Goal: Task Accomplishment & Management: Manage account settings

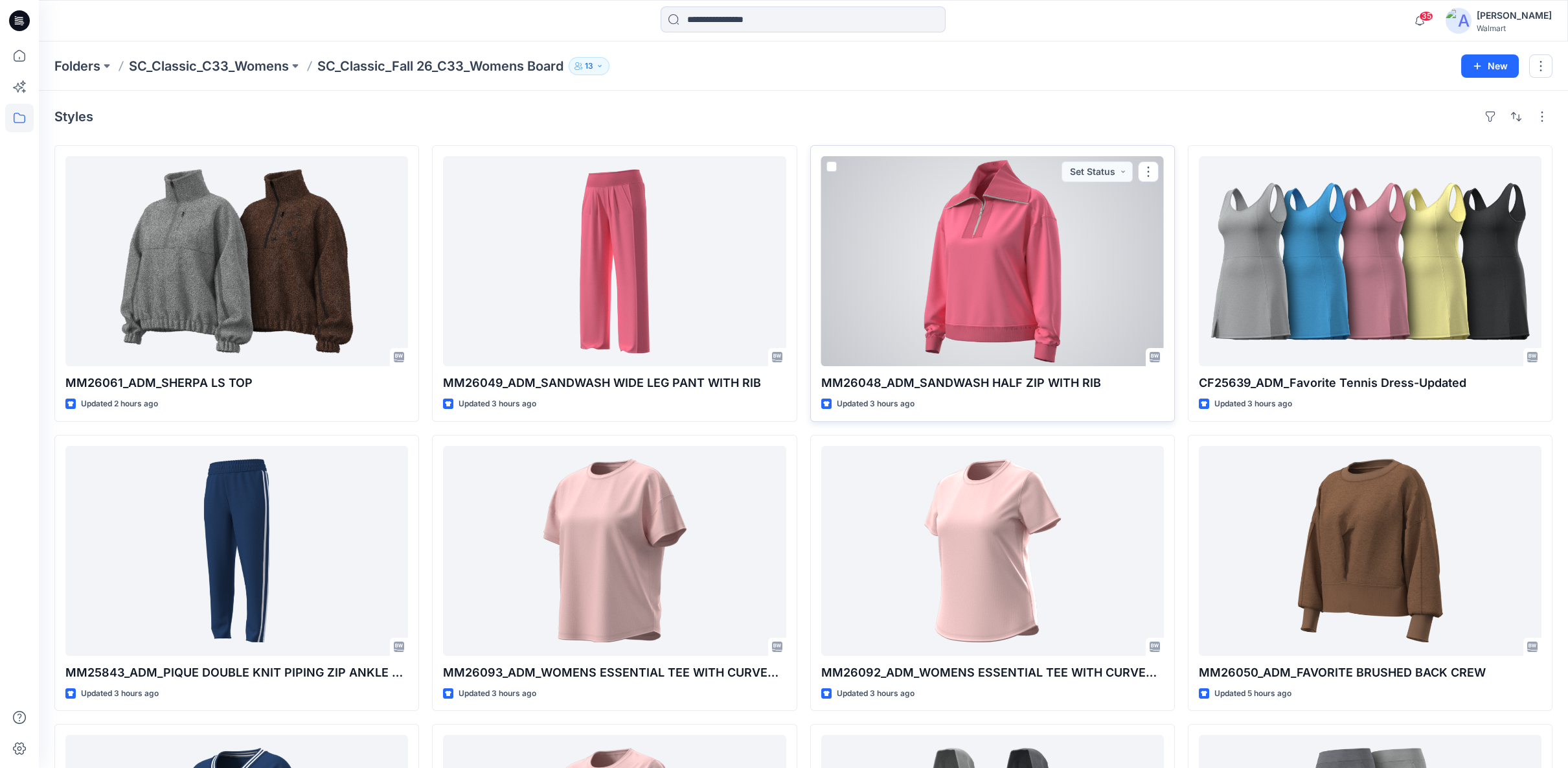
click at [1008, 243] on div at bounding box center [993, 261] width 343 height 210
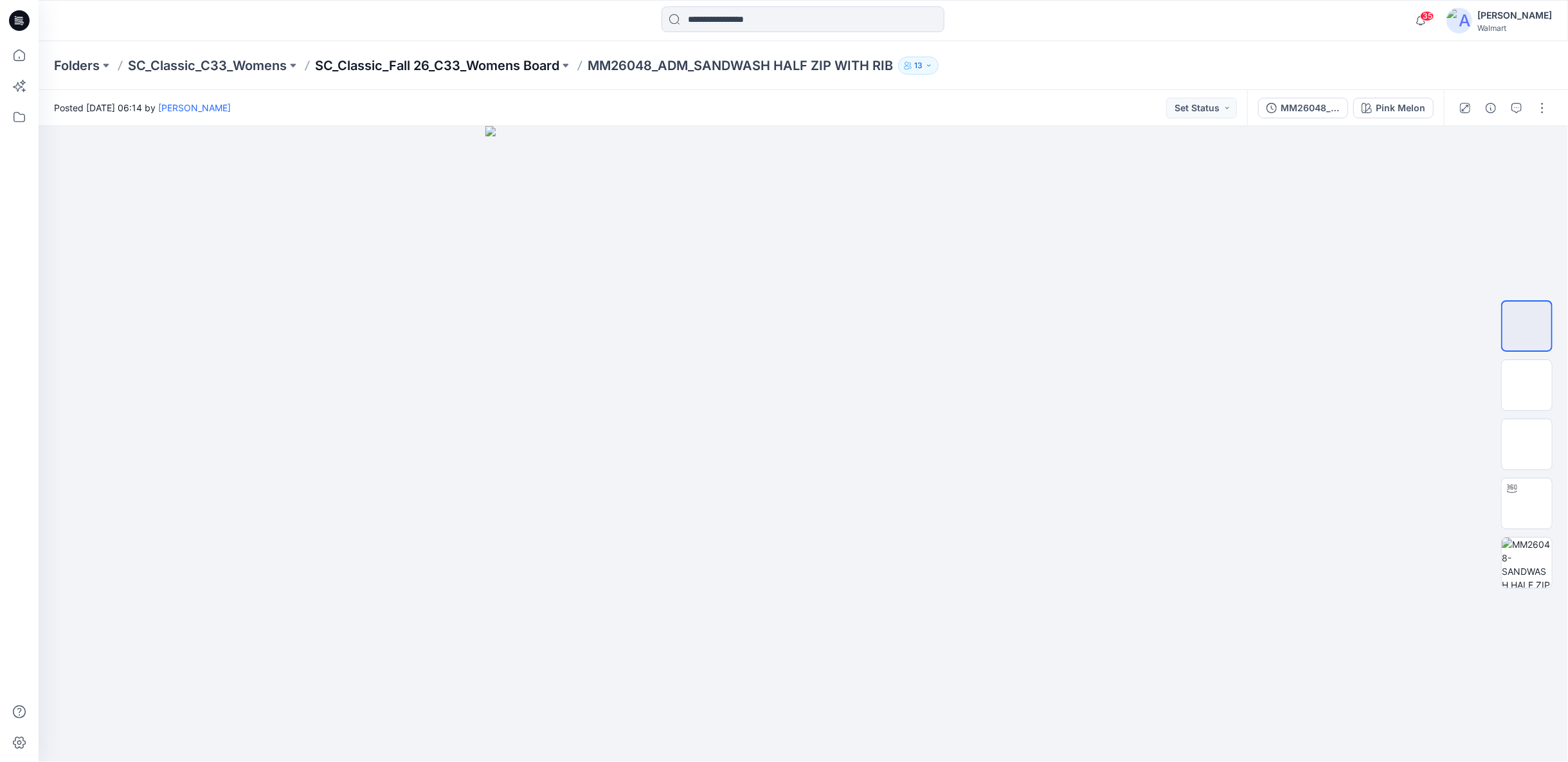
click at [552, 67] on p "SC_Classic_Fall 26_C33_Womens Board" at bounding box center [438, 66] width 244 height 18
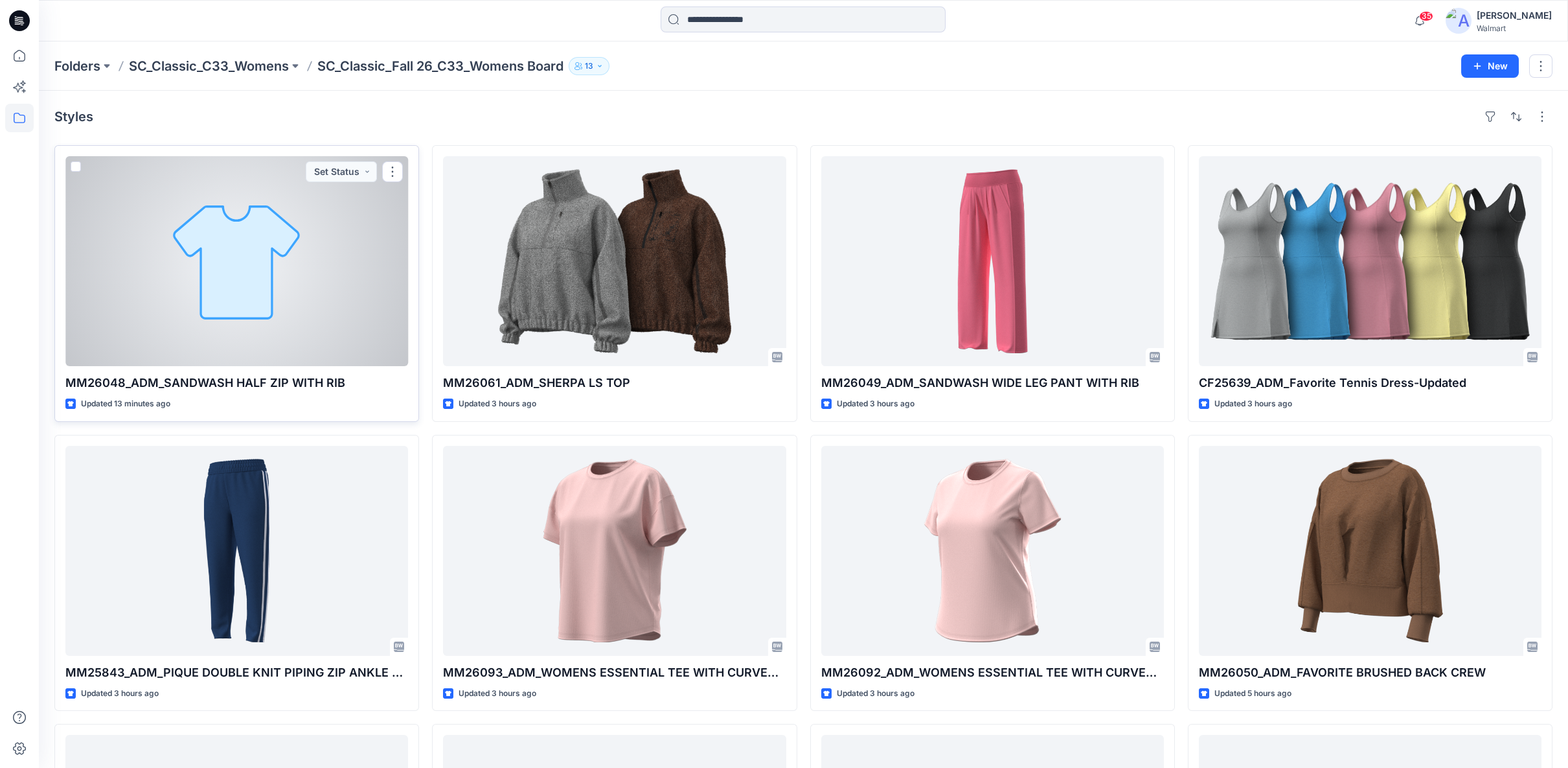
click at [328, 283] on div at bounding box center [236, 261] width 343 height 210
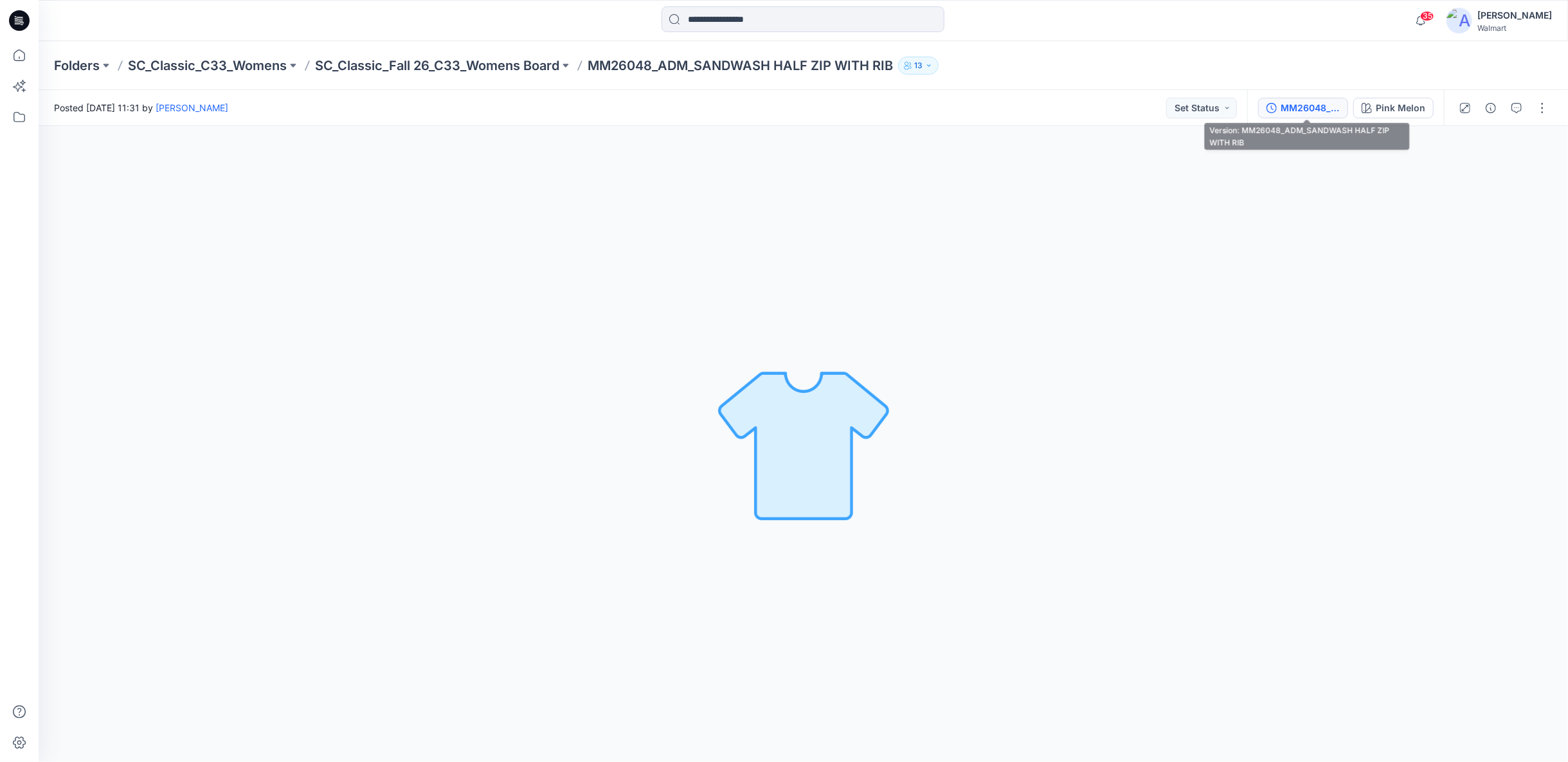
click at [1330, 110] on div "MM26048_ADM_SANDWASH HALF ZIP WITH RIB" at bounding box center [1310, 108] width 59 height 14
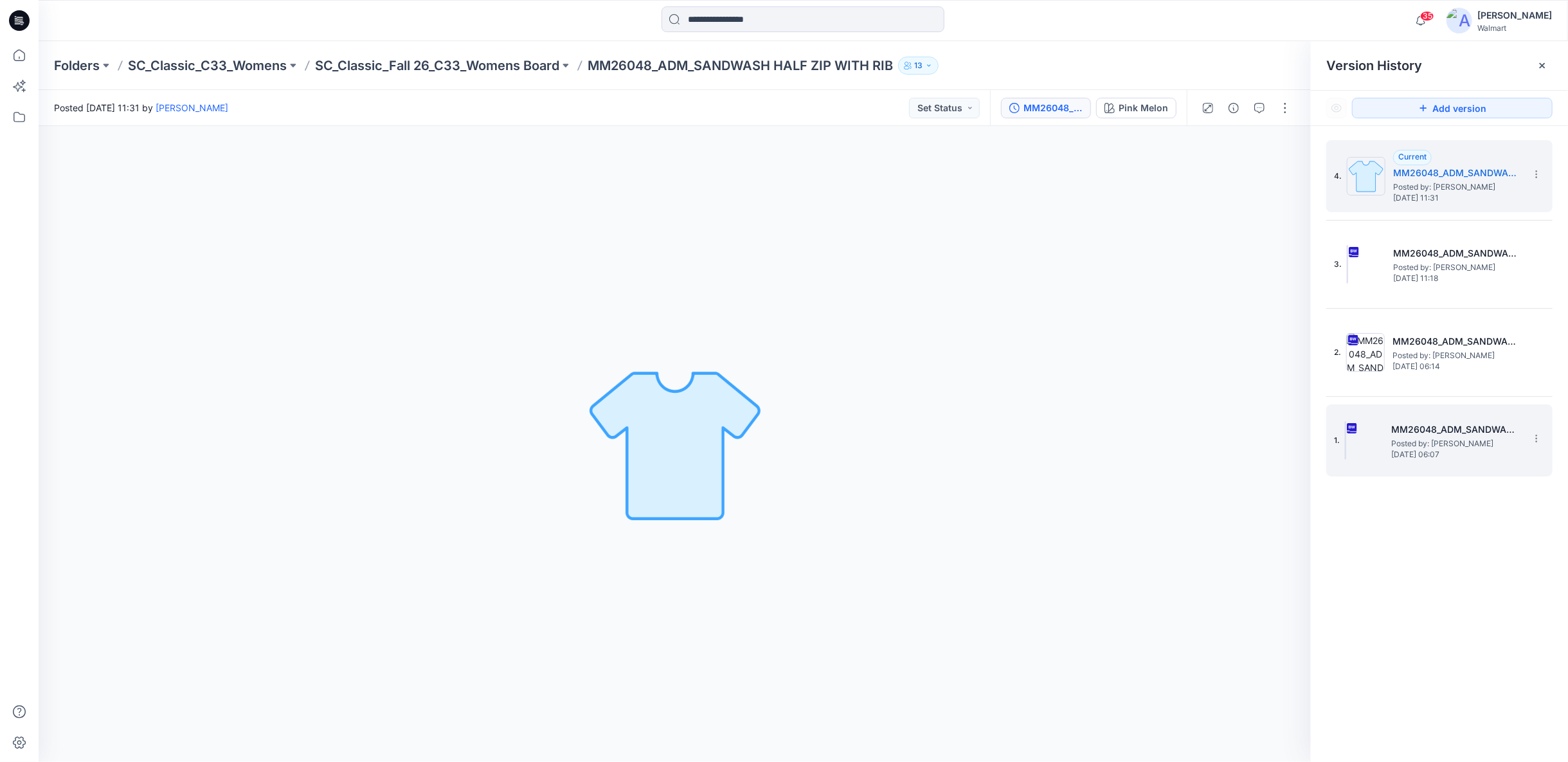
click at [1419, 438] on span "Posted by: Rajesh Kumar" at bounding box center [1456, 443] width 128 height 13
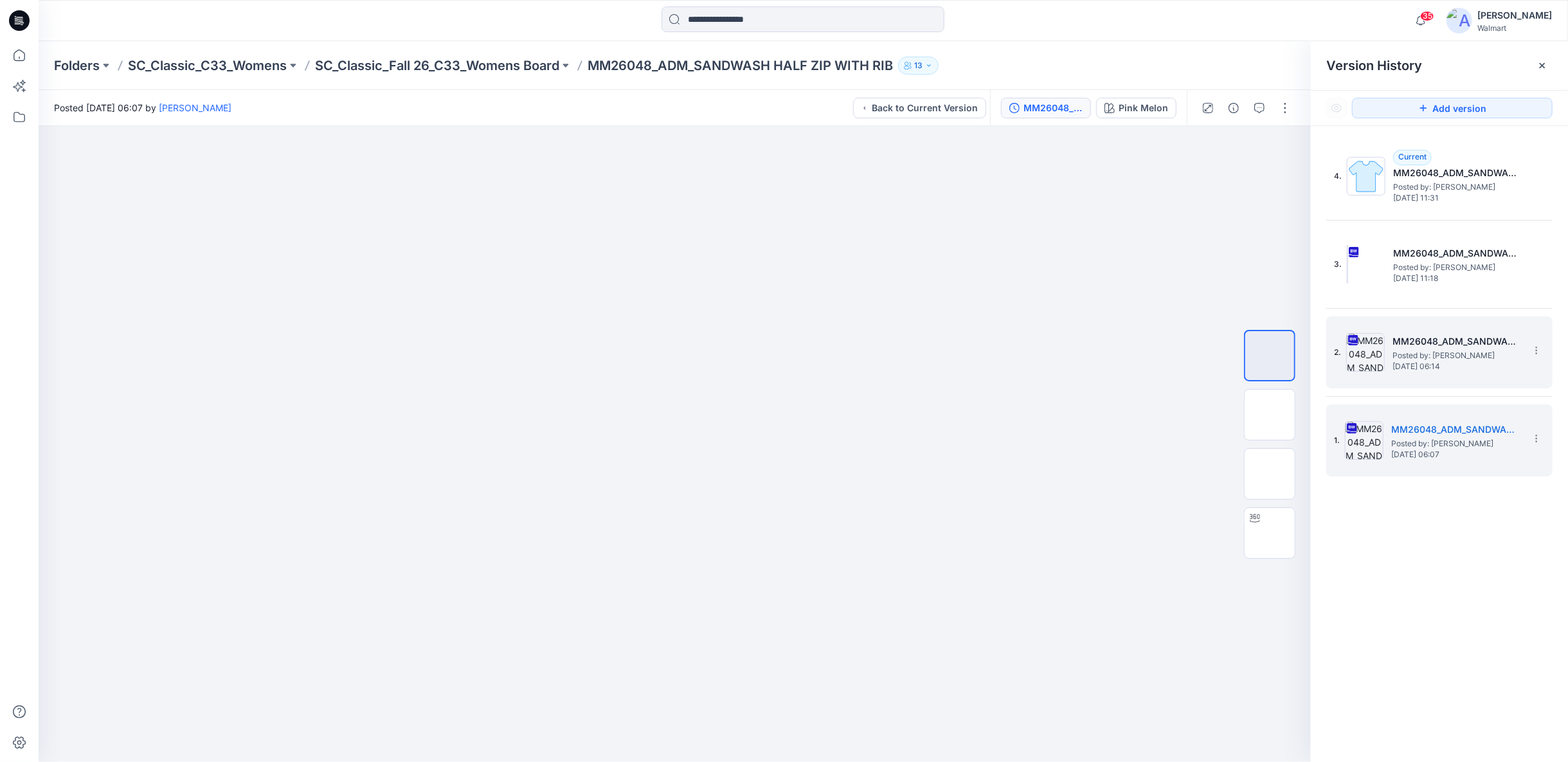
click at [1419, 376] on div "2. MM26048_ADM_SANDWASH HALF ZIP WITH RIB (1) Posted by: Rajesh Kumar Thursday,…" at bounding box center [1431, 352] width 193 height 62
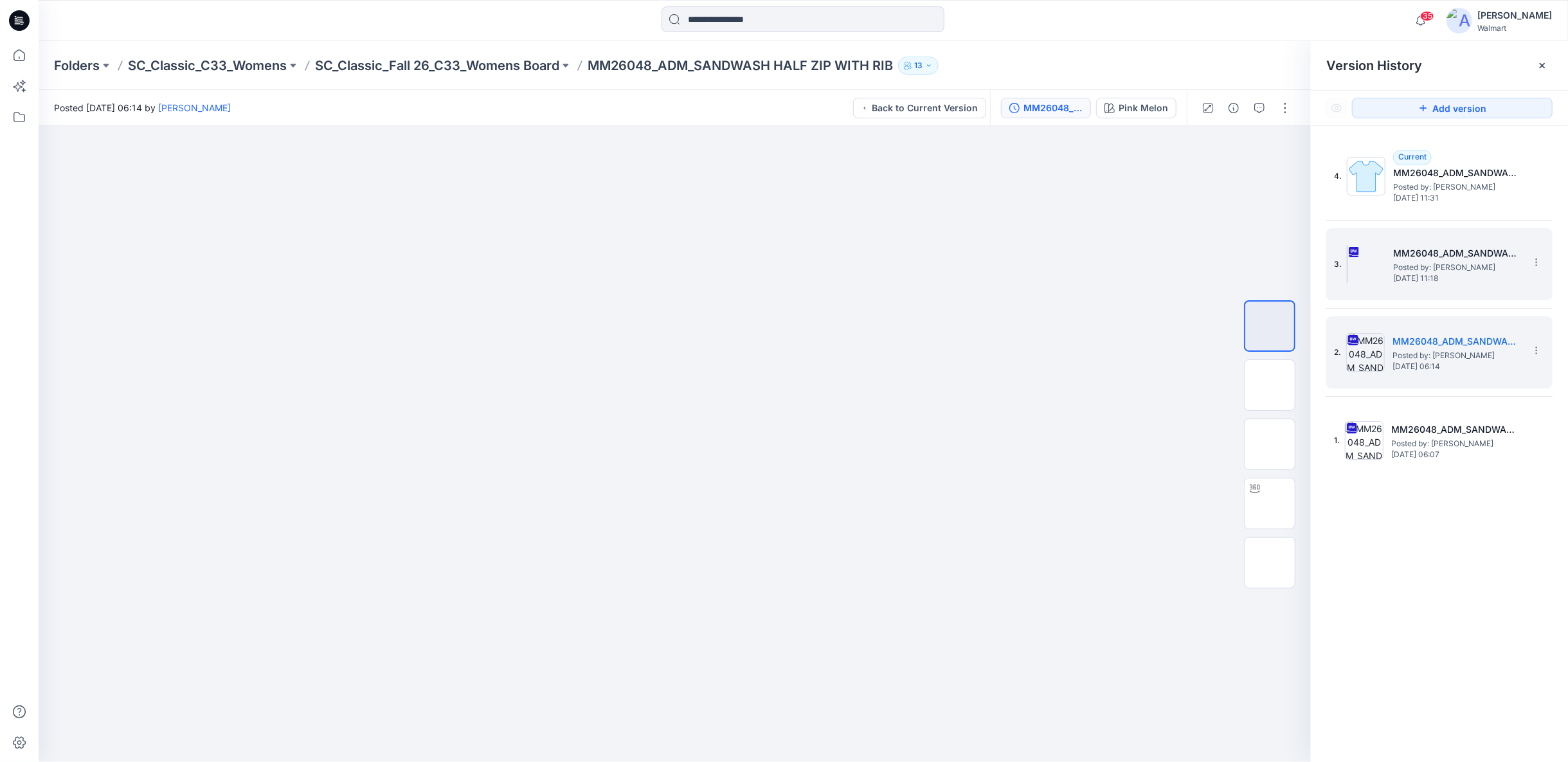
click at [1428, 280] on span "Thursday, September 04, 2025 11:18" at bounding box center [1458, 278] width 128 height 9
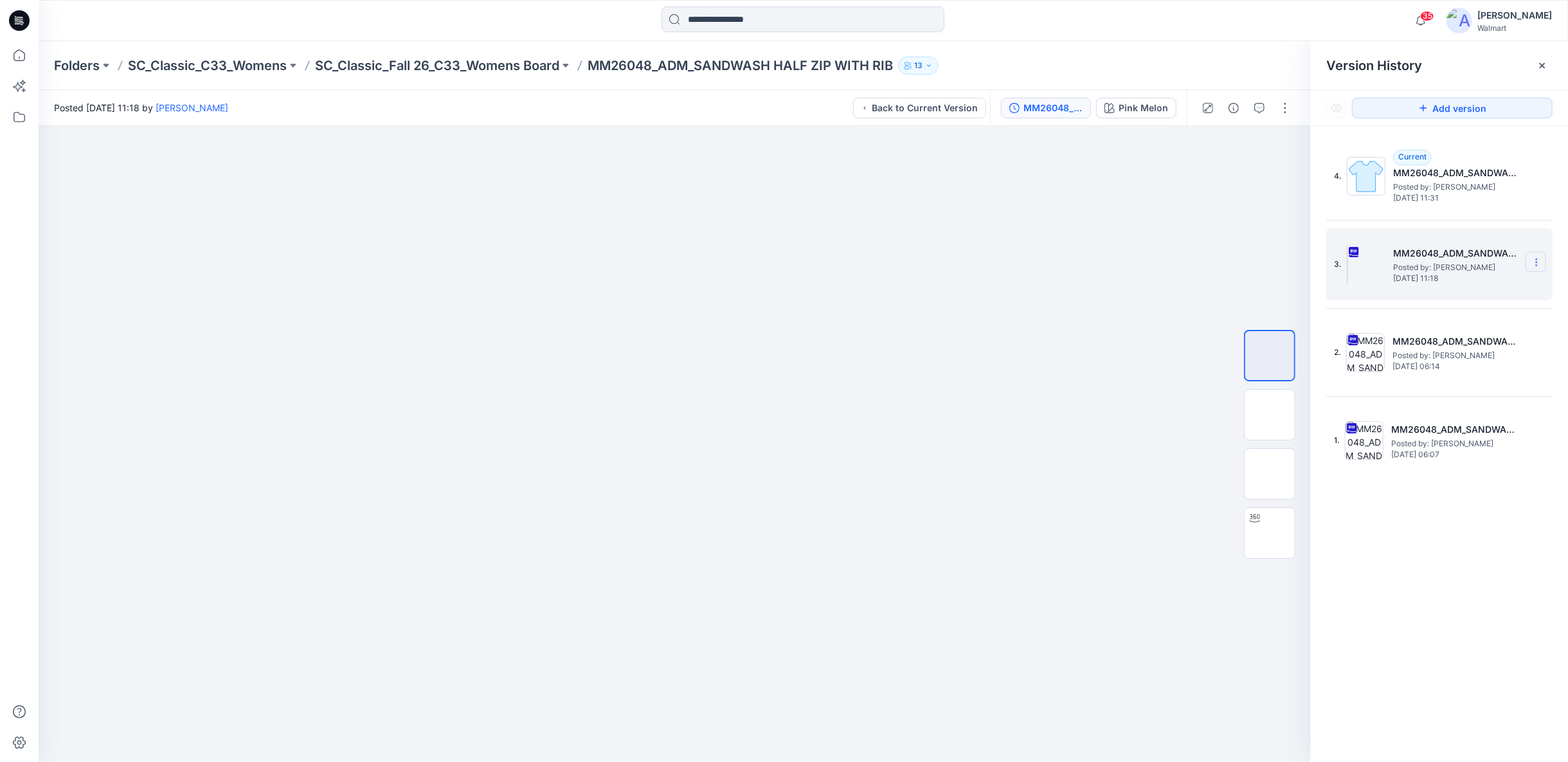
click at [1536, 259] on icon at bounding box center [1537, 263] width 11 height 11
click at [1424, 395] on span "Delete Version" at bounding box center [1447, 395] width 60 height 15
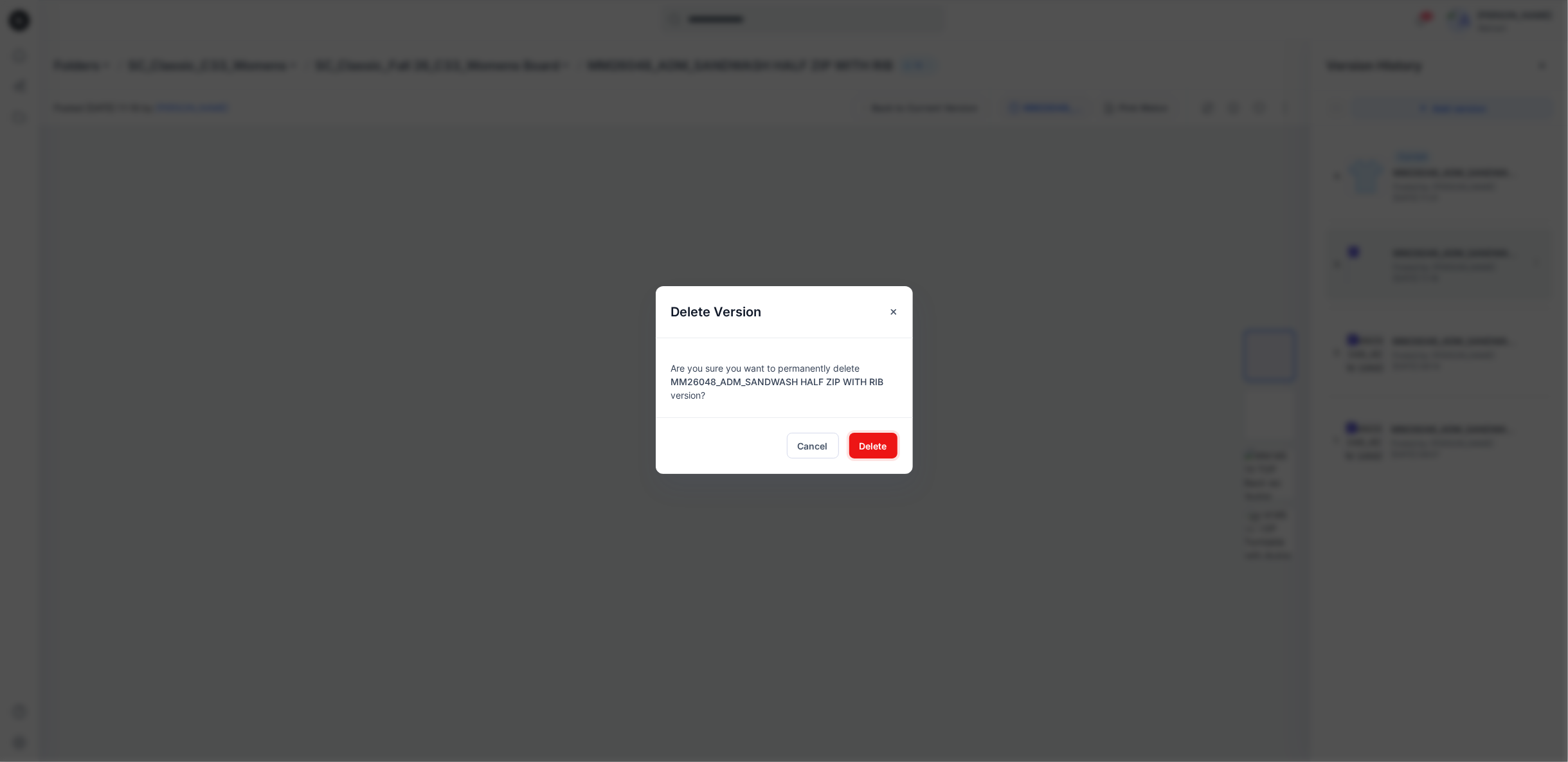
drag, startPoint x: 871, startPoint y: 443, endPoint x: 1040, endPoint y: 422, distance: 170.3
click at [874, 443] on span "Delete" at bounding box center [873, 446] width 28 height 14
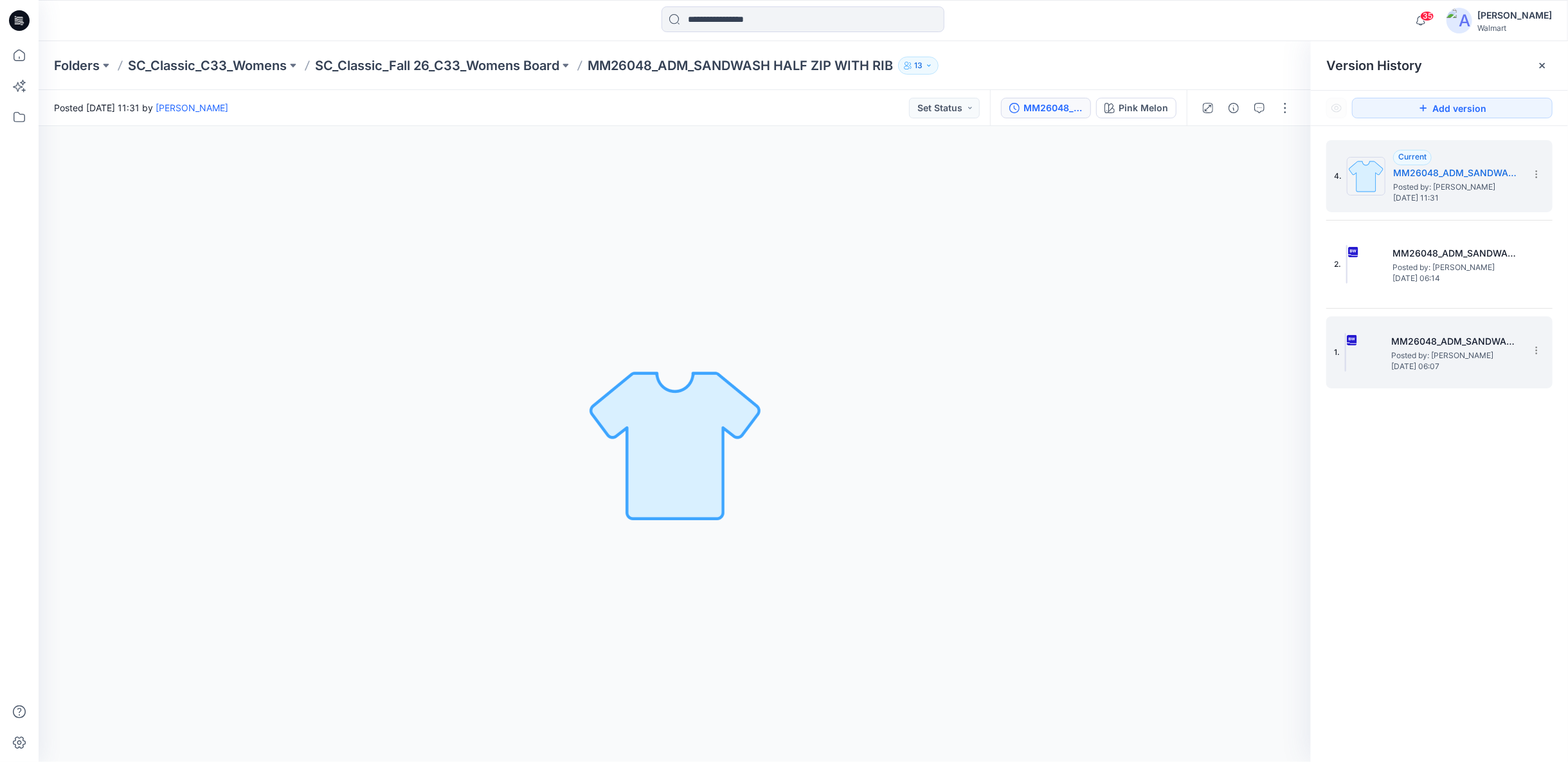
click at [1412, 352] on span "Posted by: Rajesh Kumar" at bounding box center [1456, 355] width 128 height 13
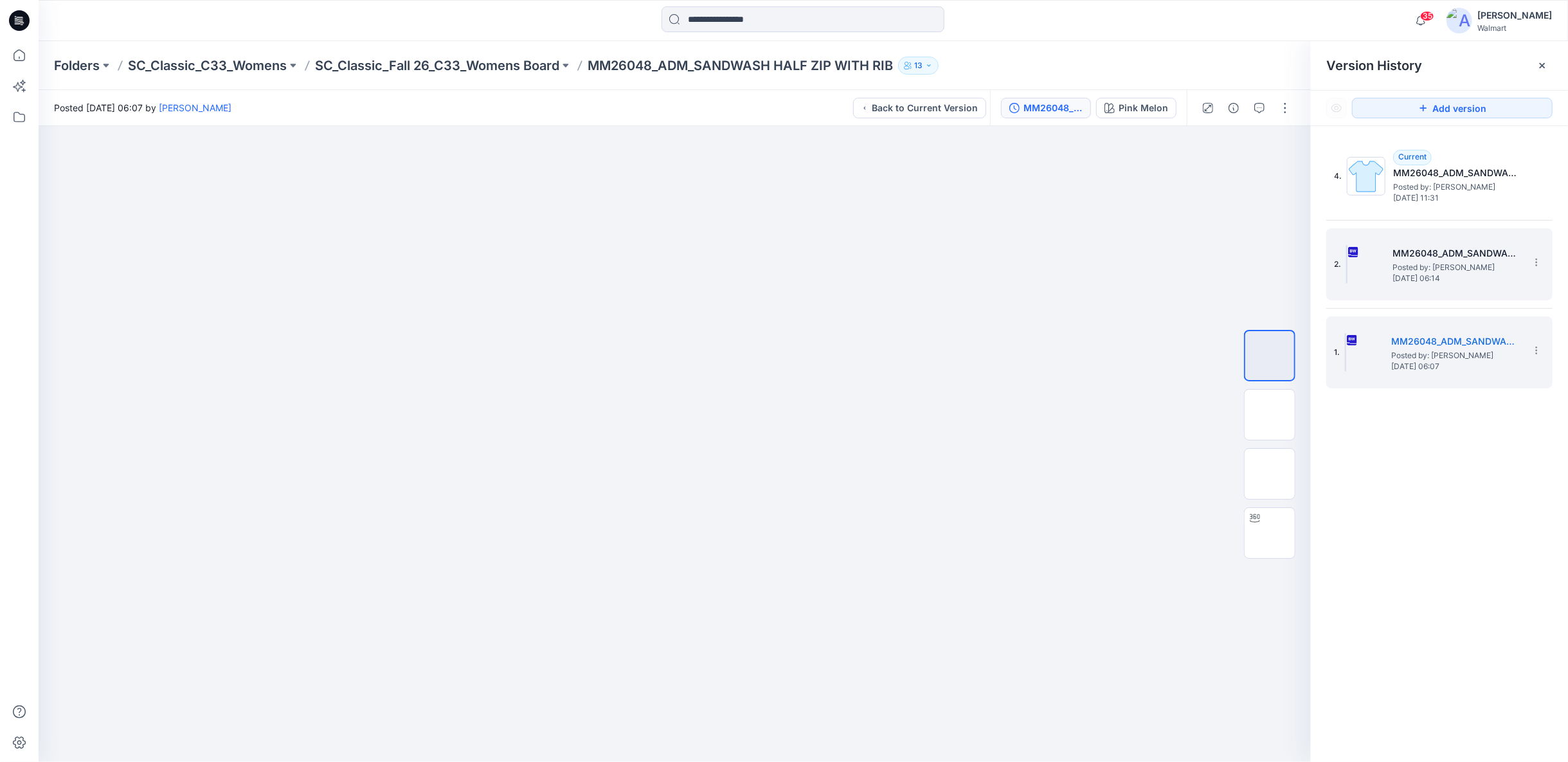
click at [1431, 275] on span "Thursday, September 04, 2025 06:14" at bounding box center [1457, 278] width 128 height 9
click at [1532, 352] on icon at bounding box center [1537, 351] width 11 height 11
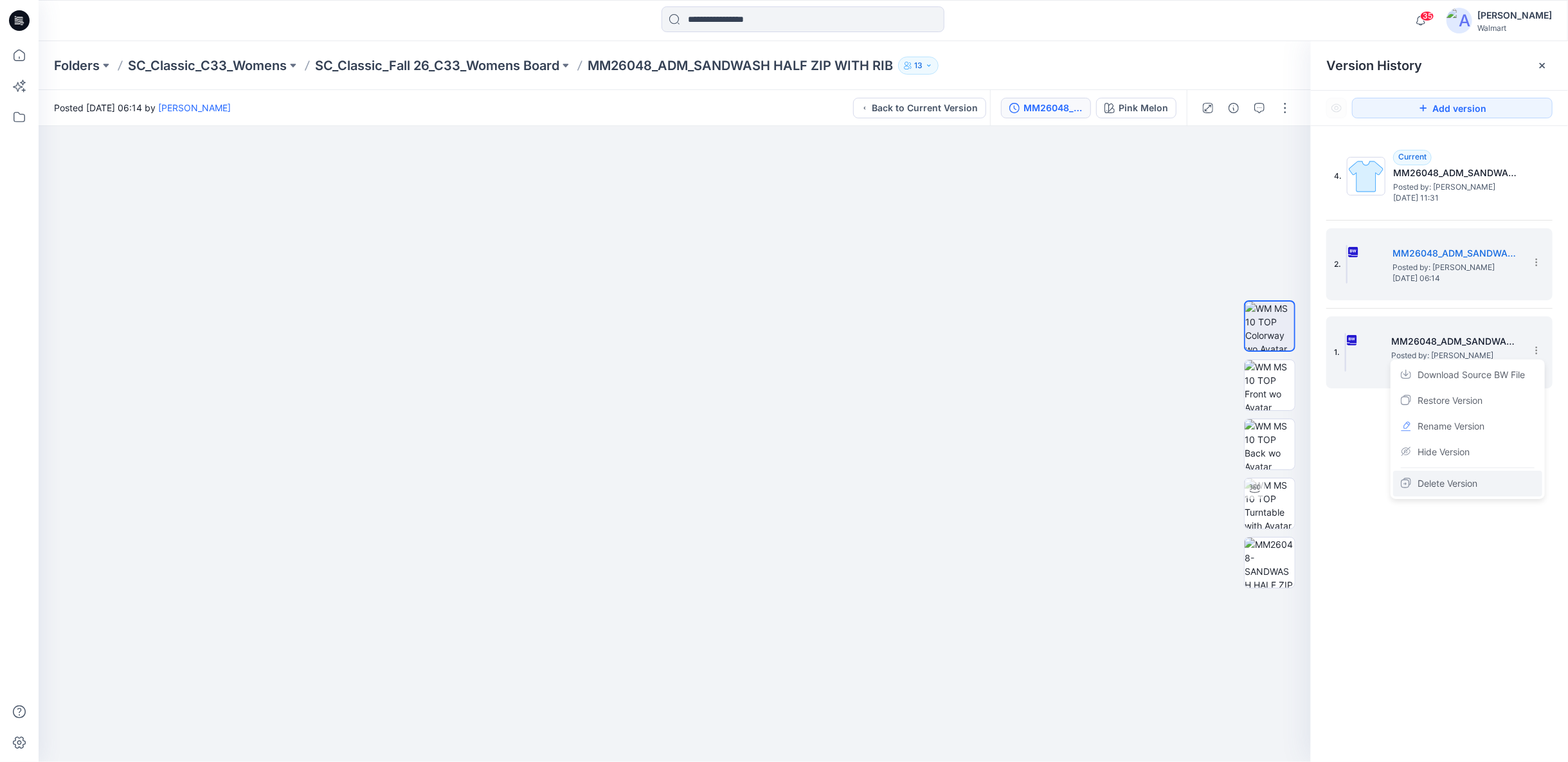
click at [1429, 487] on span "Delete Version" at bounding box center [1447, 484] width 60 height 15
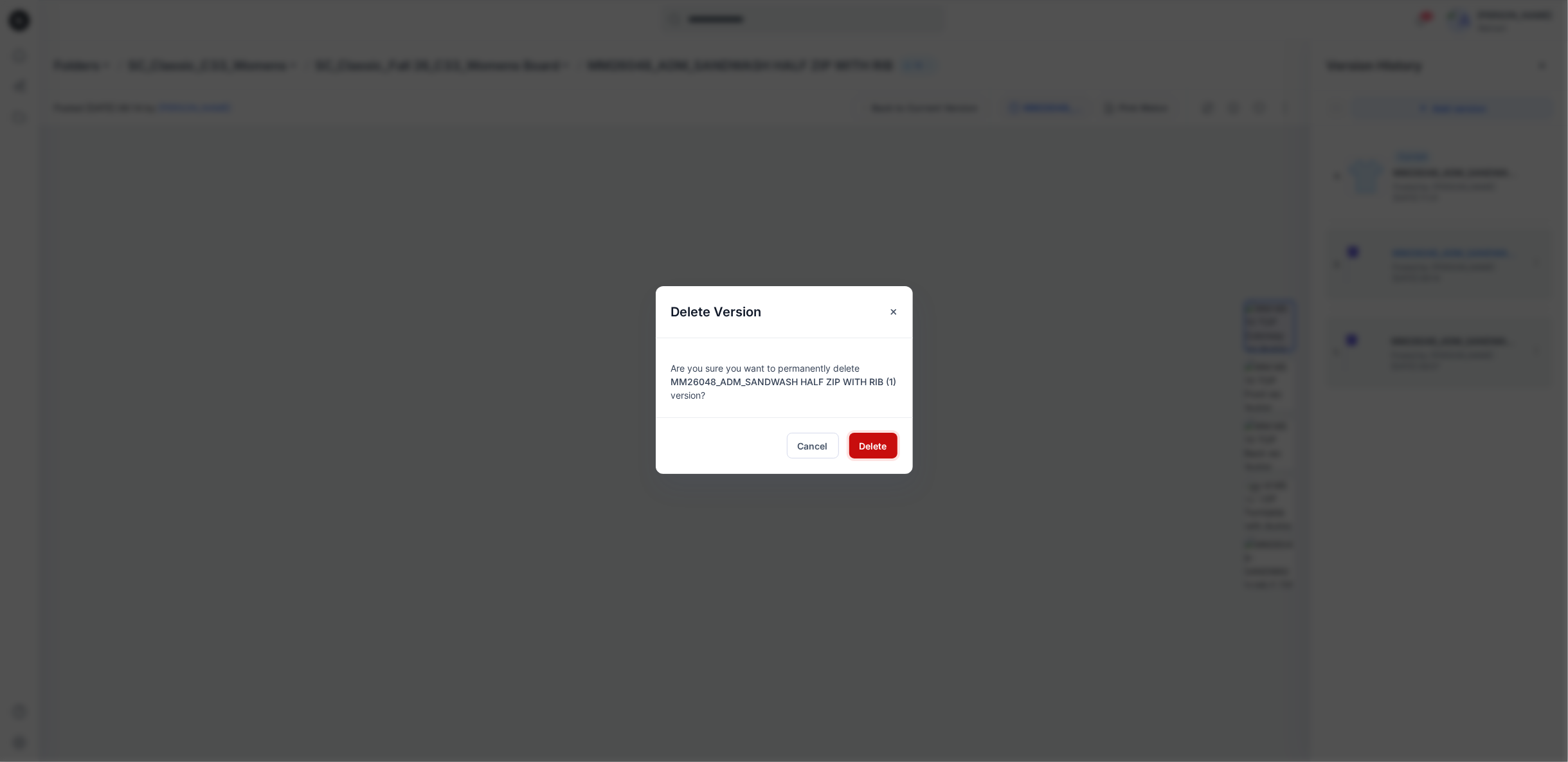
click at [850, 446] on button "Delete" at bounding box center [874, 445] width 48 height 26
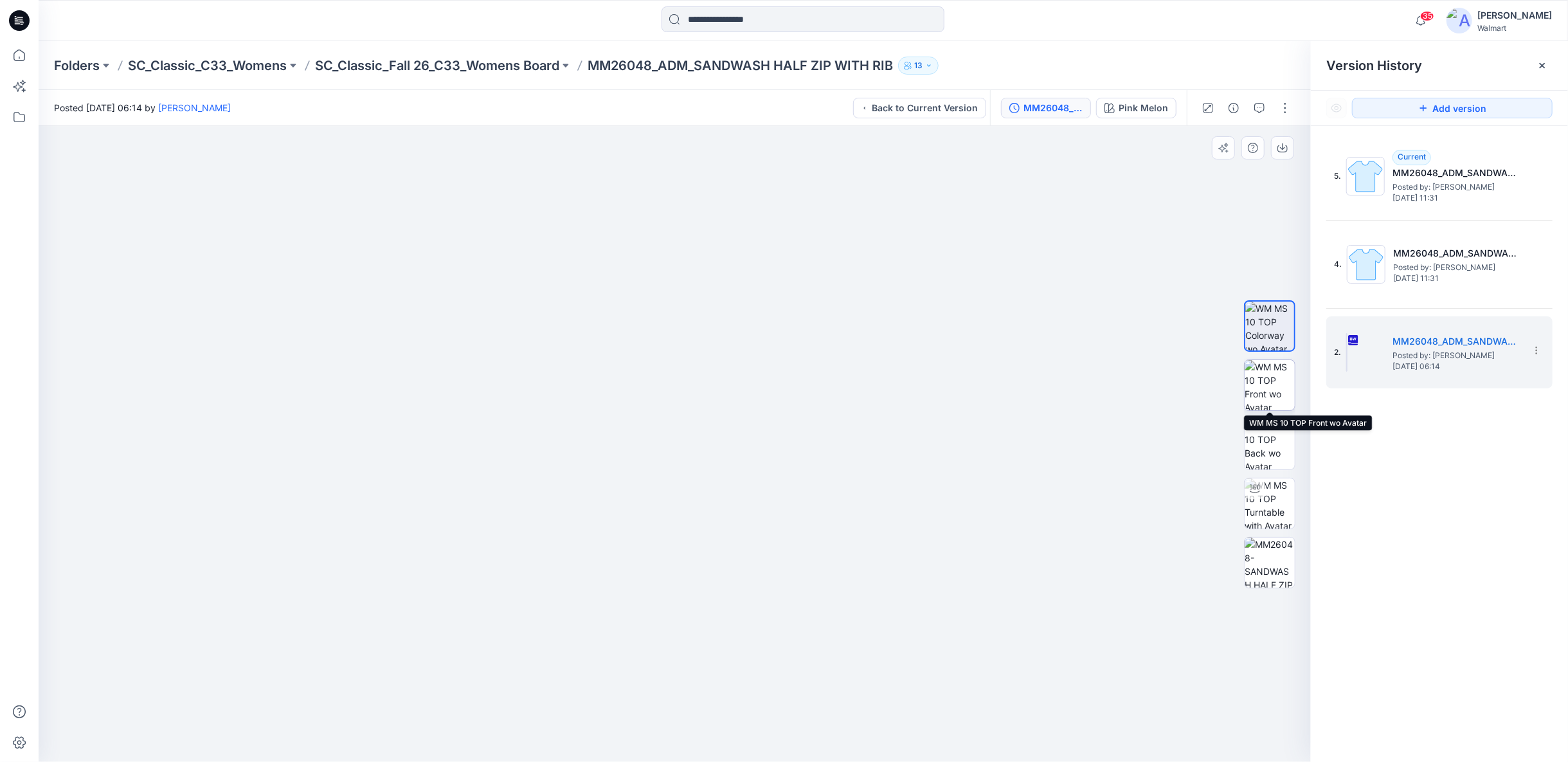
click at [1267, 376] on img at bounding box center [1270, 385] width 50 height 50
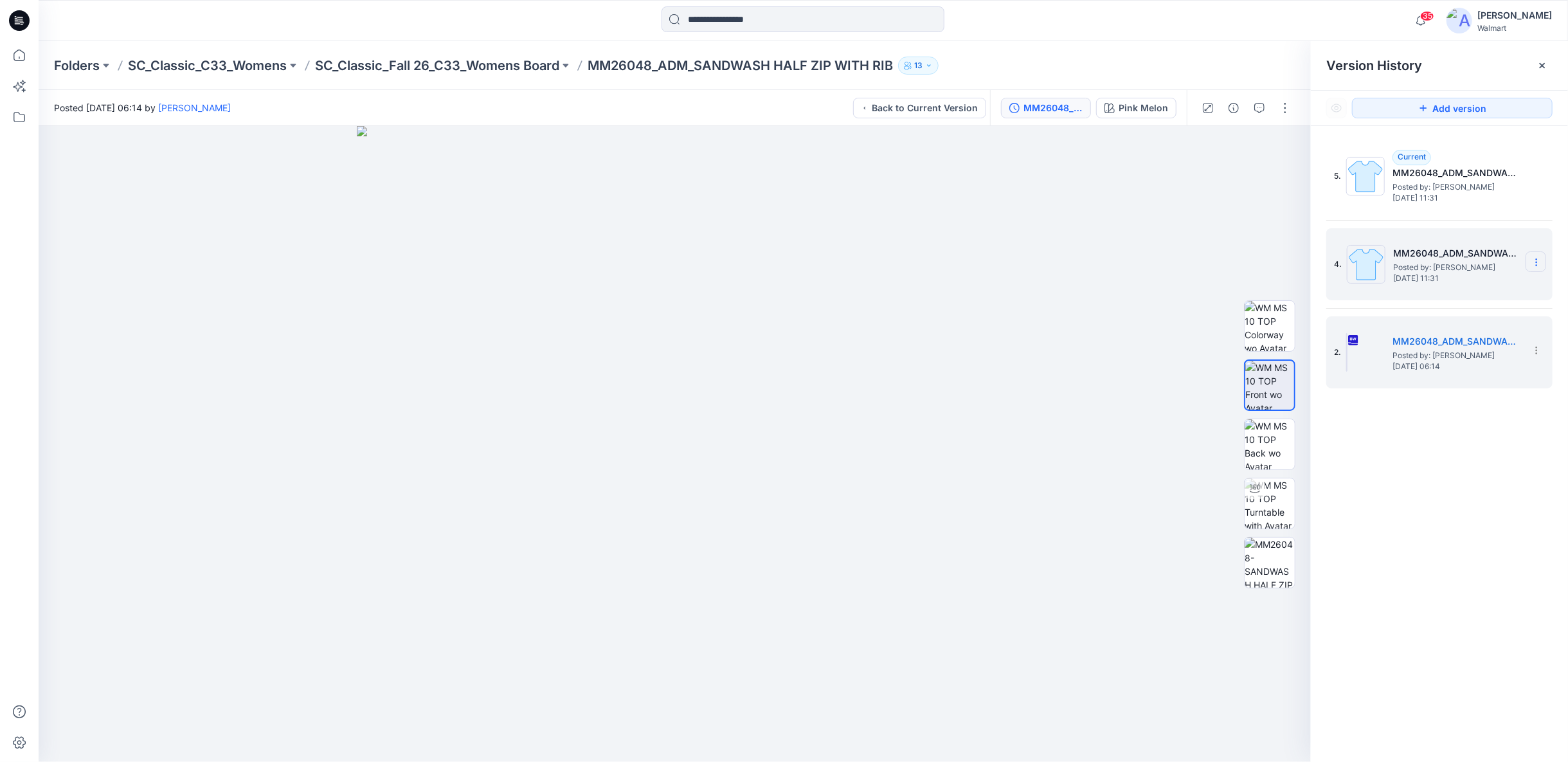
click at [1540, 264] on icon at bounding box center [1537, 263] width 11 height 11
click at [1430, 370] on span "Delete Version" at bounding box center [1447, 370] width 60 height 15
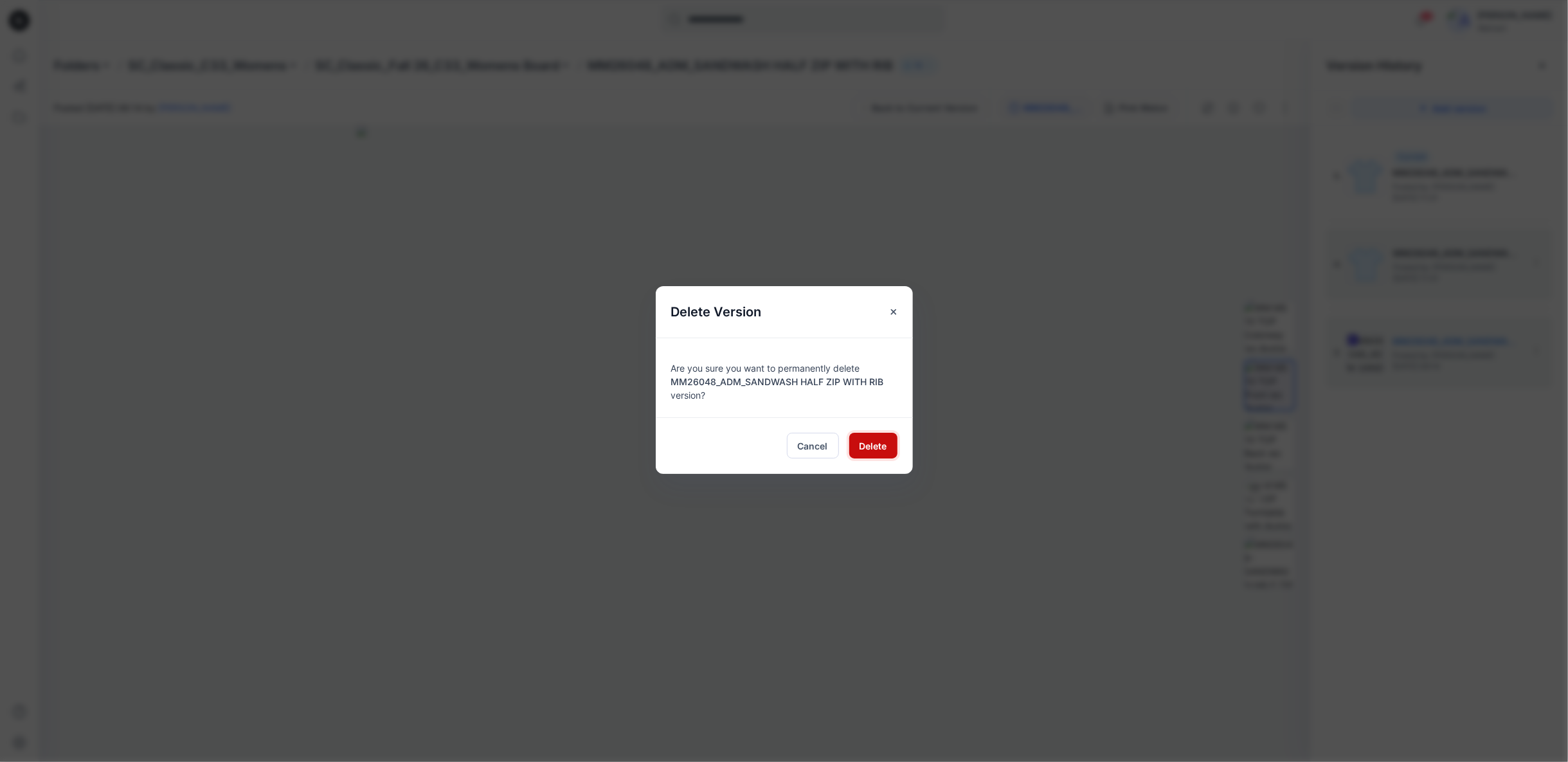
click at [859, 448] on span "Delete" at bounding box center [873, 446] width 28 height 14
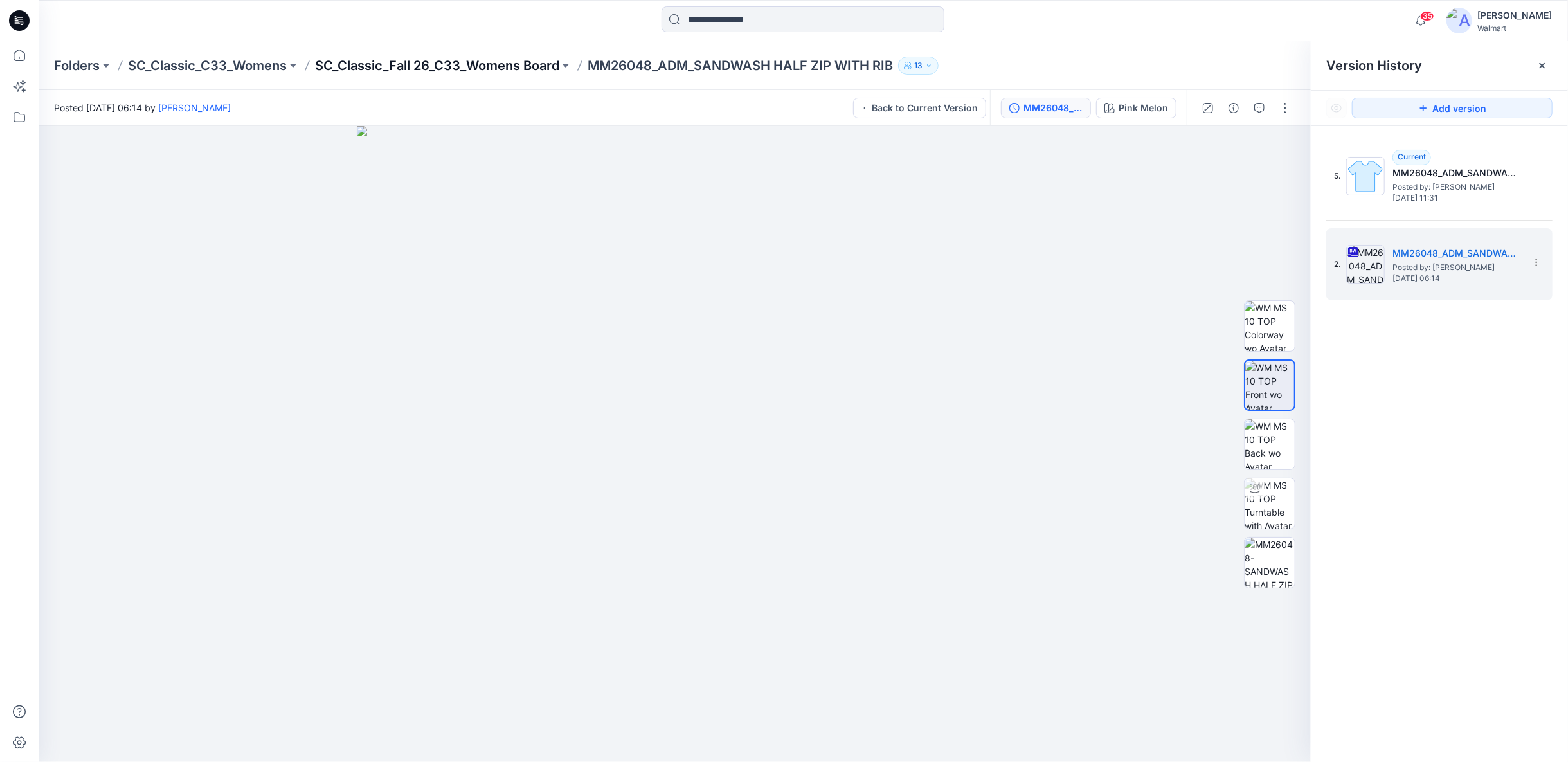
click at [425, 65] on p "SC_Classic_Fall 26_C33_Womens Board" at bounding box center [438, 66] width 244 height 18
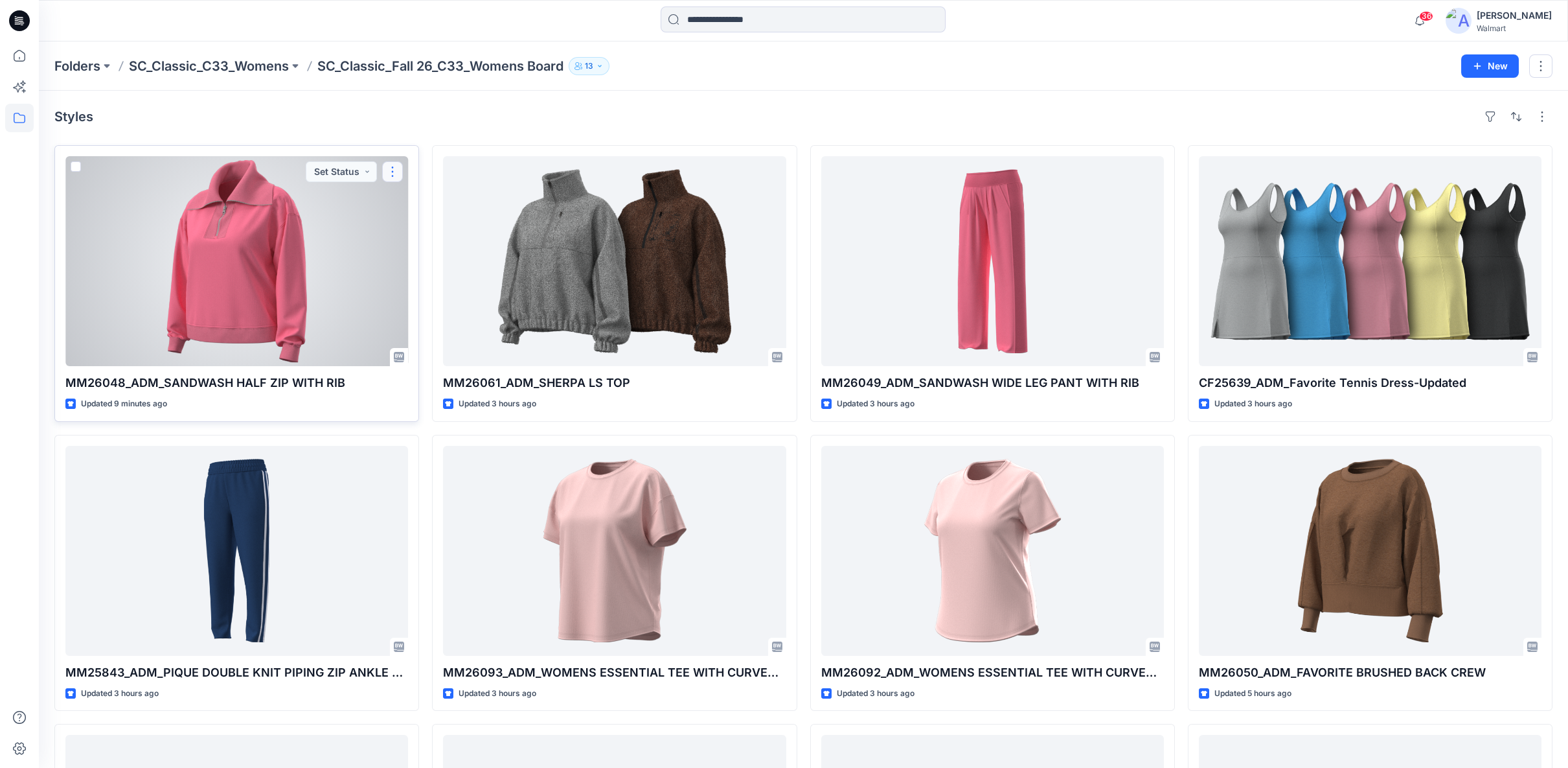
click at [388, 173] on button "button" at bounding box center [392, 171] width 21 height 21
click at [405, 202] on button "Edit" at bounding box center [455, 202] width 140 height 24
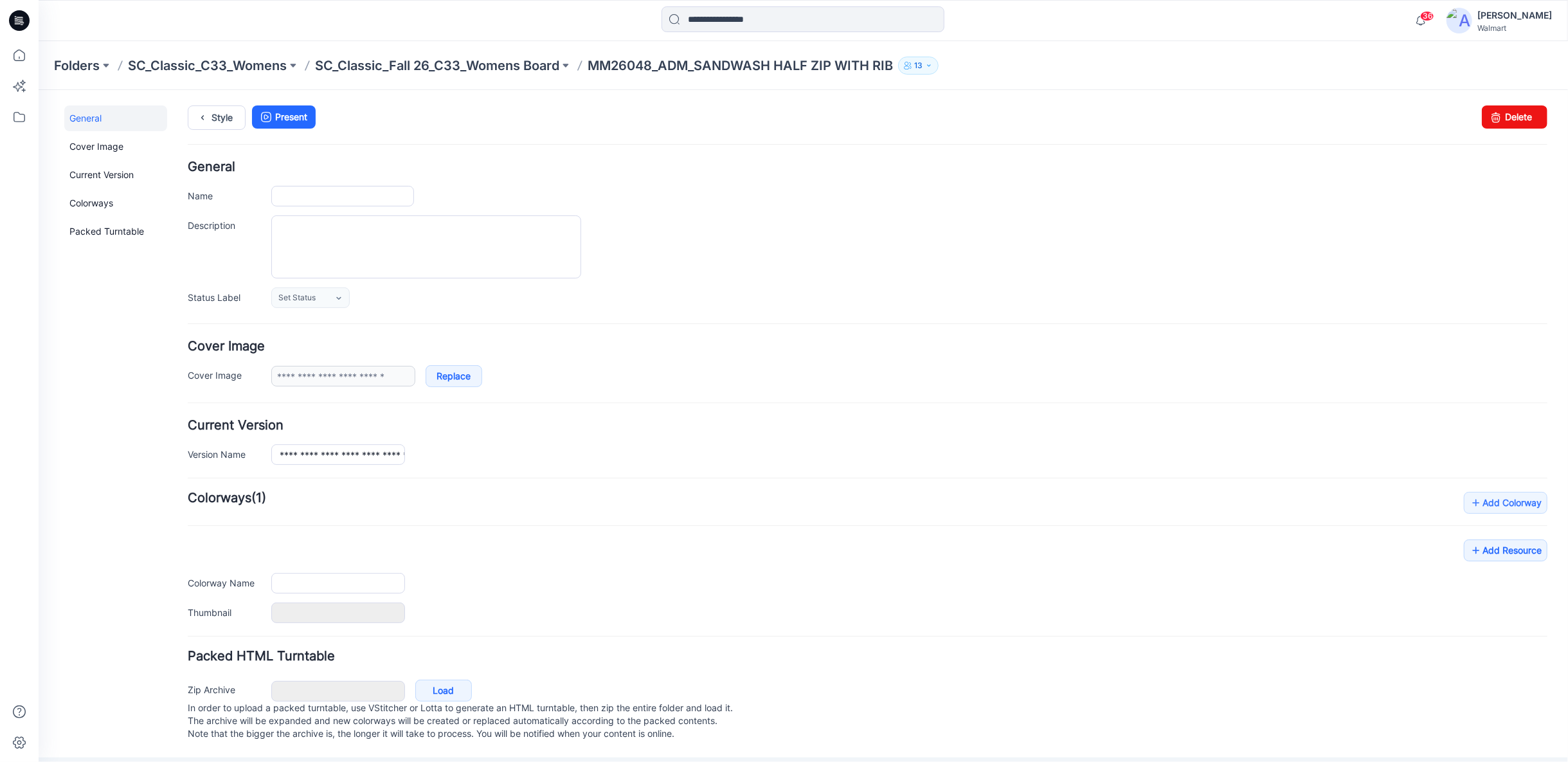
type input "**********"
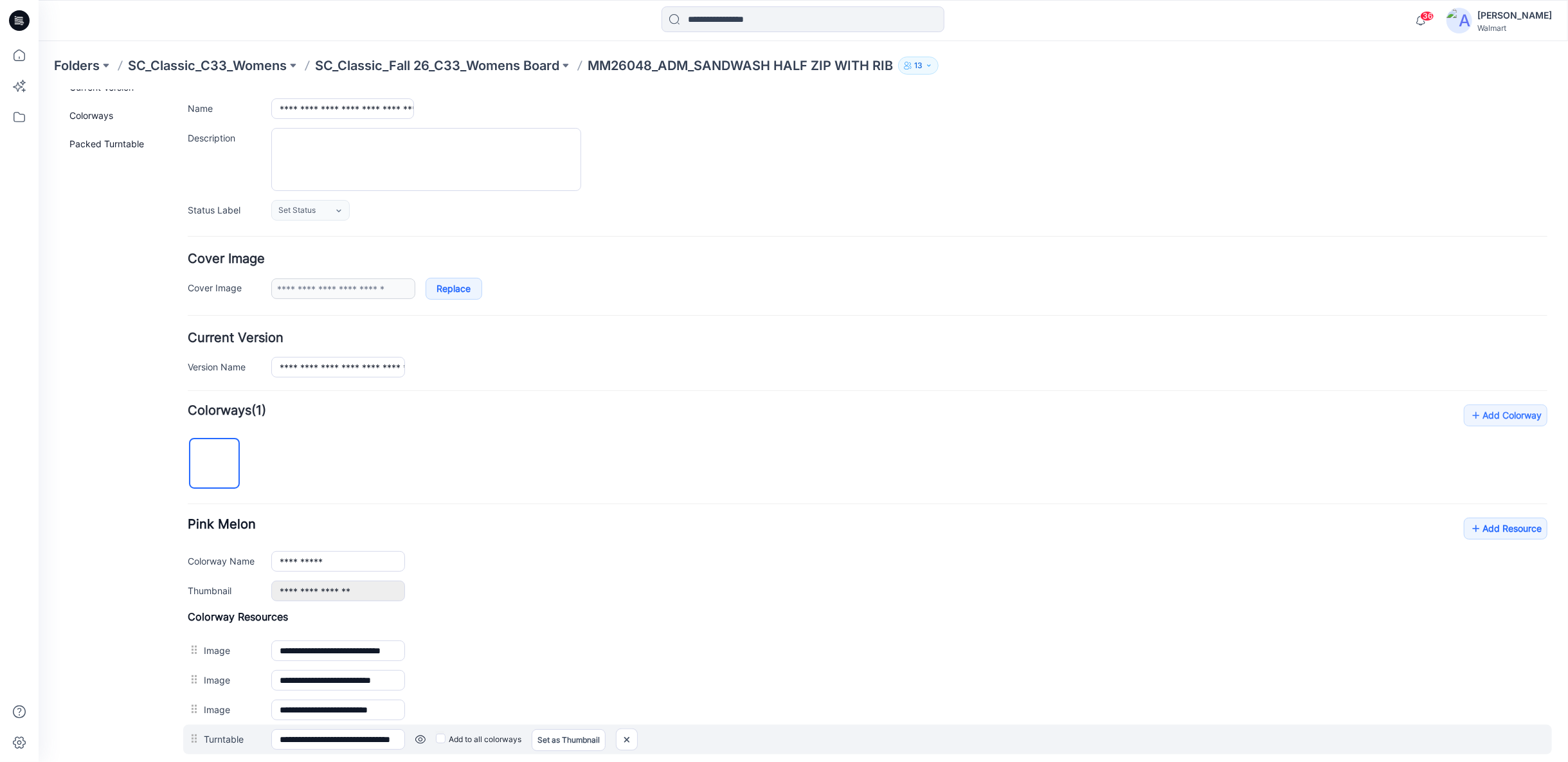
scroll to position [214, 0]
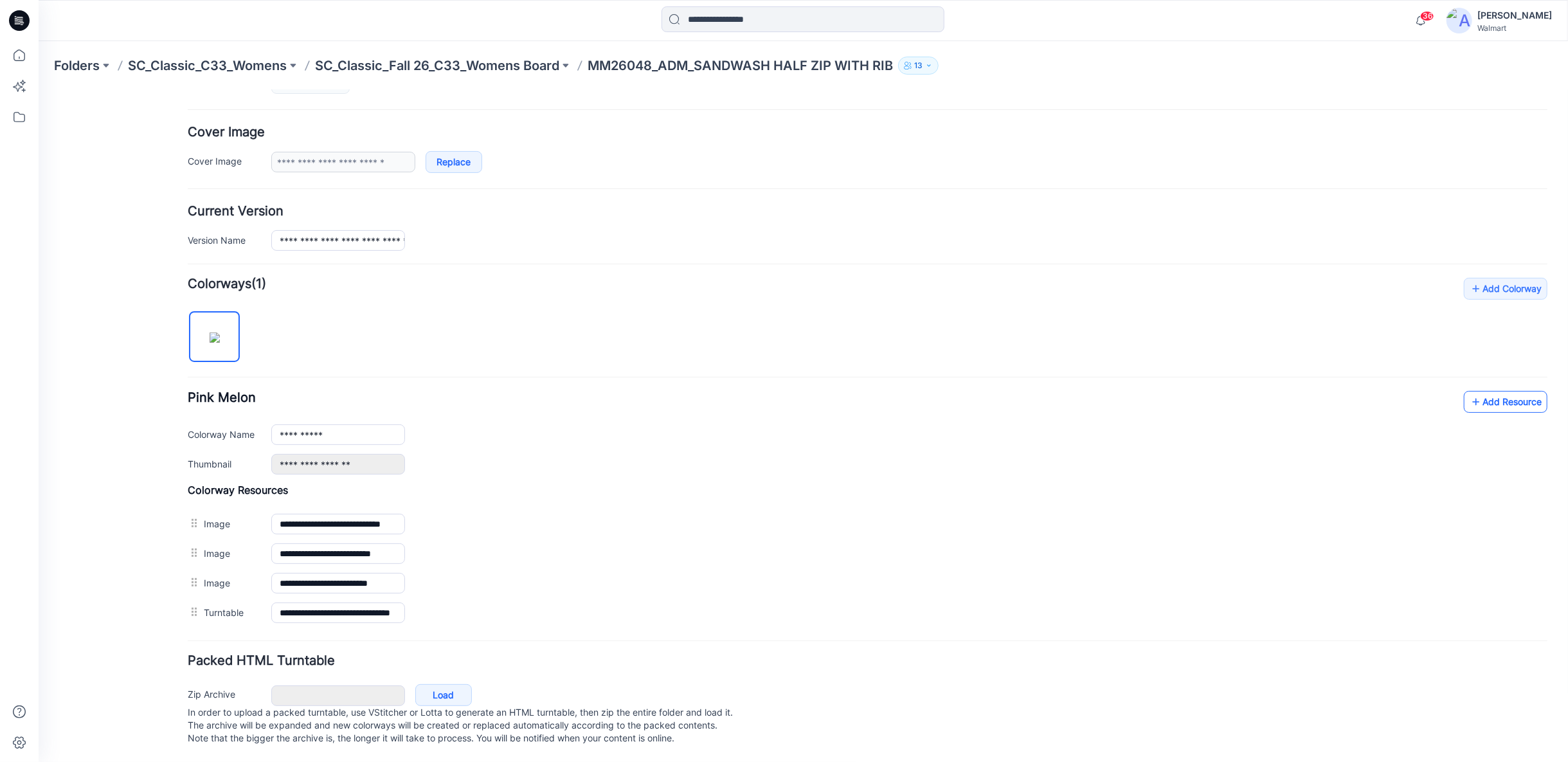
click at [1485, 401] on link "Add Resource" at bounding box center [1505, 401] width 84 height 22
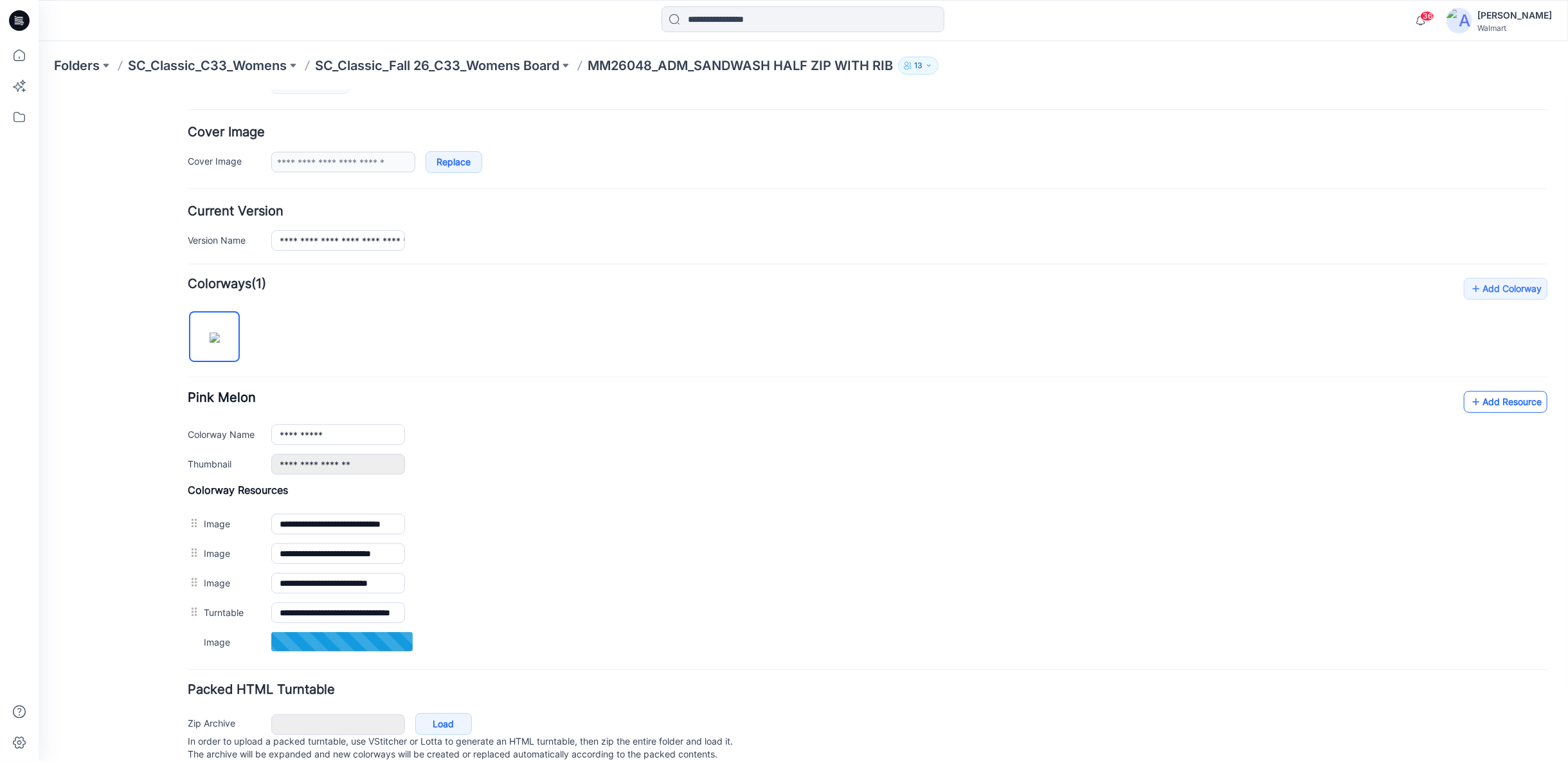
click at [1486, 399] on link "Add Resource" at bounding box center [1505, 401] width 84 height 22
click at [1488, 396] on link "Add Resource" at bounding box center [1505, 401] width 84 height 22
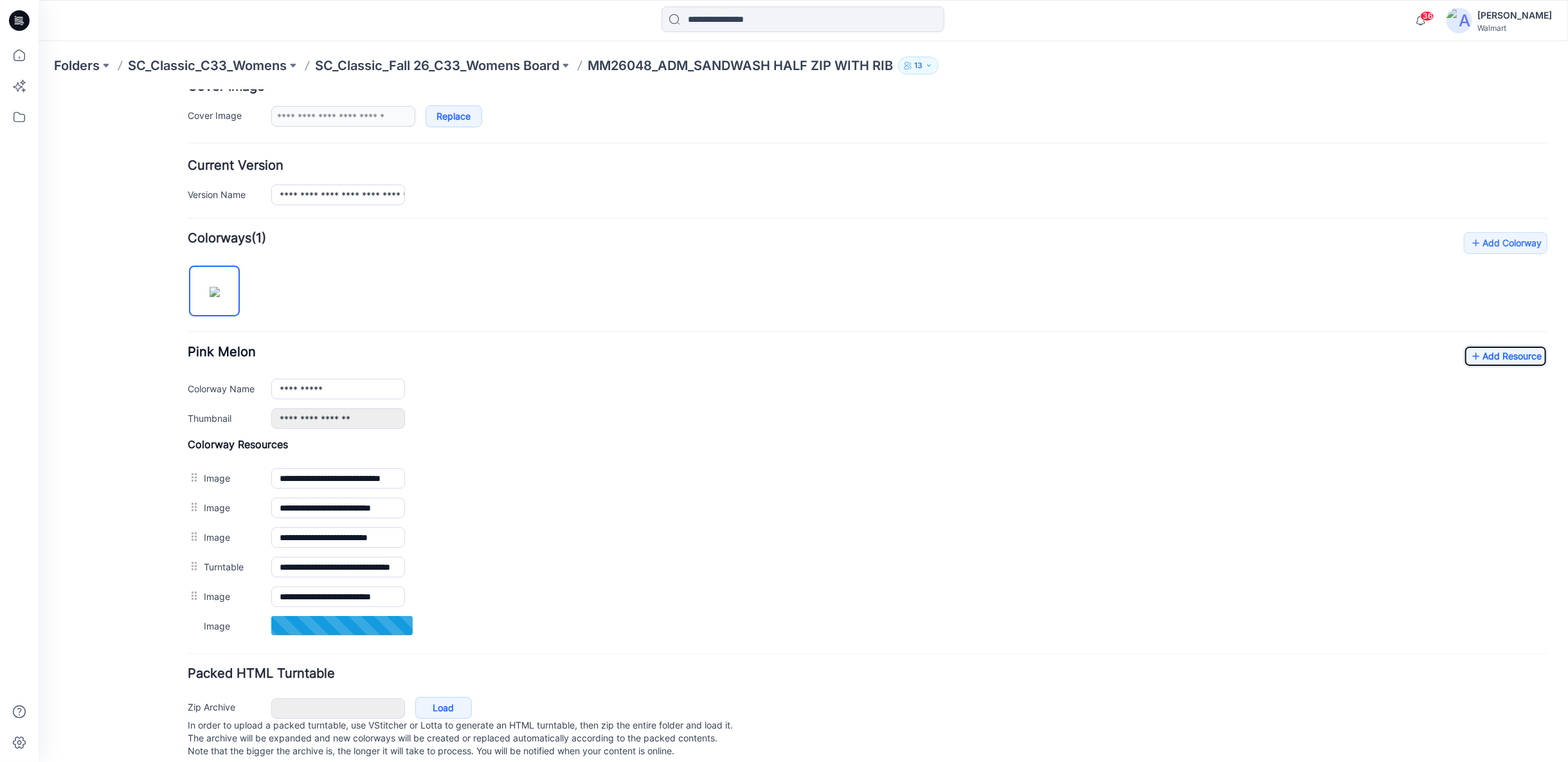
scroll to position [278, 0]
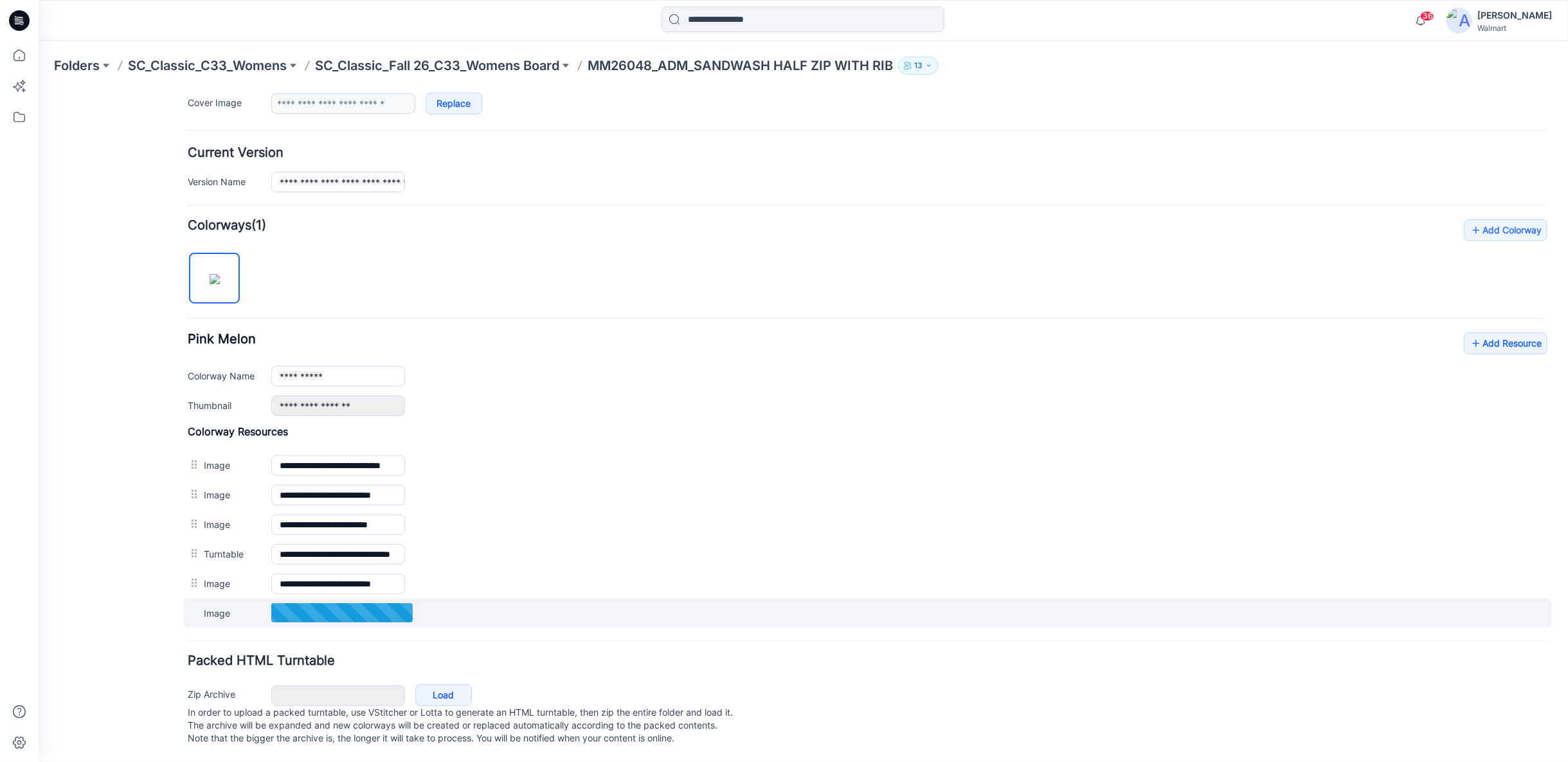
click at [437, 600] on div "Image Cancel Add to all colorways Set as Thumbnail Unset as Thumbnail" at bounding box center [867, 612] width 1369 height 29
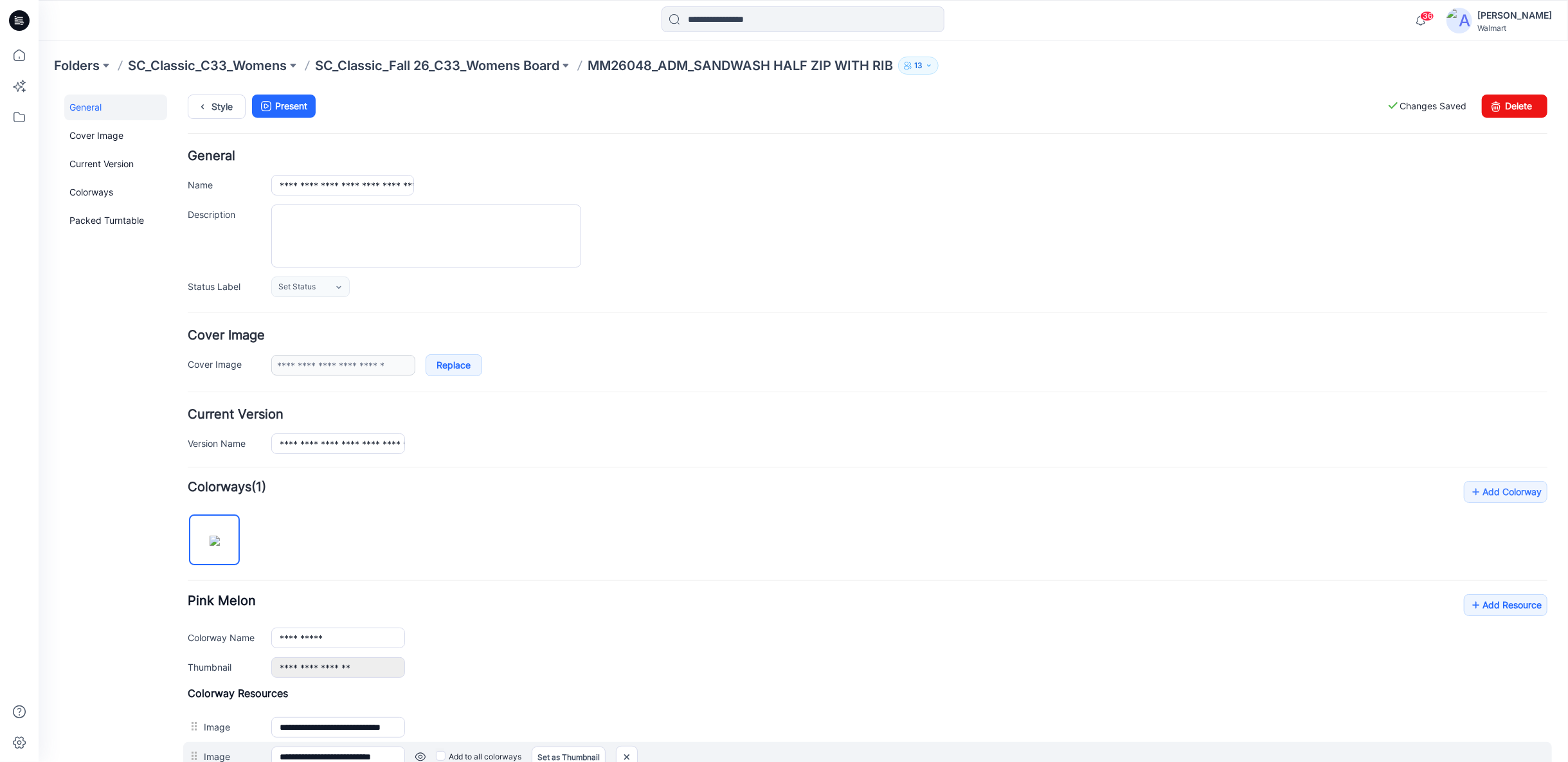
scroll to position [0, 0]
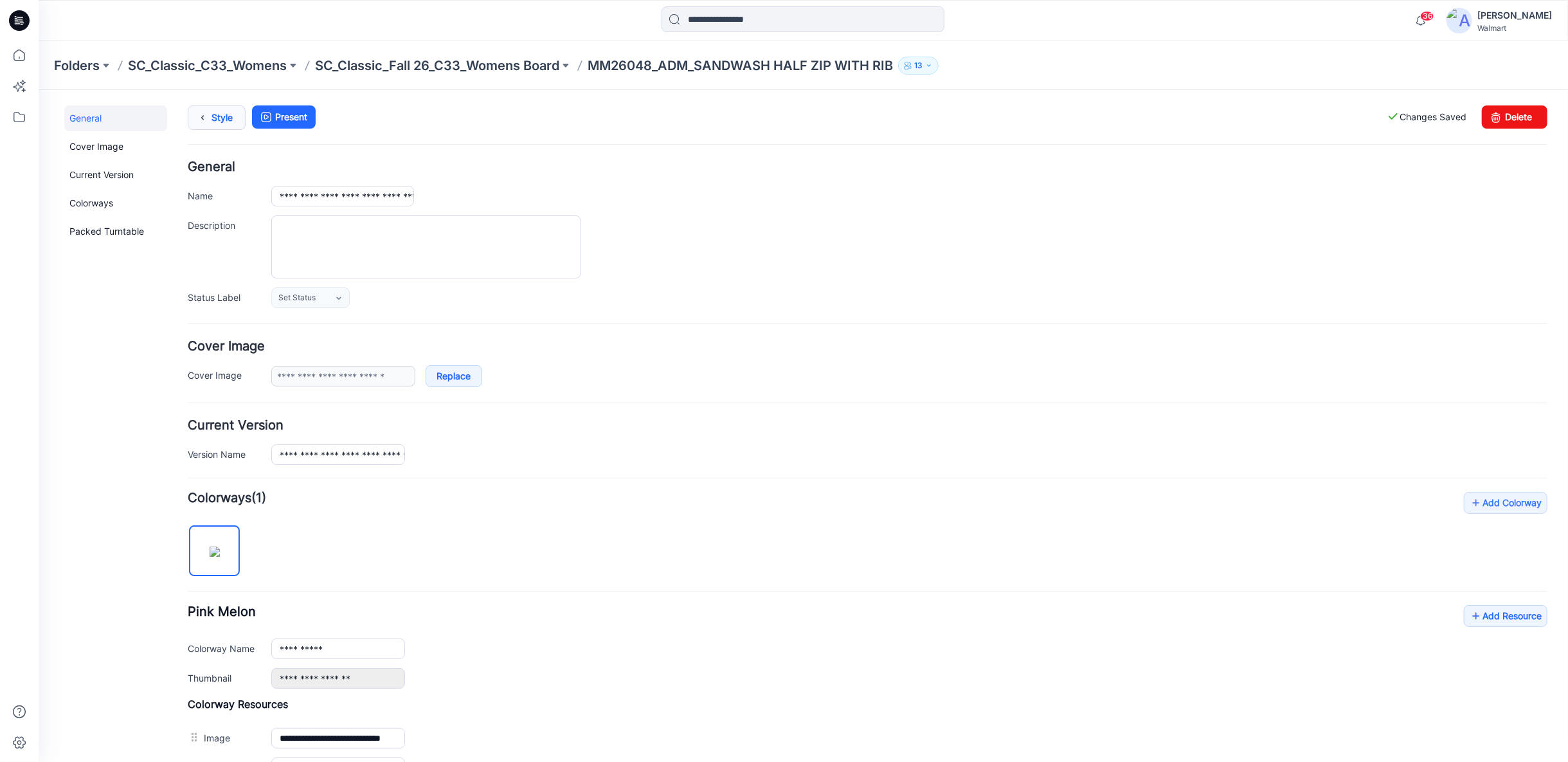
click at [216, 119] on link "Style" at bounding box center [216, 117] width 58 height 24
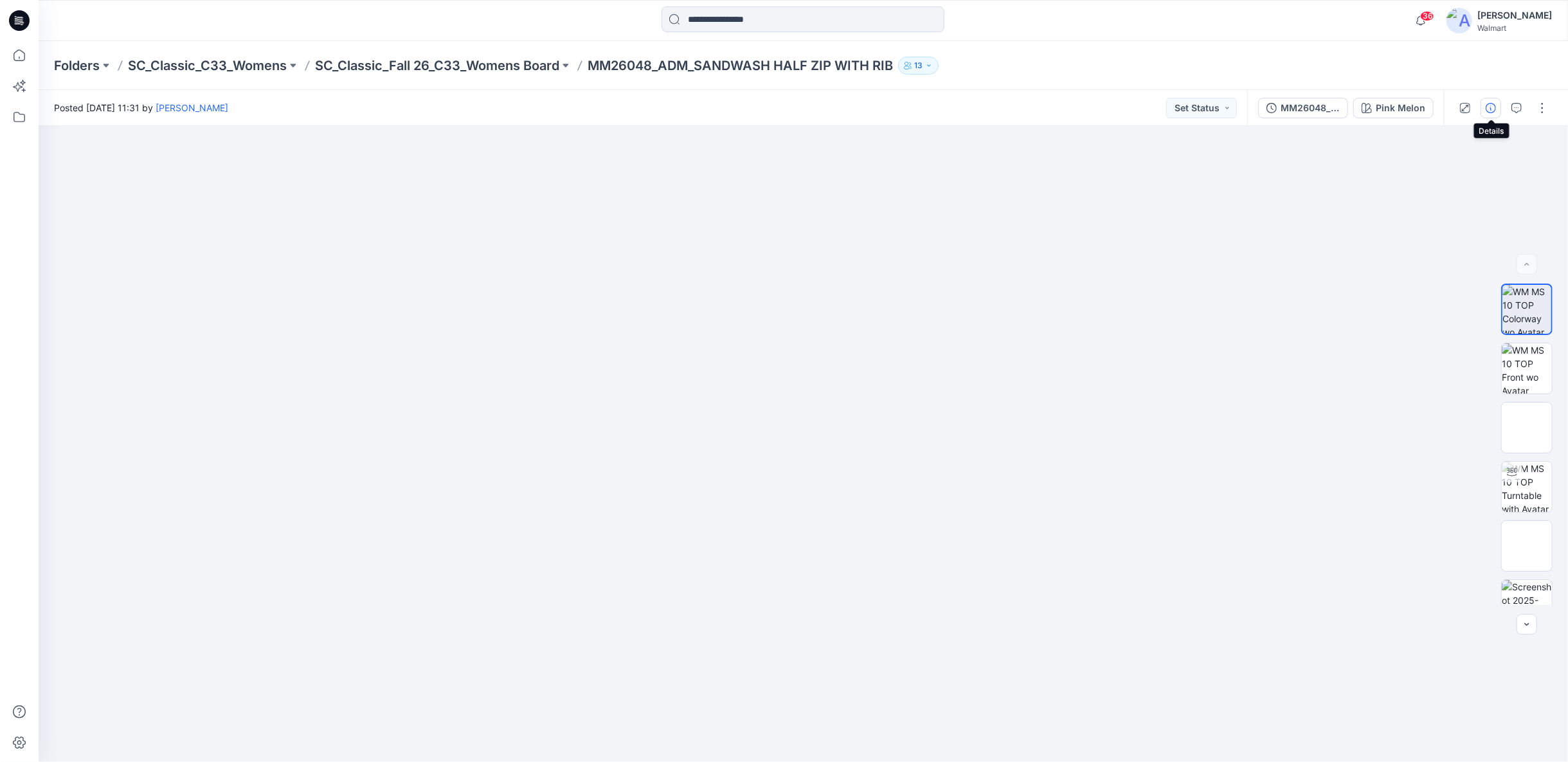
click at [1493, 110] on icon "button" at bounding box center [1491, 108] width 11 height 11
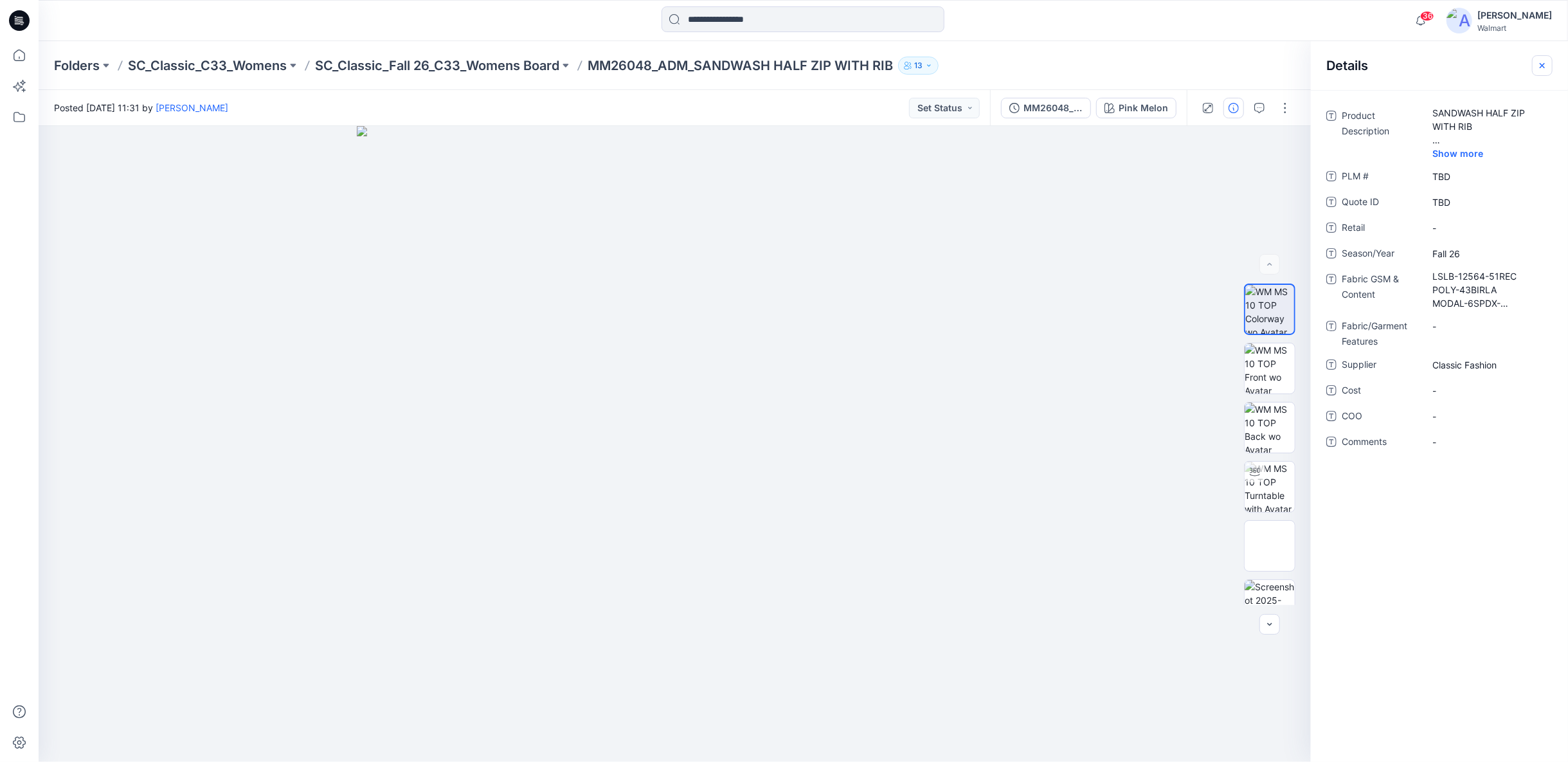
click at [1537, 67] on icon "button" at bounding box center [1542, 66] width 11 height 11
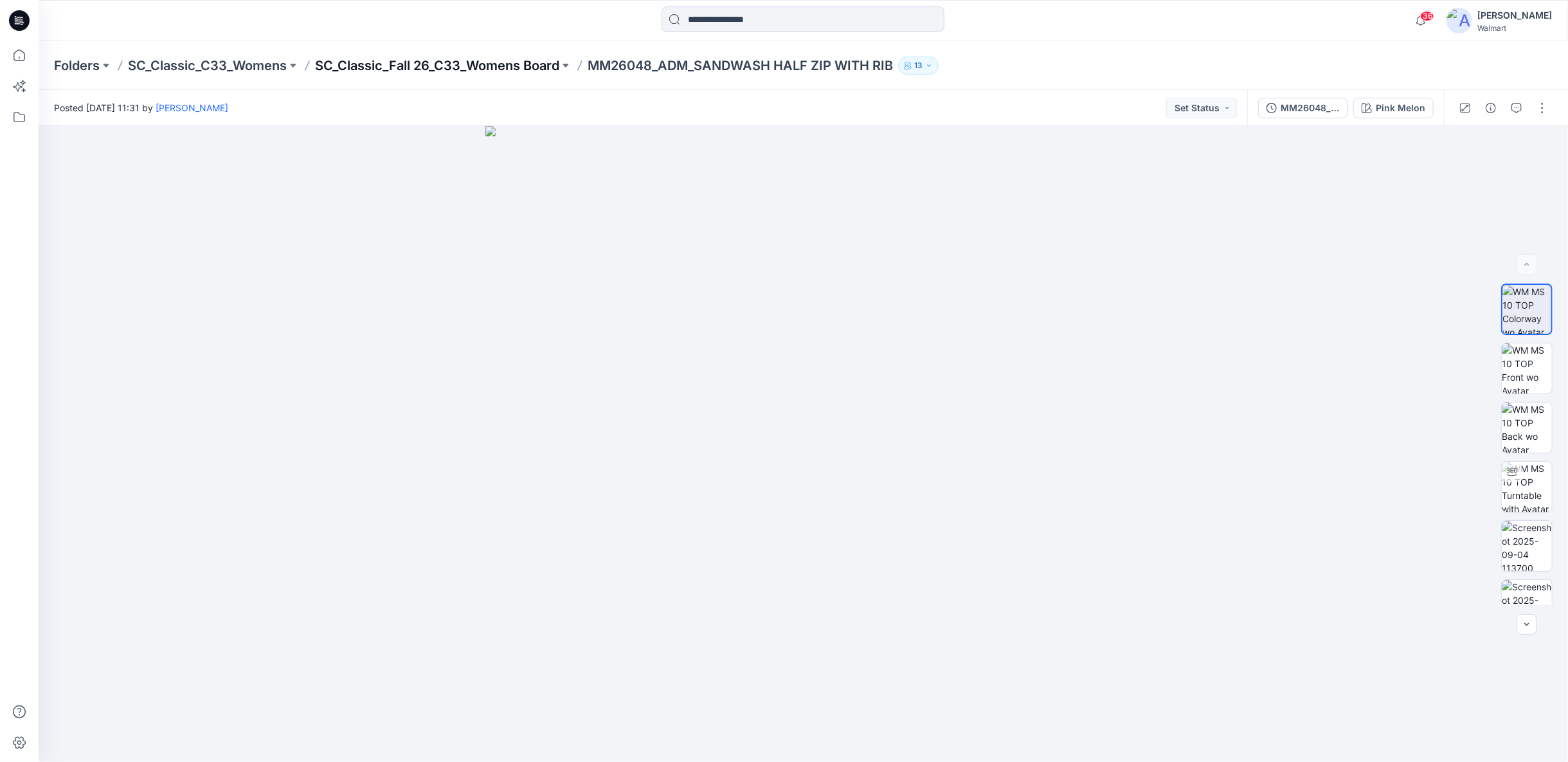
click at [534, 65] on p "SC_Classic_Fall 26_C33_Womens Board" at bounding box center [438, 66] width 244 height 18
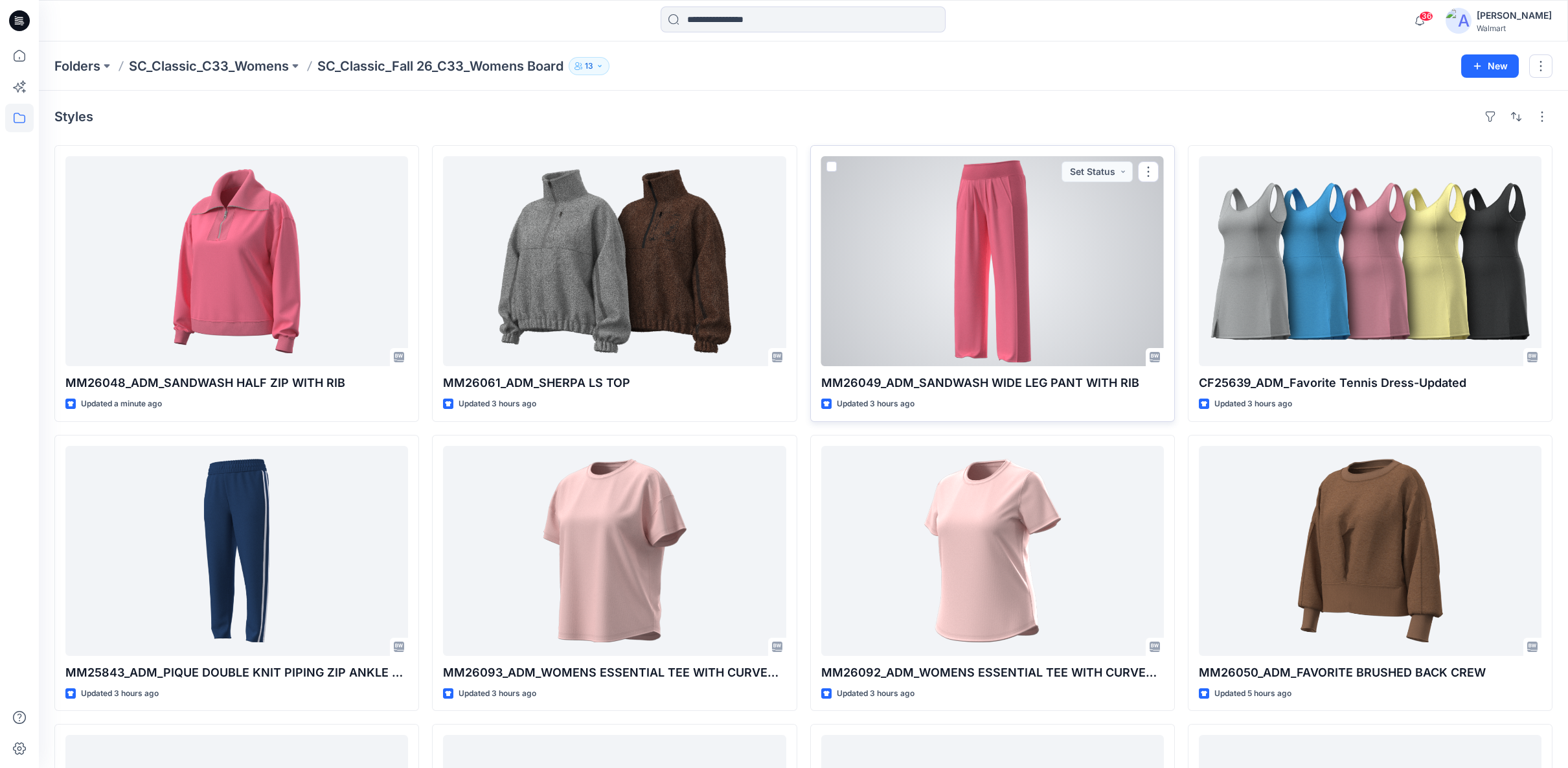
click at [1053, 252] on div at bounding box center [993, 261] width 343 height 210
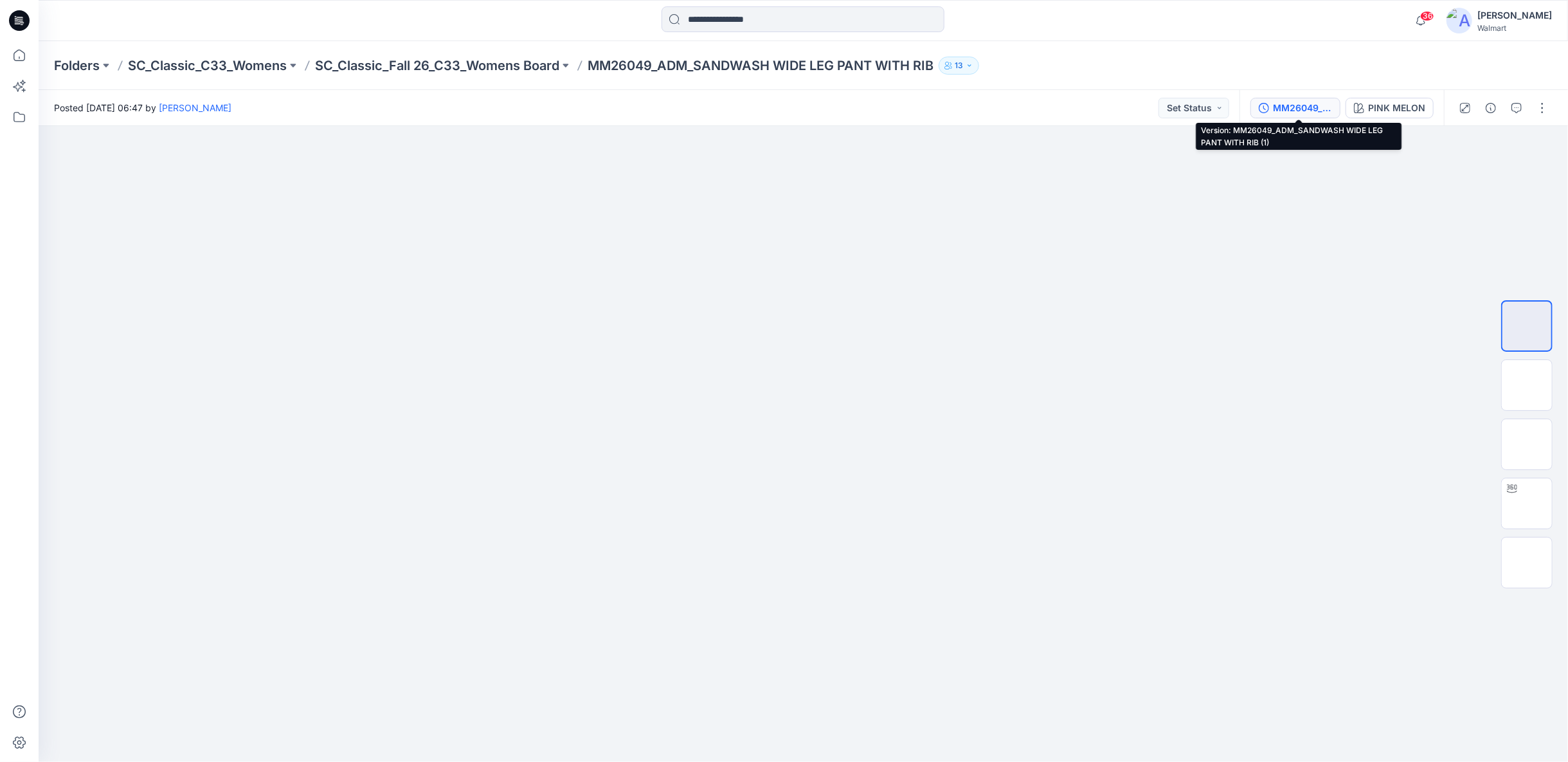
click at [1273, 101] on button "MM26049_ADM_SANDWASH WIDE LEG PANT WITH RIB (1)" at bounding box center [1295, 108] width 90 height 20
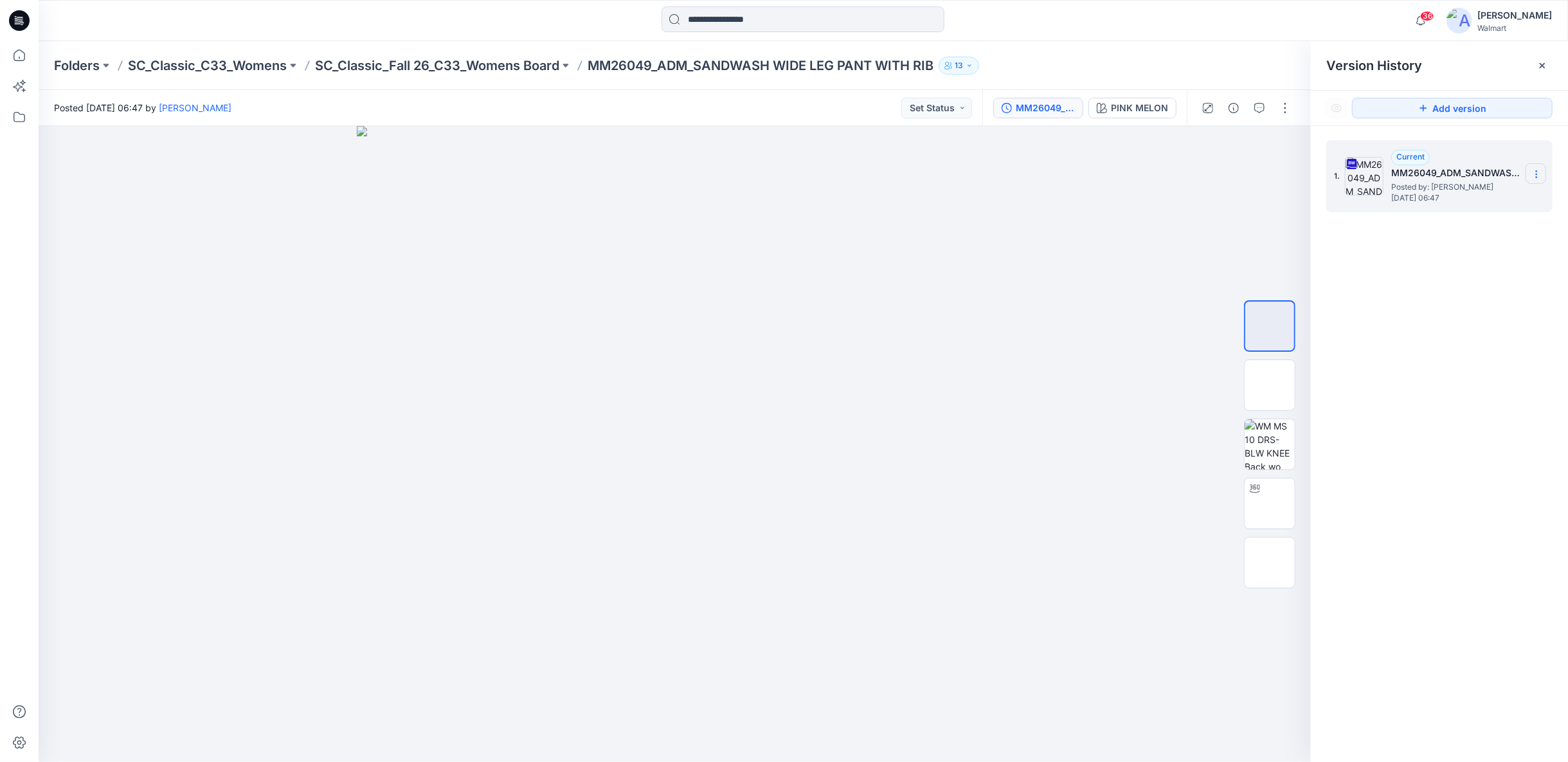
click at [1538, 174] on icon at bounding box center [1537, 174] width 11 height 11
click at [1456, 193] on span "Download Source BW File" at bounding box center [1471, 199] width 107 height 15
click at [1270, 385] on img at bounding box center [1270, 385] width 0 height 0
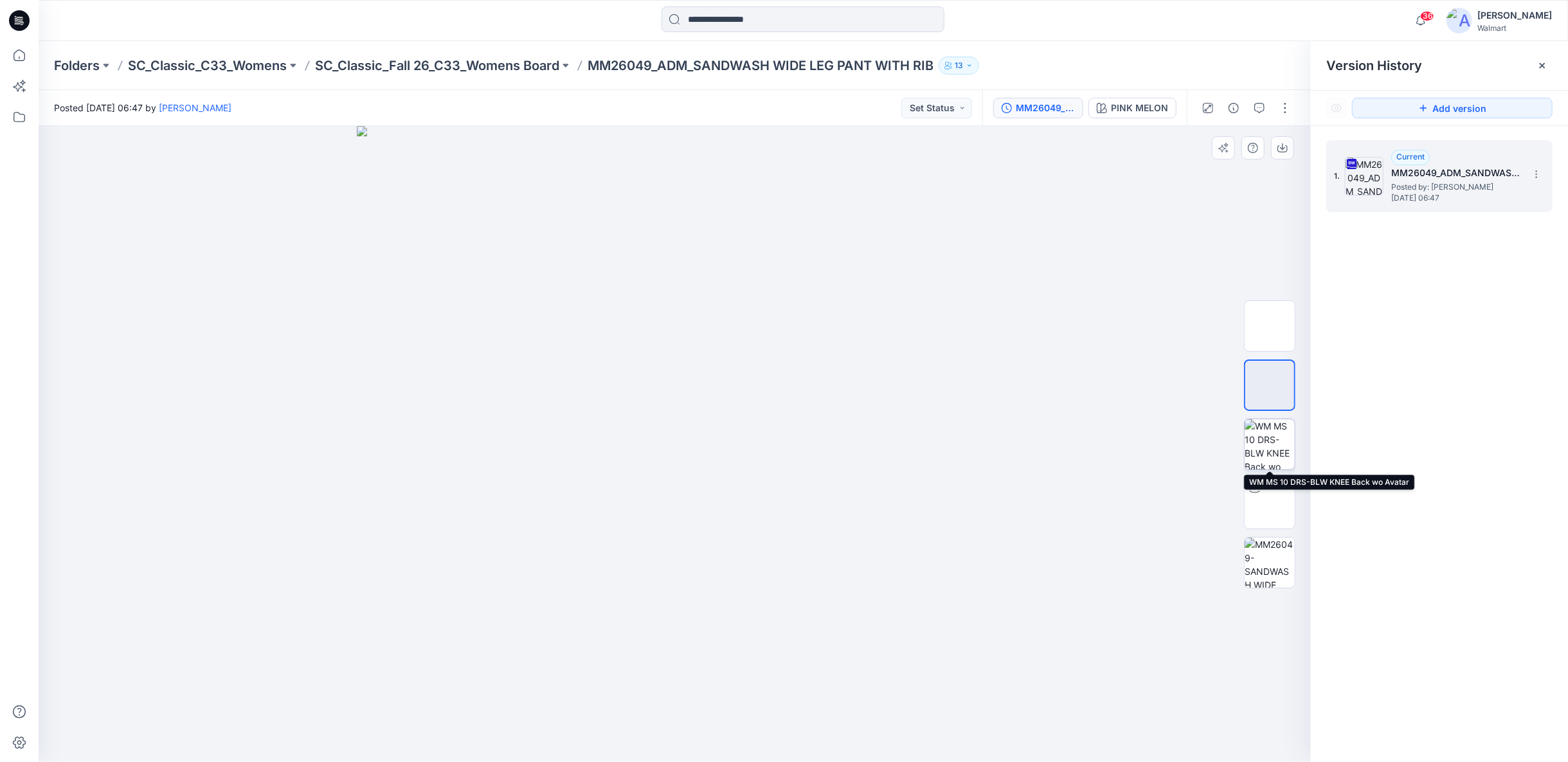
click at [1269, 438] on img at bounding box center [1270, 444] width 50 height 50
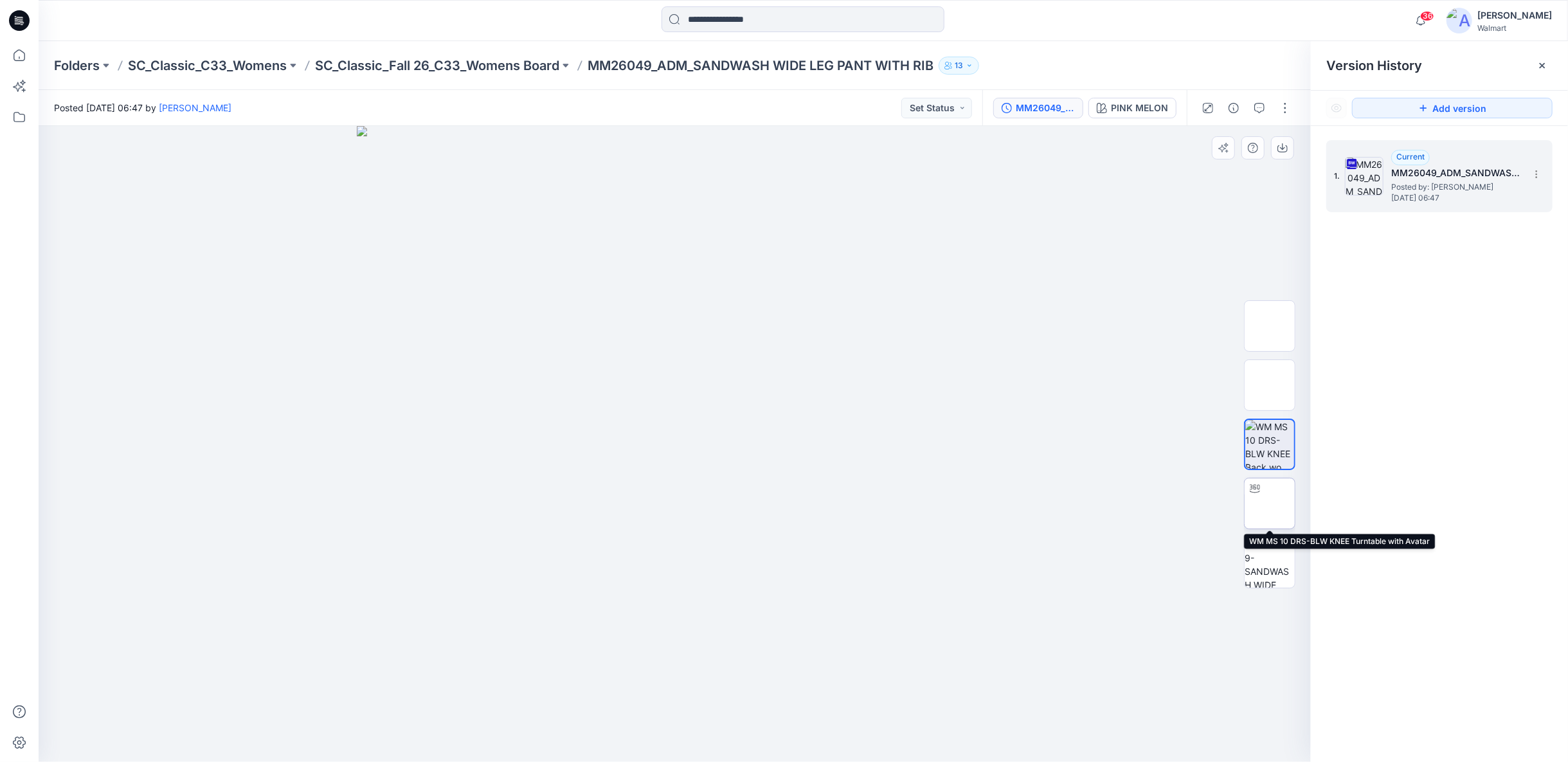
click at [1270, 503] on img at bounding box center [1270, 503] width 0 height 0
click at [520, 67] on p "SC_Classic_Fall 26_C33_Womens Board" at bounding box center [438, 66] width 244 height 18
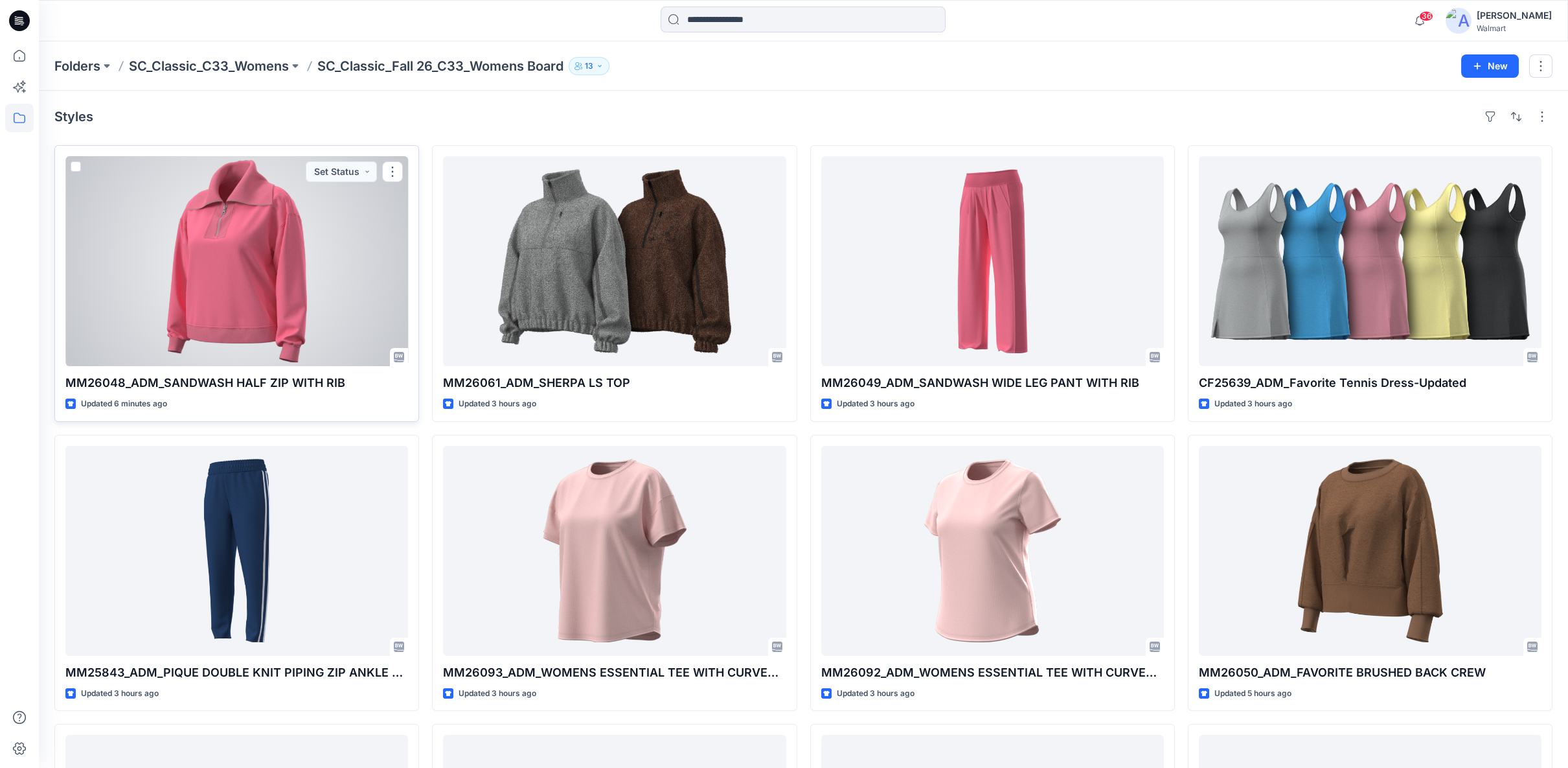
click at [274, 280] on div at bounding box center [236, 261] width 343 height 210
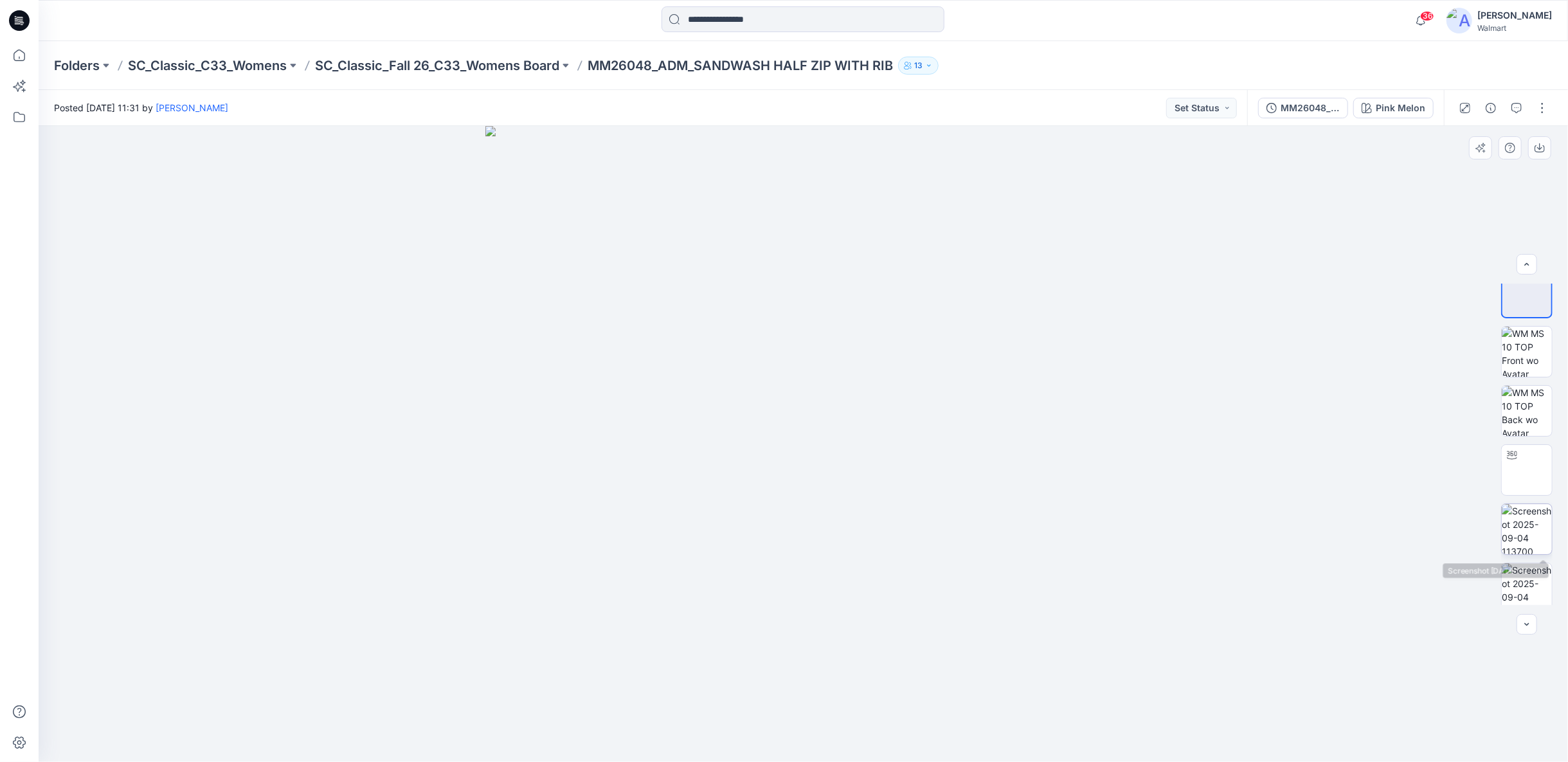
scroll to position [25, 0]
click at [1520, 521] on img at bounding box center [1527, 521] width 50 height 50
click at [1533, 570] on img at bounding box center [1527, 579] width 50 height 50
click at [1537, 114] on button "button" at bounding box center [1542, 108] width 20 height 20
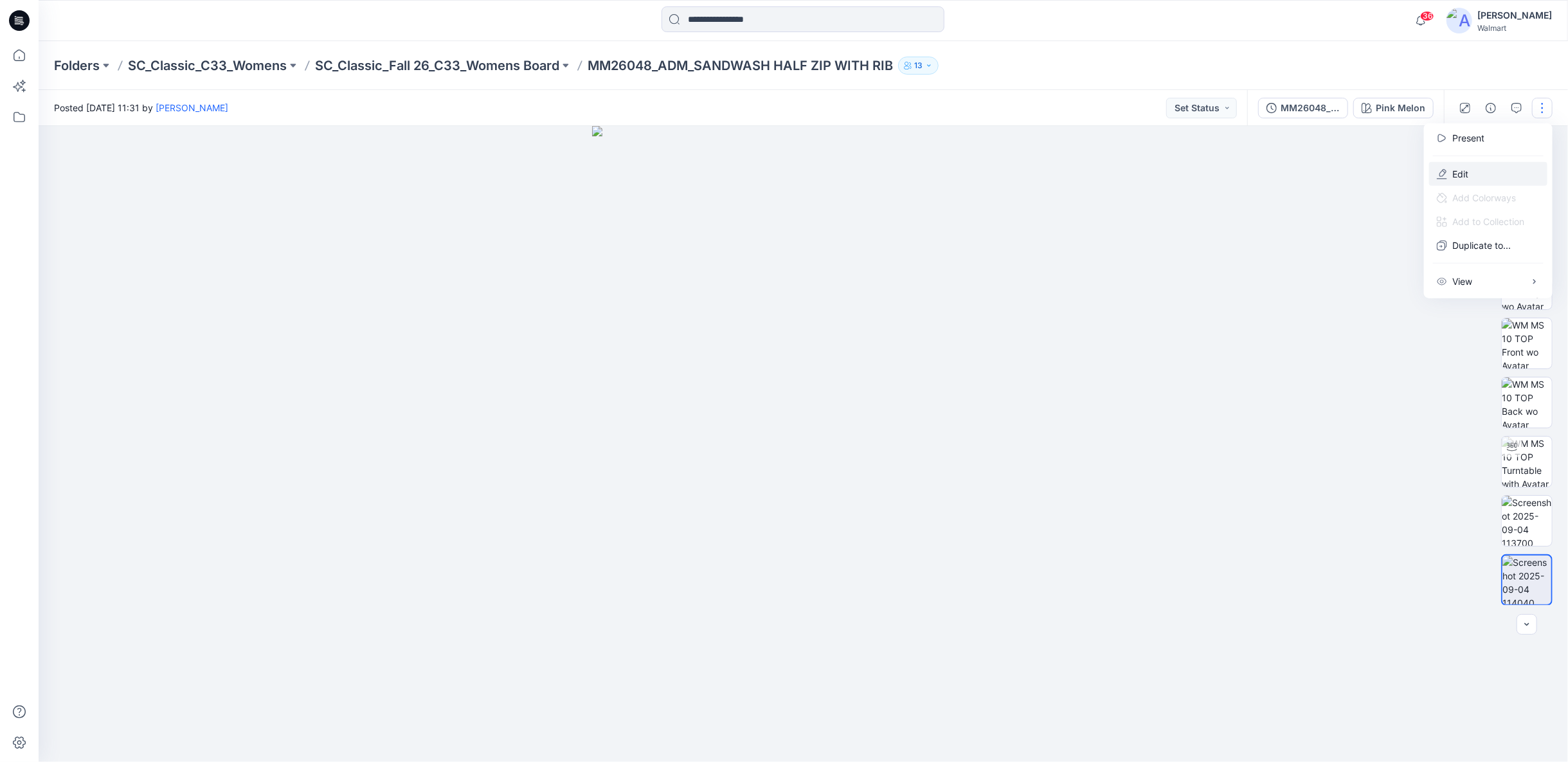
click at [1471, 174] on button "Edit" at bounding box center [1488, 174] width 118 height 24
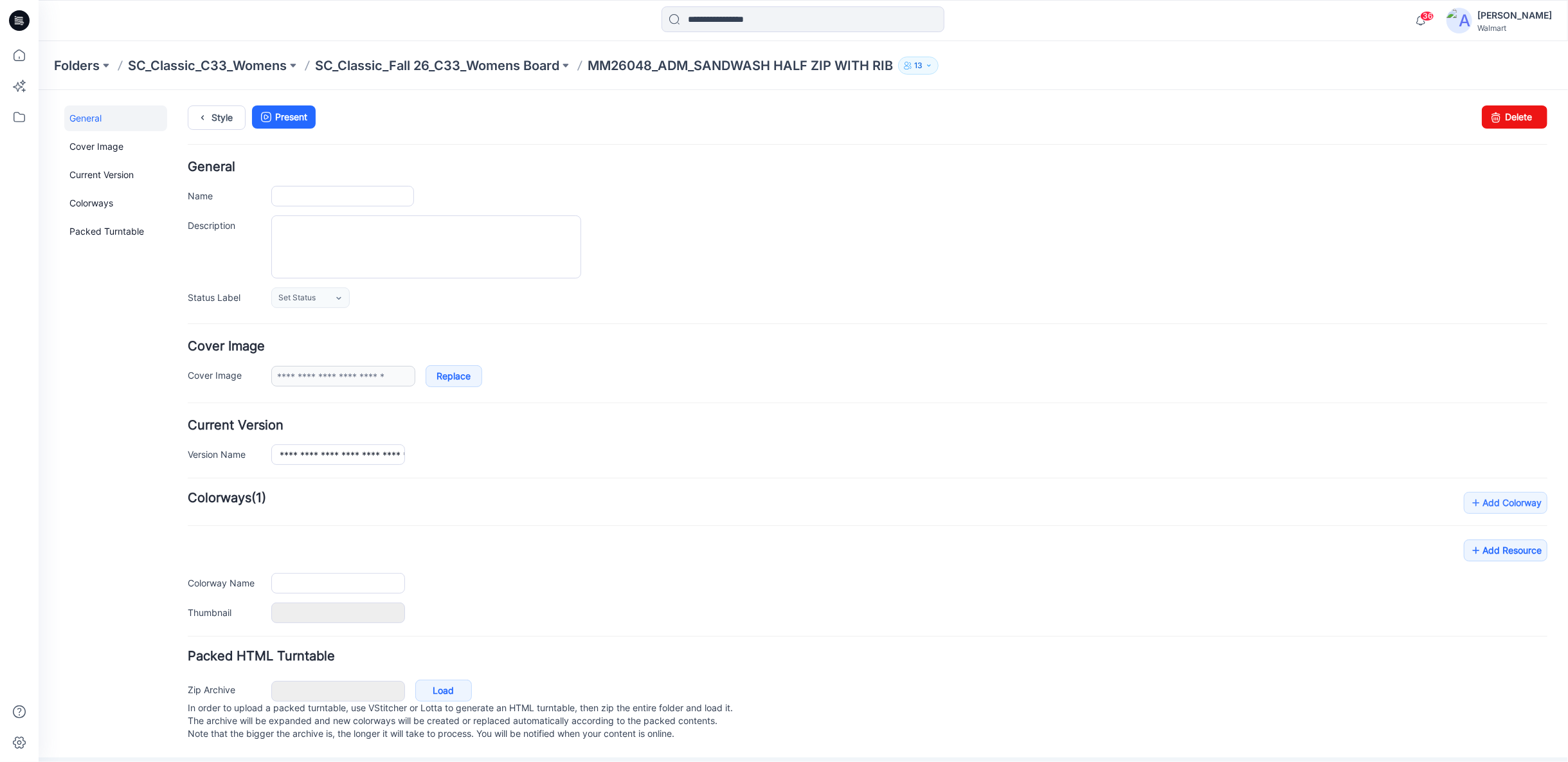
type input "**********"
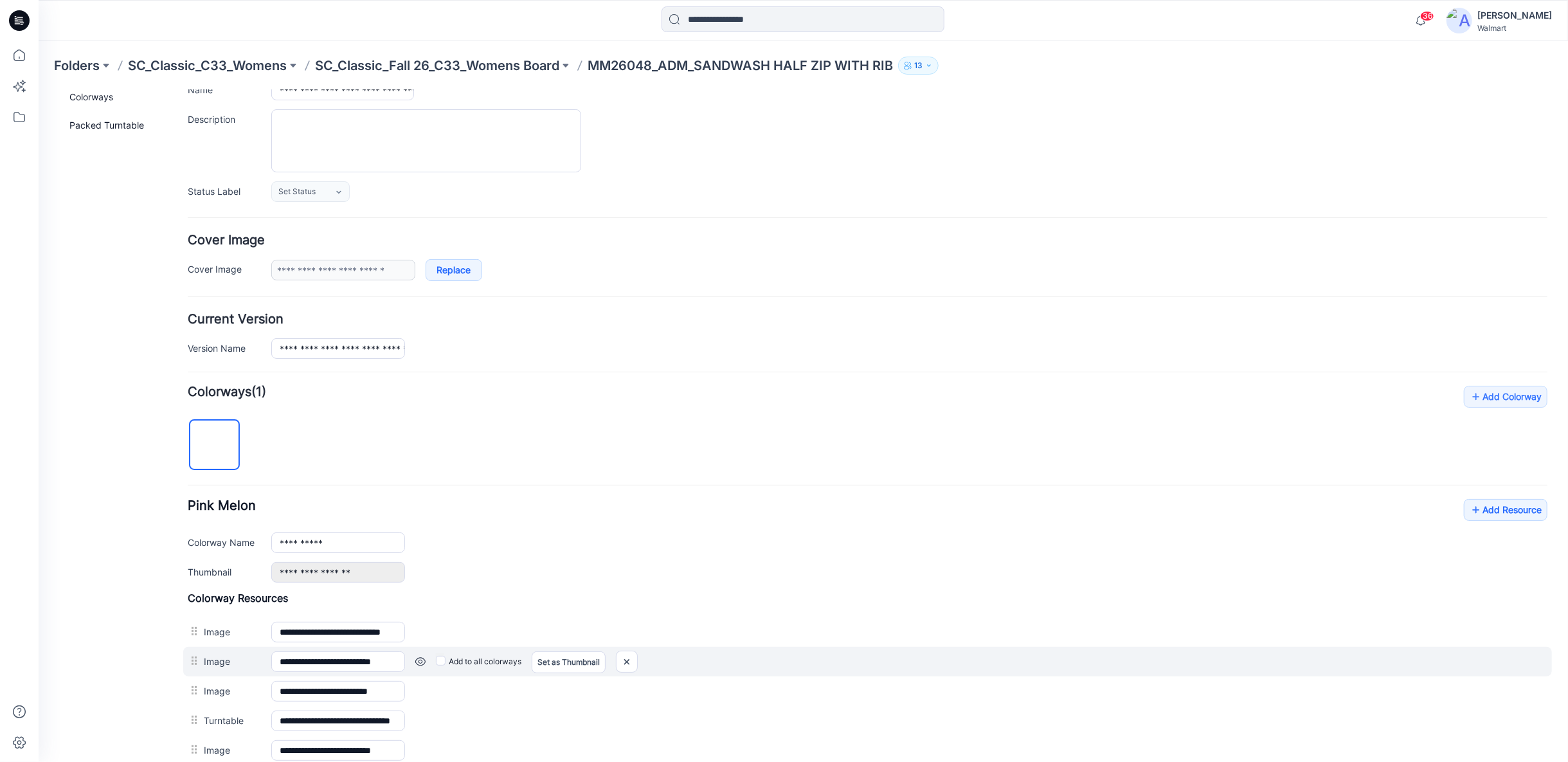
scroll to position [214, 0]
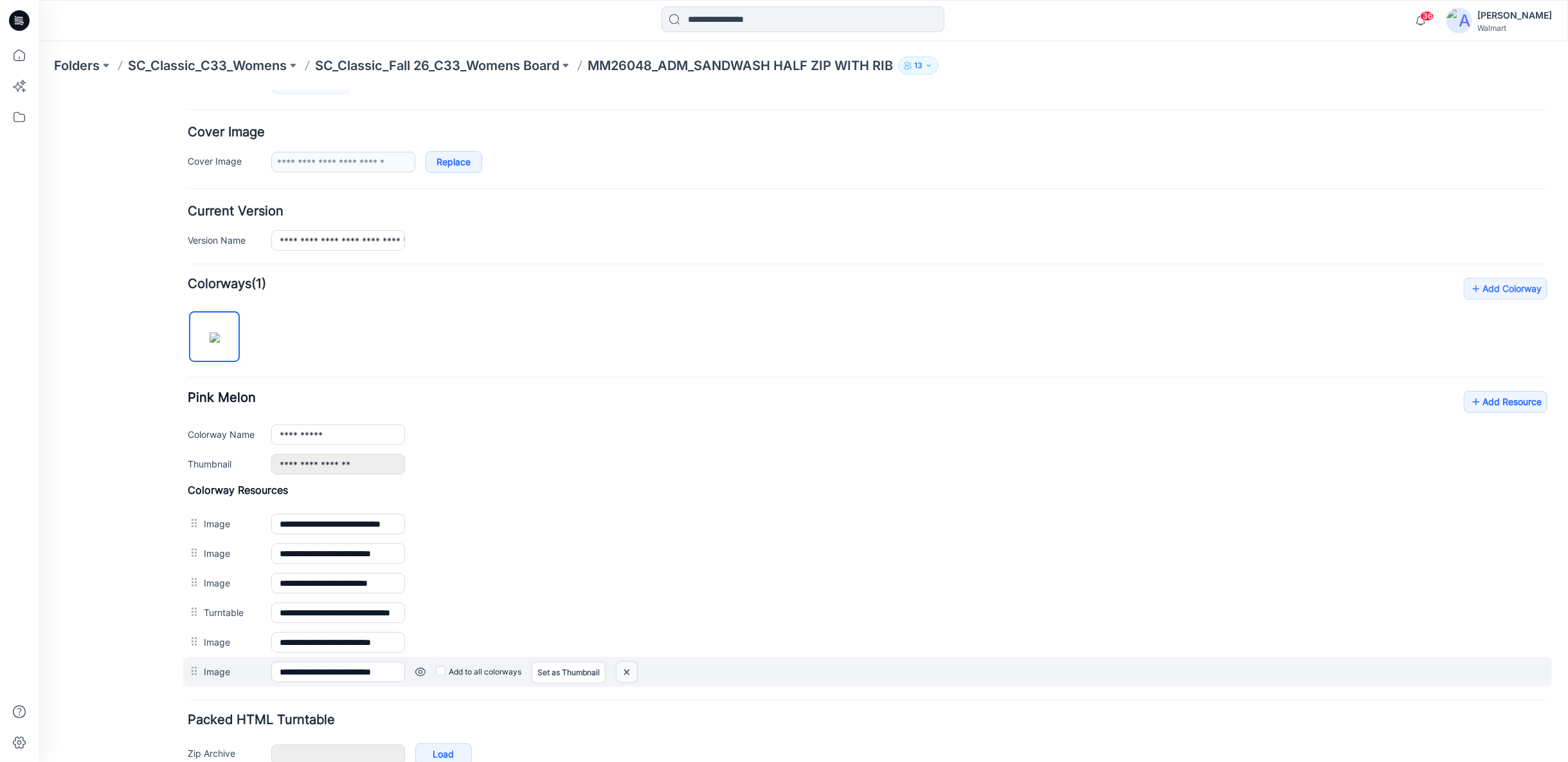
click at [630, 667] on img at bounding box center [626, 671] width 20 height 21
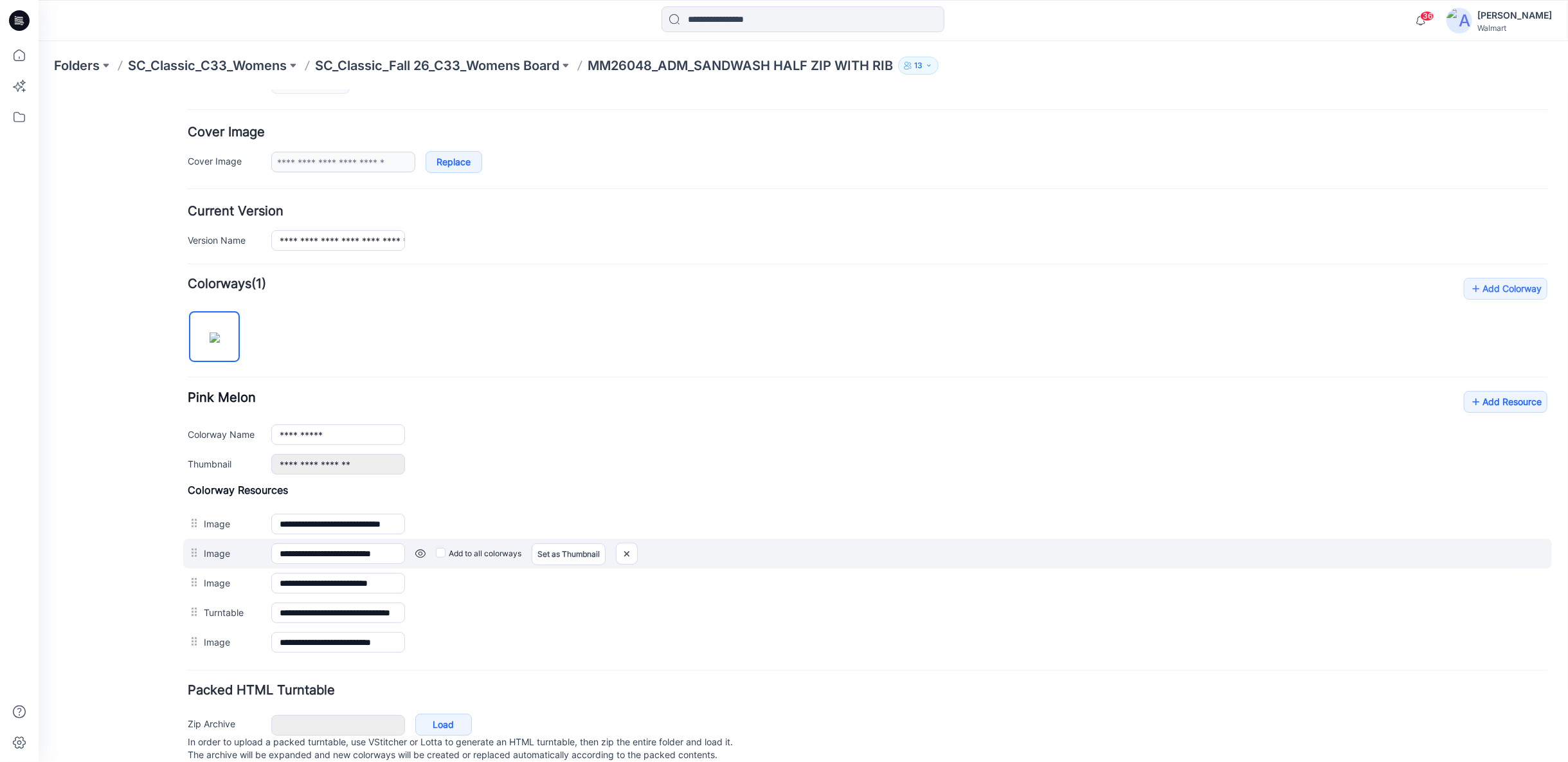
scroll to position [0, 0]
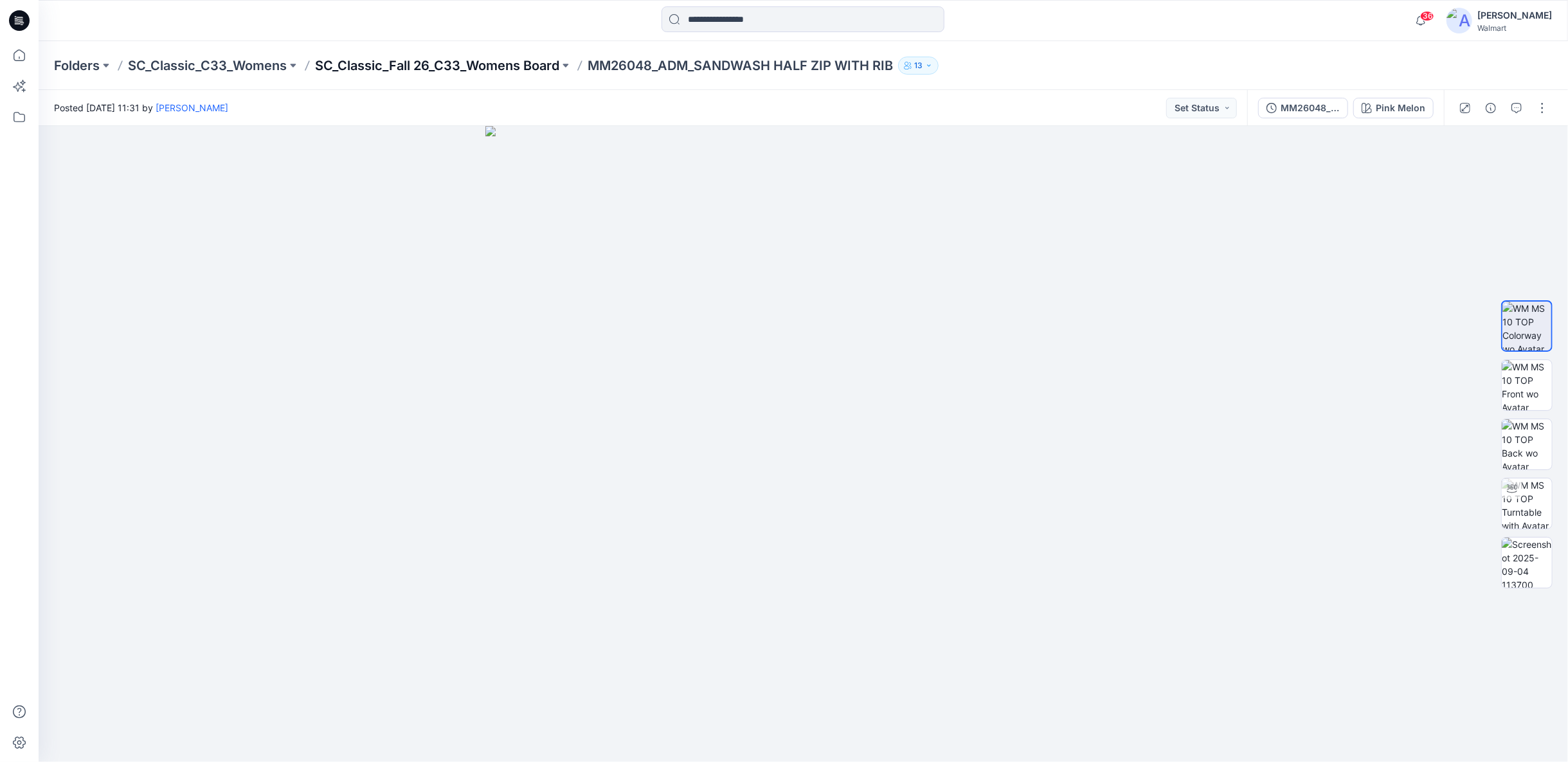
click at [518, 63] on p "SC_Classic_Fall 26_C33_Womens Board" at bounding box center [438, 66] width 244 height 18
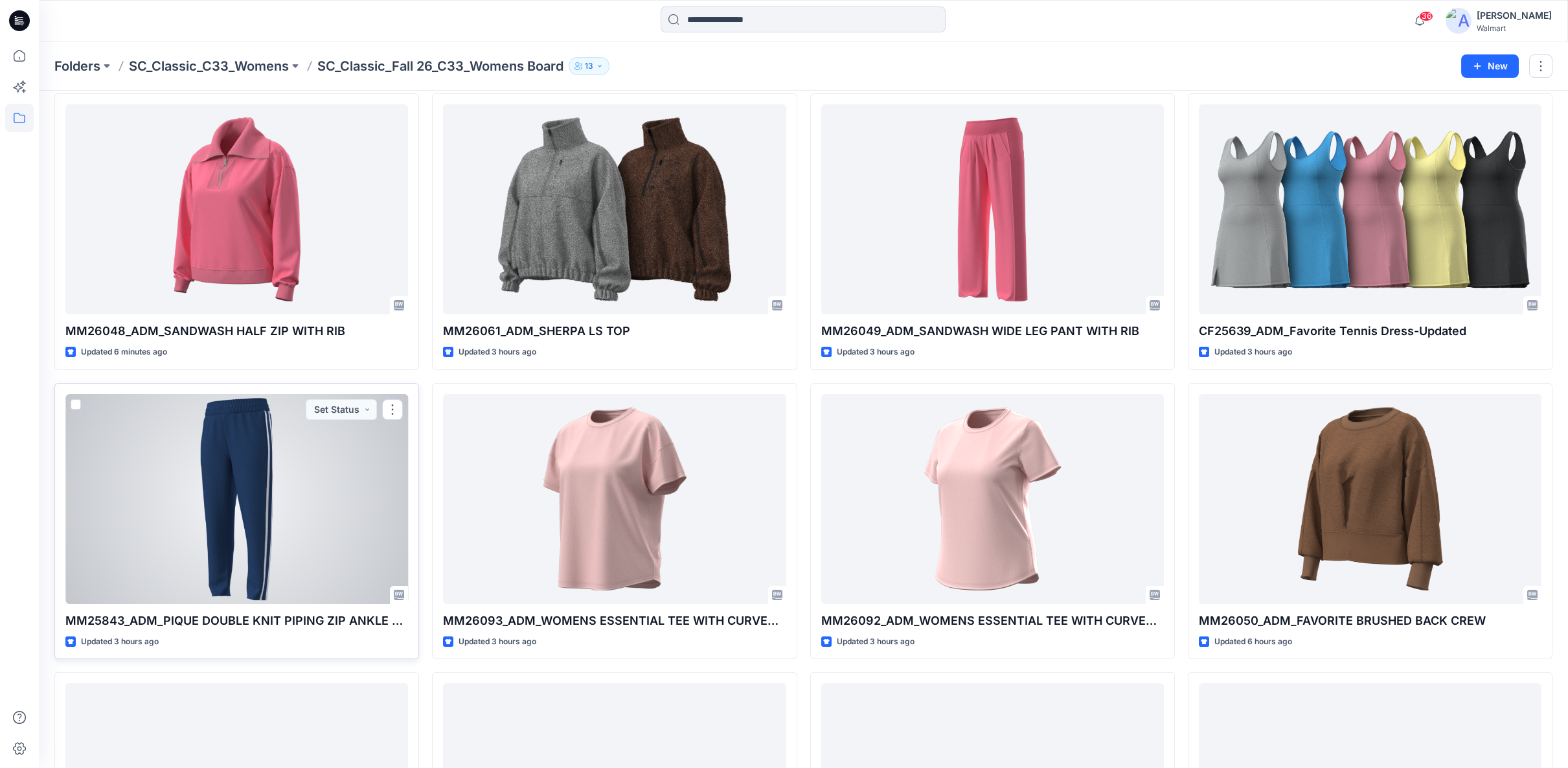
scroll to position [72, 0]
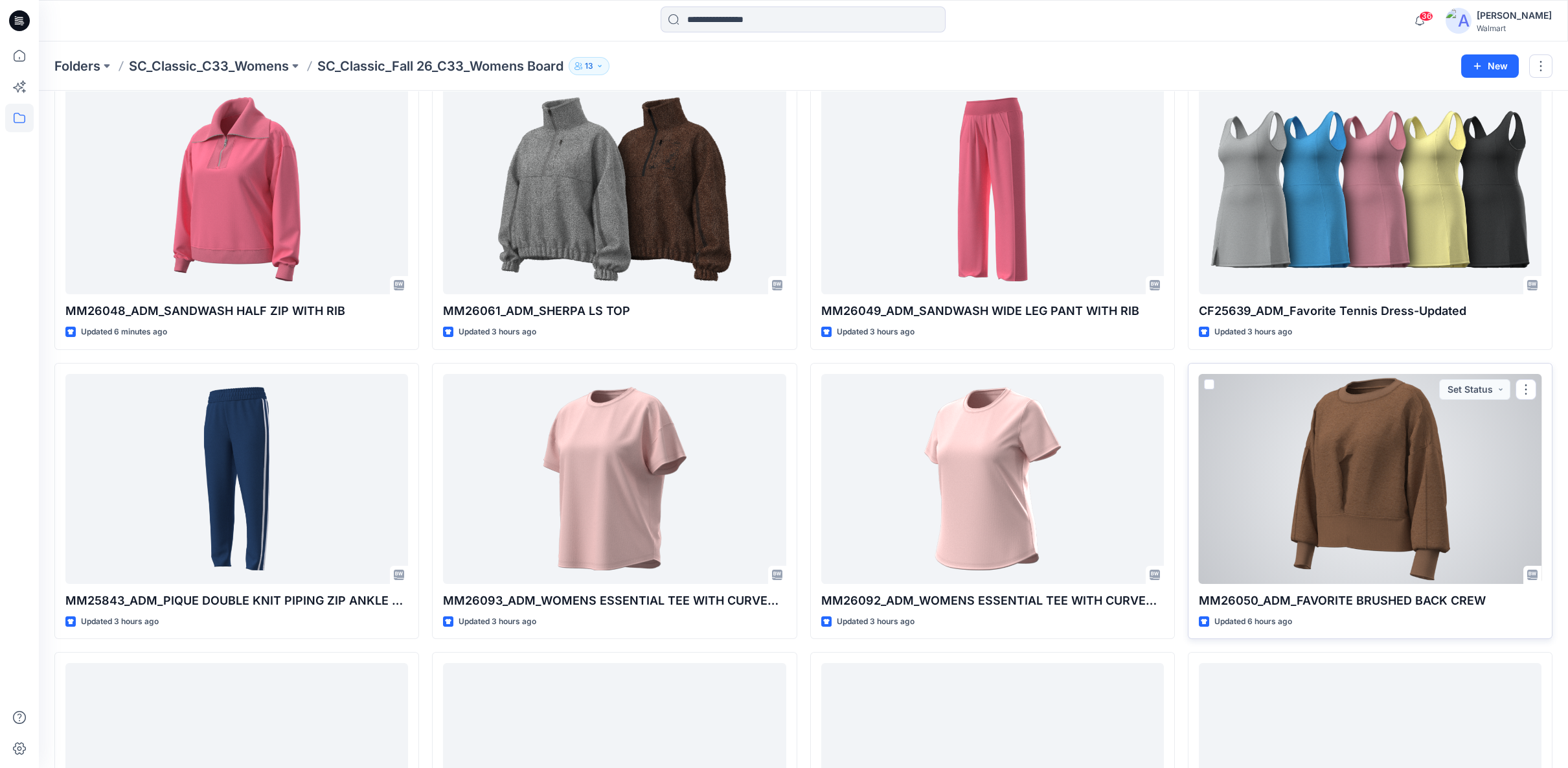
click at [1378, 476] on div at bounding box center [1370, 479] width 343 height 210
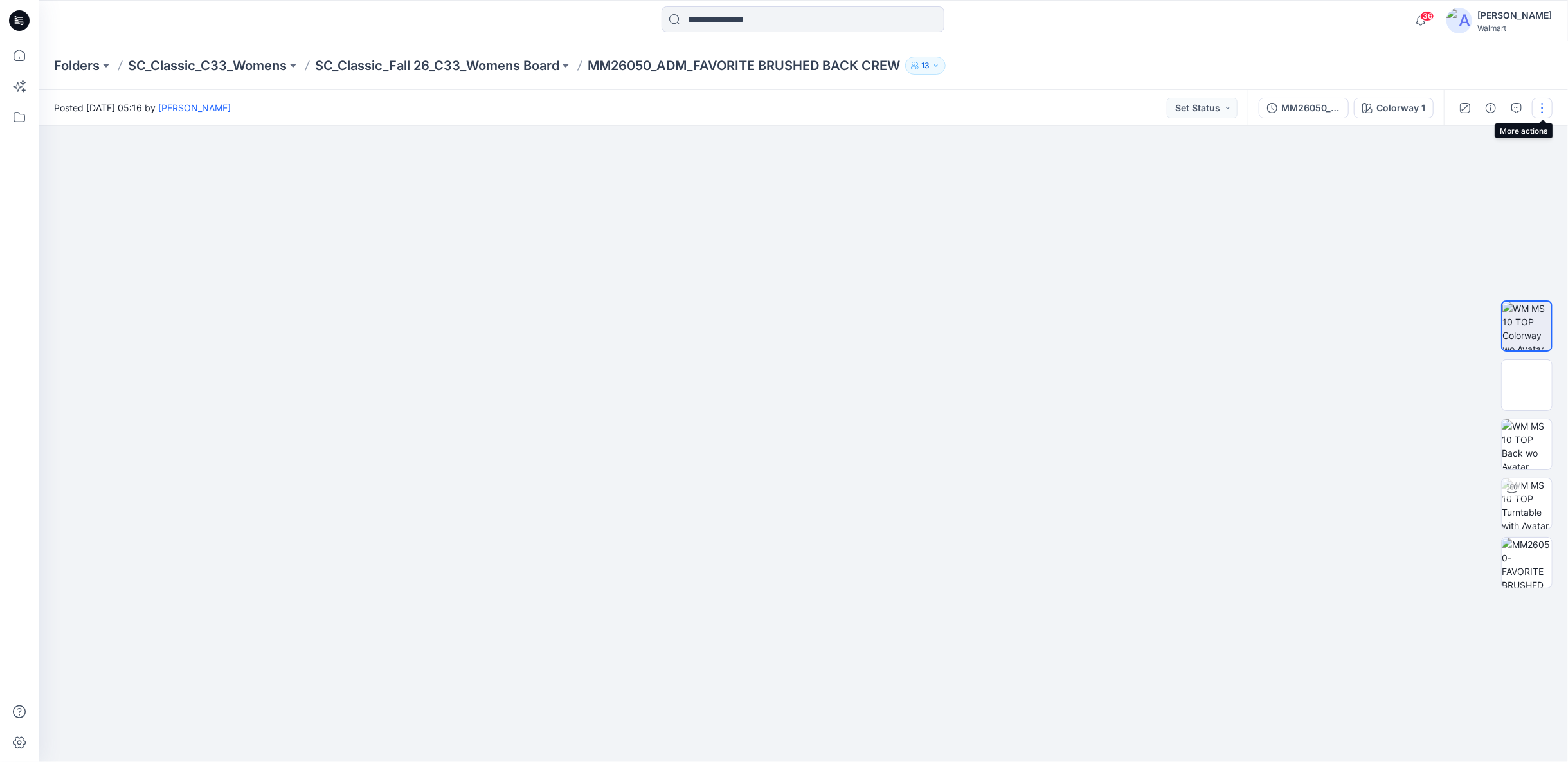
click at [1539, 113] on button "button" at bounding box center [1542, 108] width 20 height 20
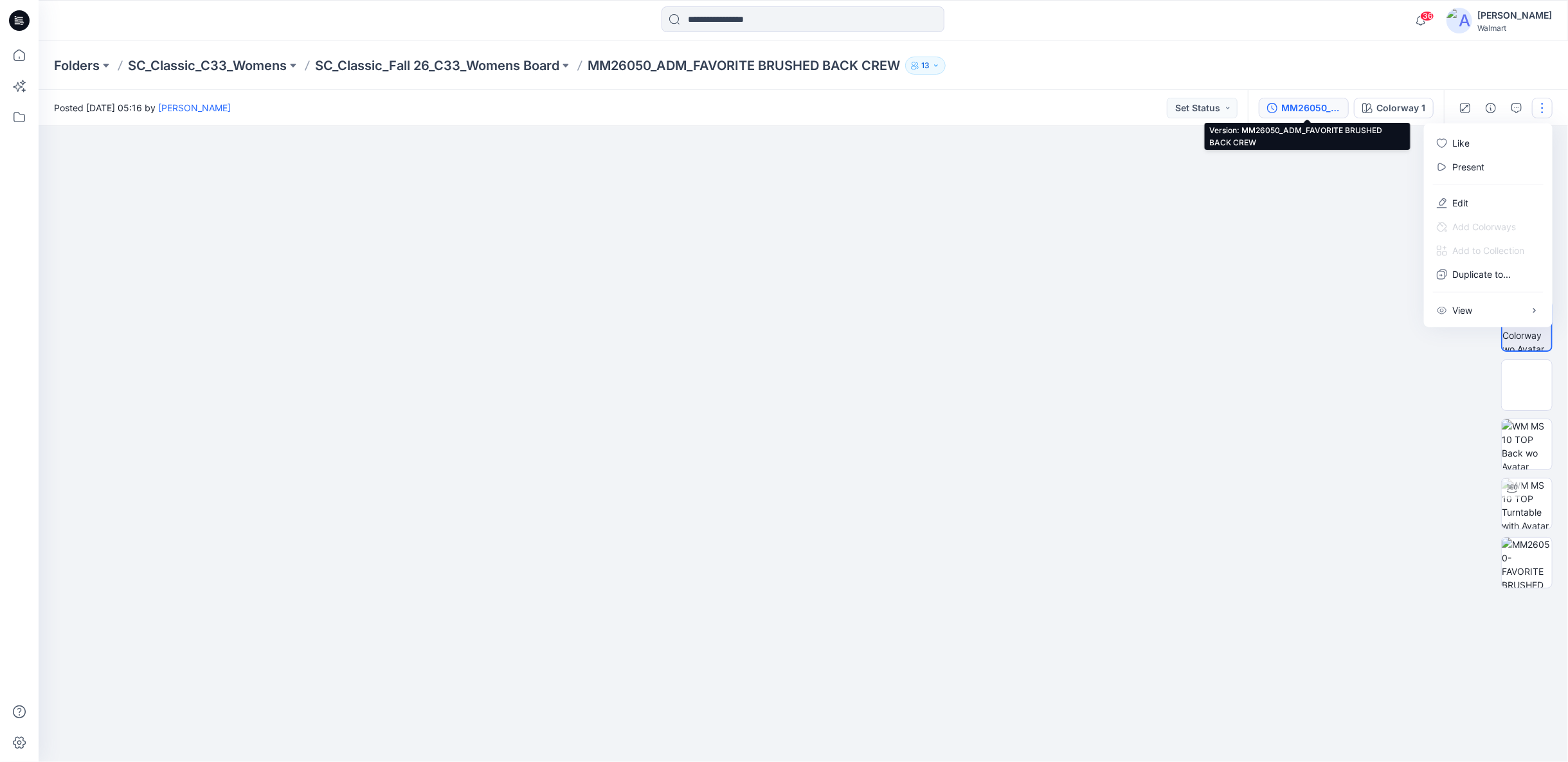
click at [1311, 112] on div "MM26050_ADM_FAVORITE BRUSHED BACK CREW" at bounding box center [1311, 108] width 59 height 14
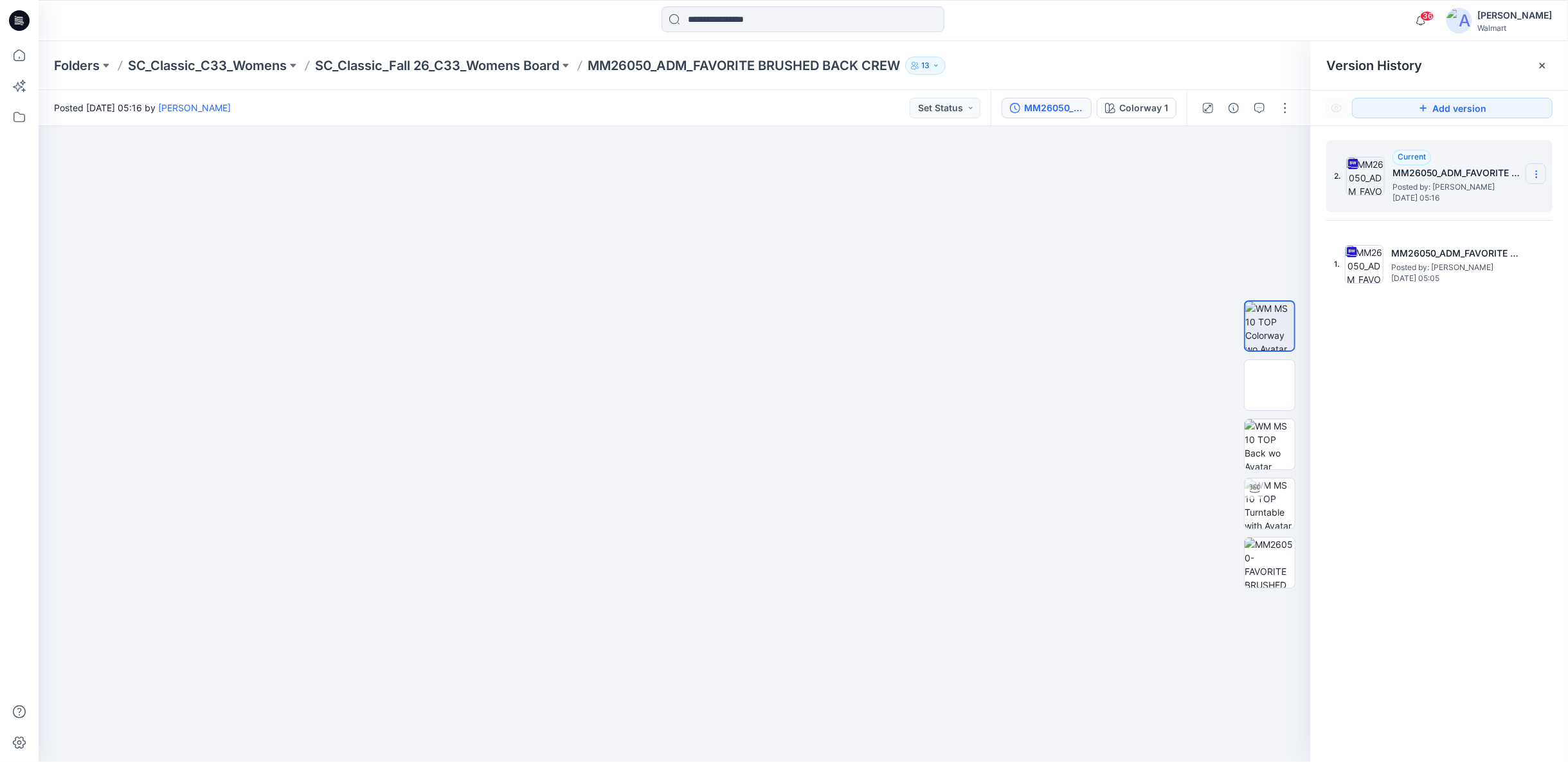
click at [1535, 174] on icon at bounding box center [1537, 174] width 11 height 11
click at [1477, 198] on span "Download Source BW File" at bounding box center [1471, 199] width 107 height 15
click at [532, 66] on p "SC_Classic_Fall 26_C33_Womens Board" at bounding box center [438, 66] width 244 height 18
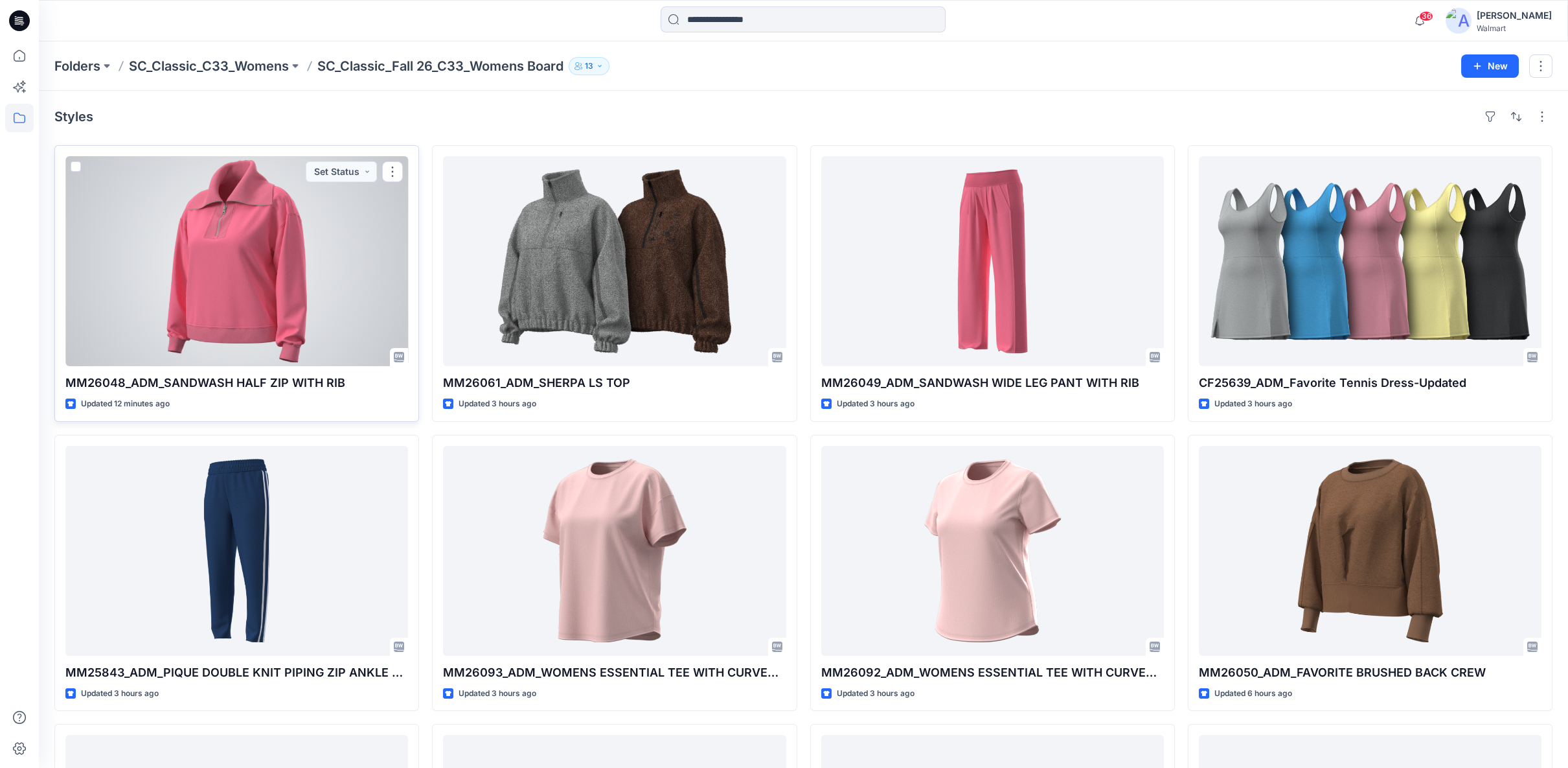
click at [357, 284] on div at bounding box center [236, 261] width 343 height 210
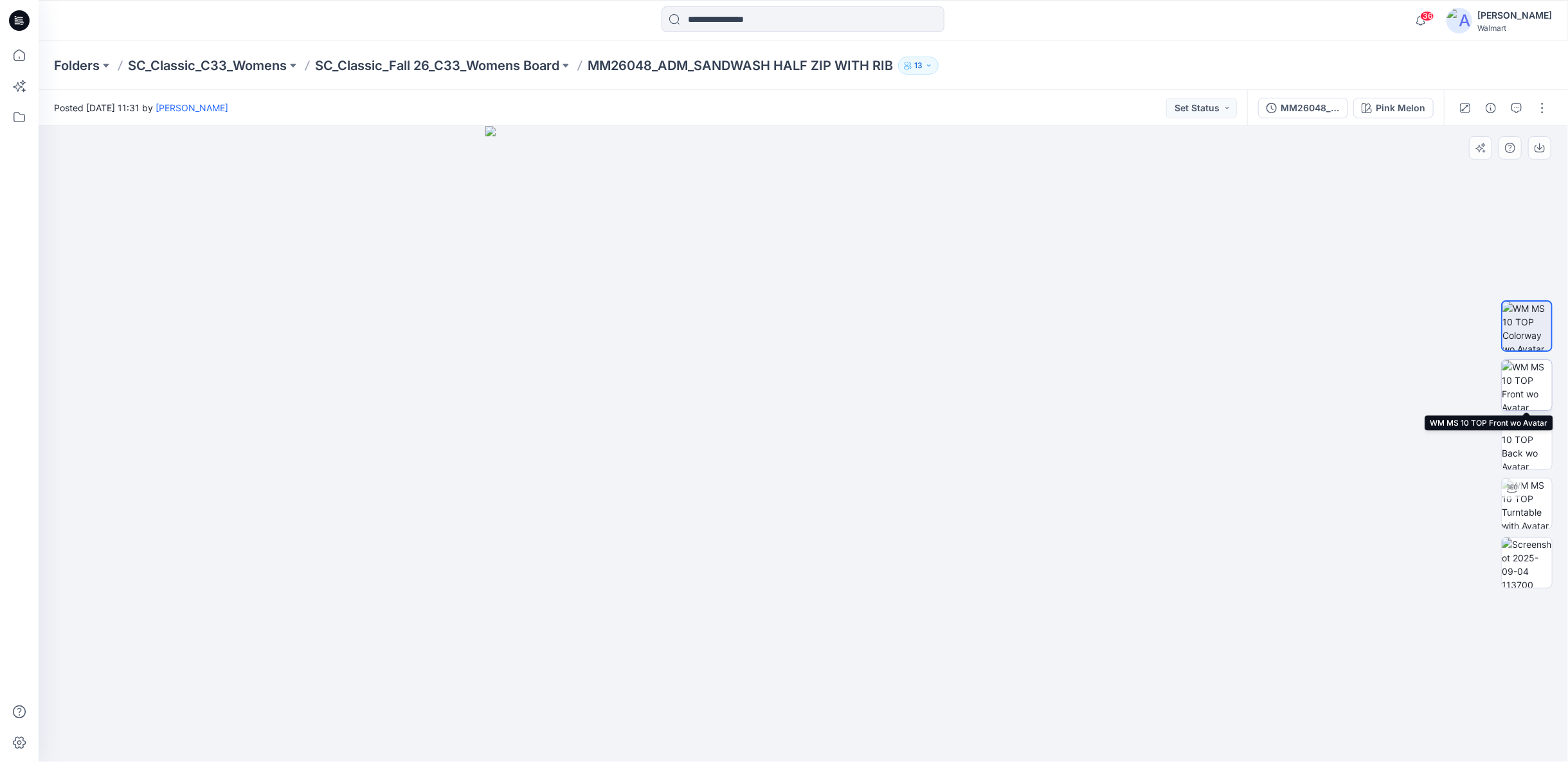
click at [1530, 383] on img at bounding box center [1527, 385] width 50 height 50
click at [1537, 555] on img at bounding box center [1527, 562] width 50 height 50
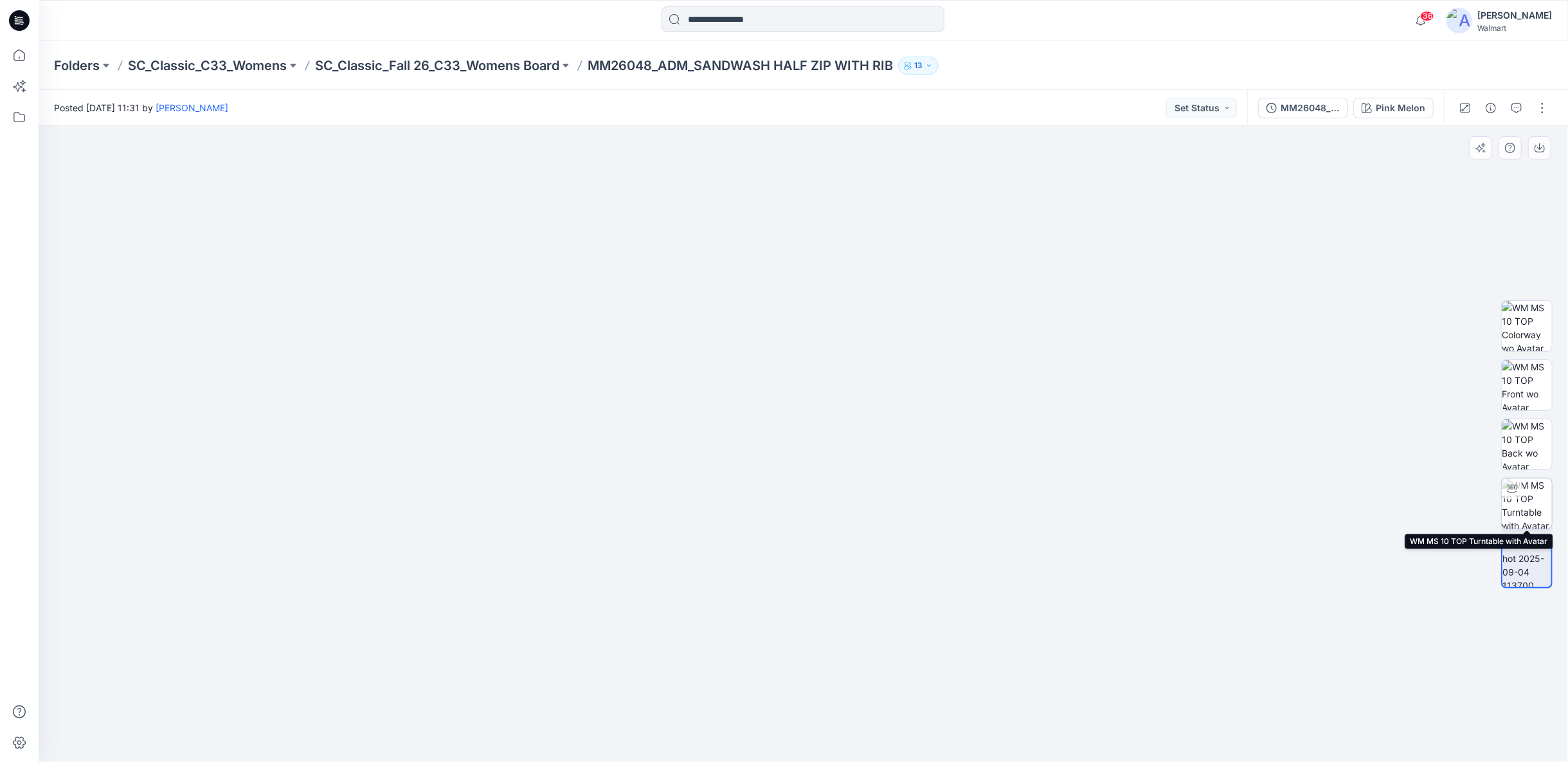
click at [1528, 506] on img at bounding box center [1527, 503] width 50 height 50
click at [537, 68] on p "SC_Classic_Fall 26_C33_Womens Board" at bounding box center [438, 66] width 244 height 18
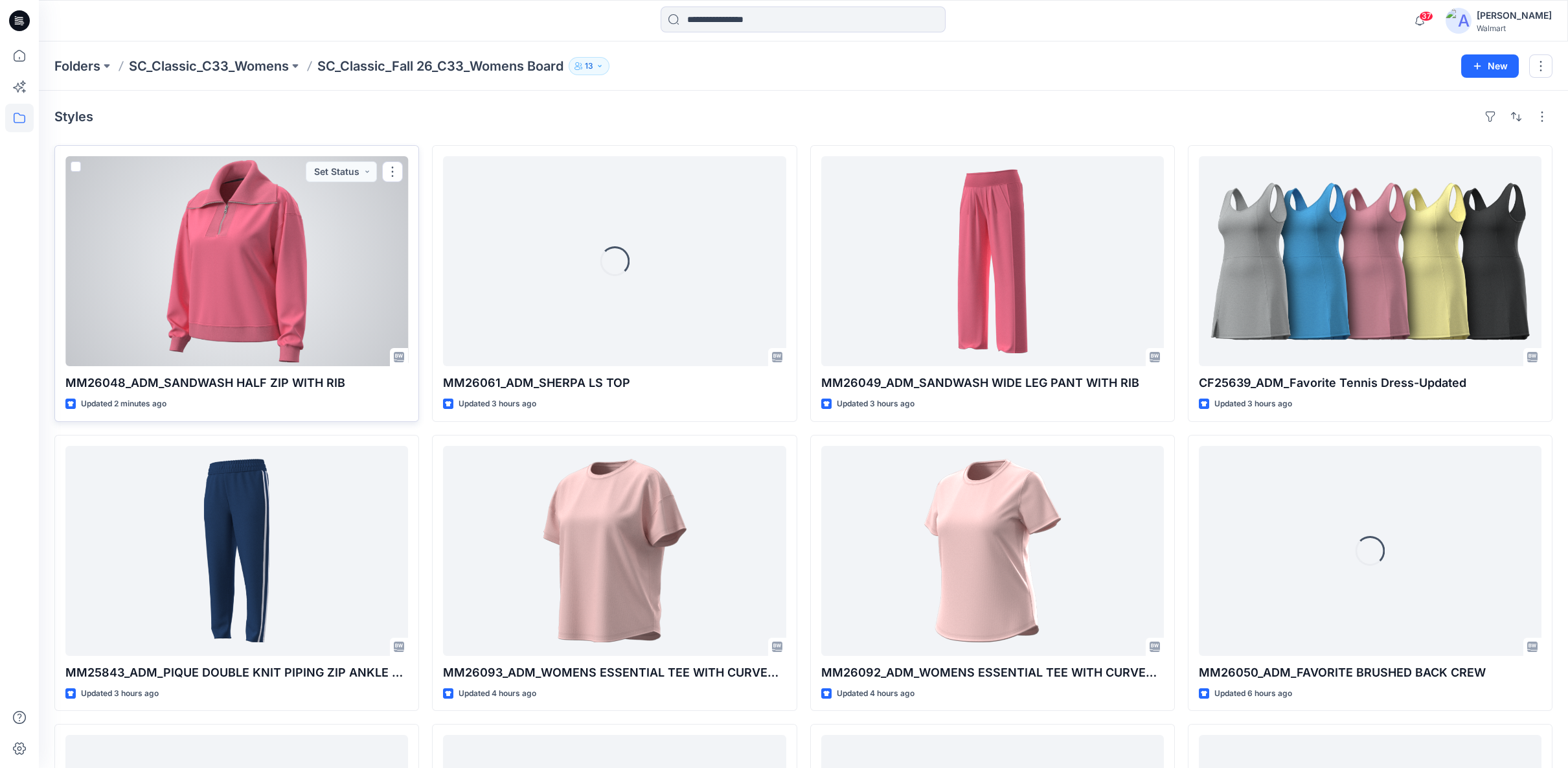
click at [233, 244] on div at bounding box center [236, 261] width 343 height 210
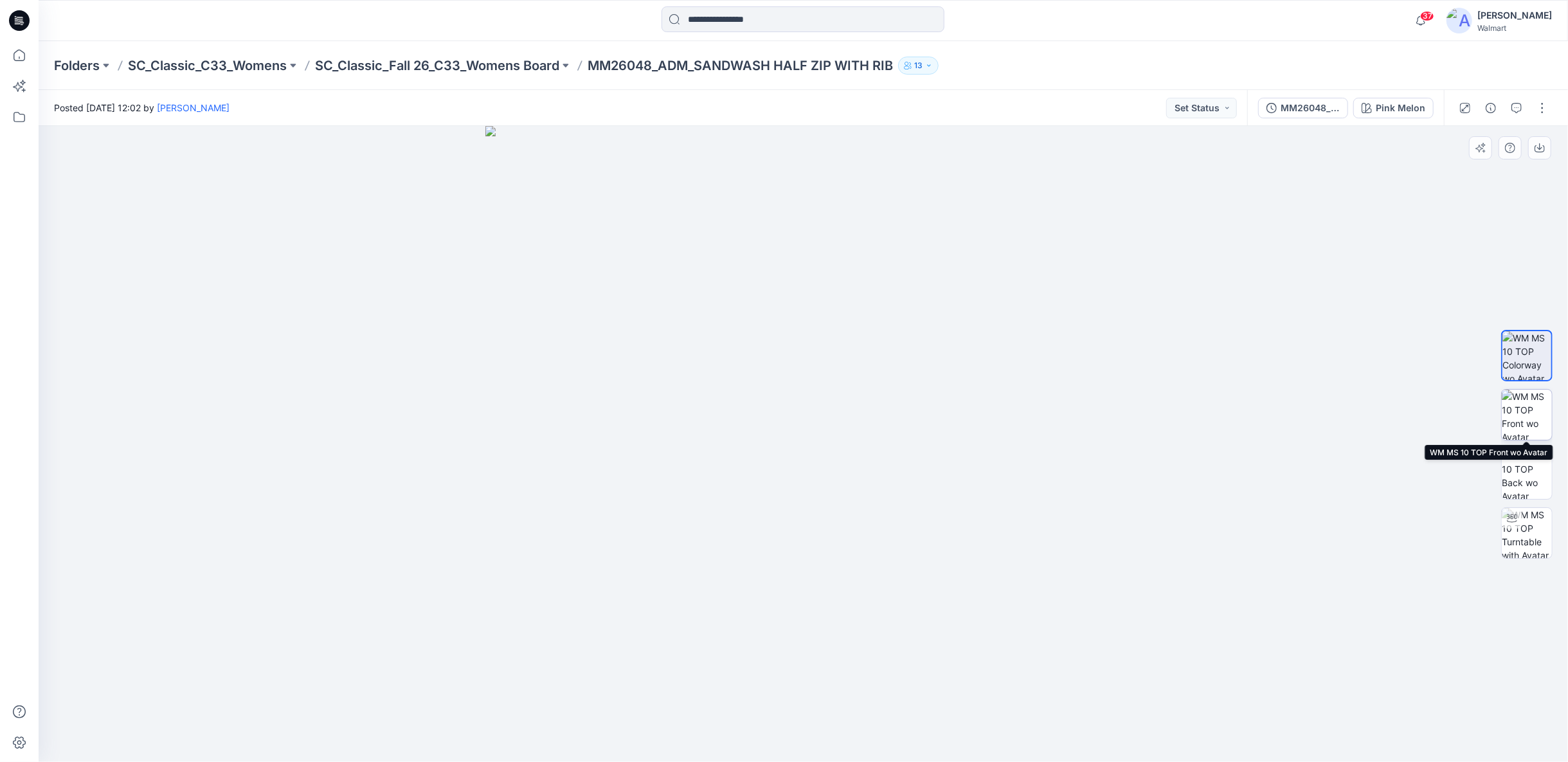
click at [1535, 417] on img at bounding box center [1527, 414] width 50 height 50
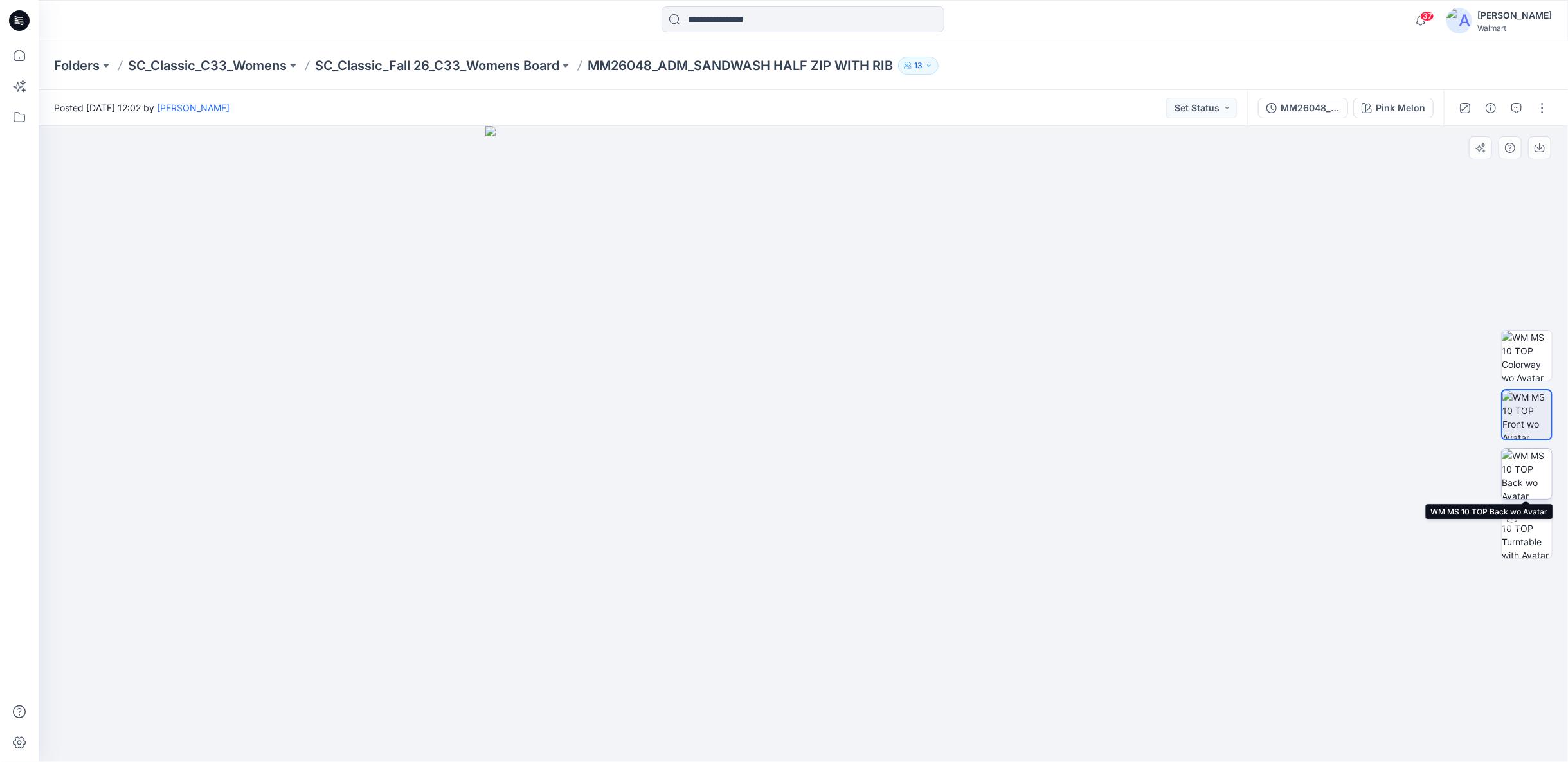
click at [1522, 470] on img at bounding box center [1527, 474] width 50 height 50
click at [1537, 107] on button "button" at bounding box center [1542, 108] width 20 height 20
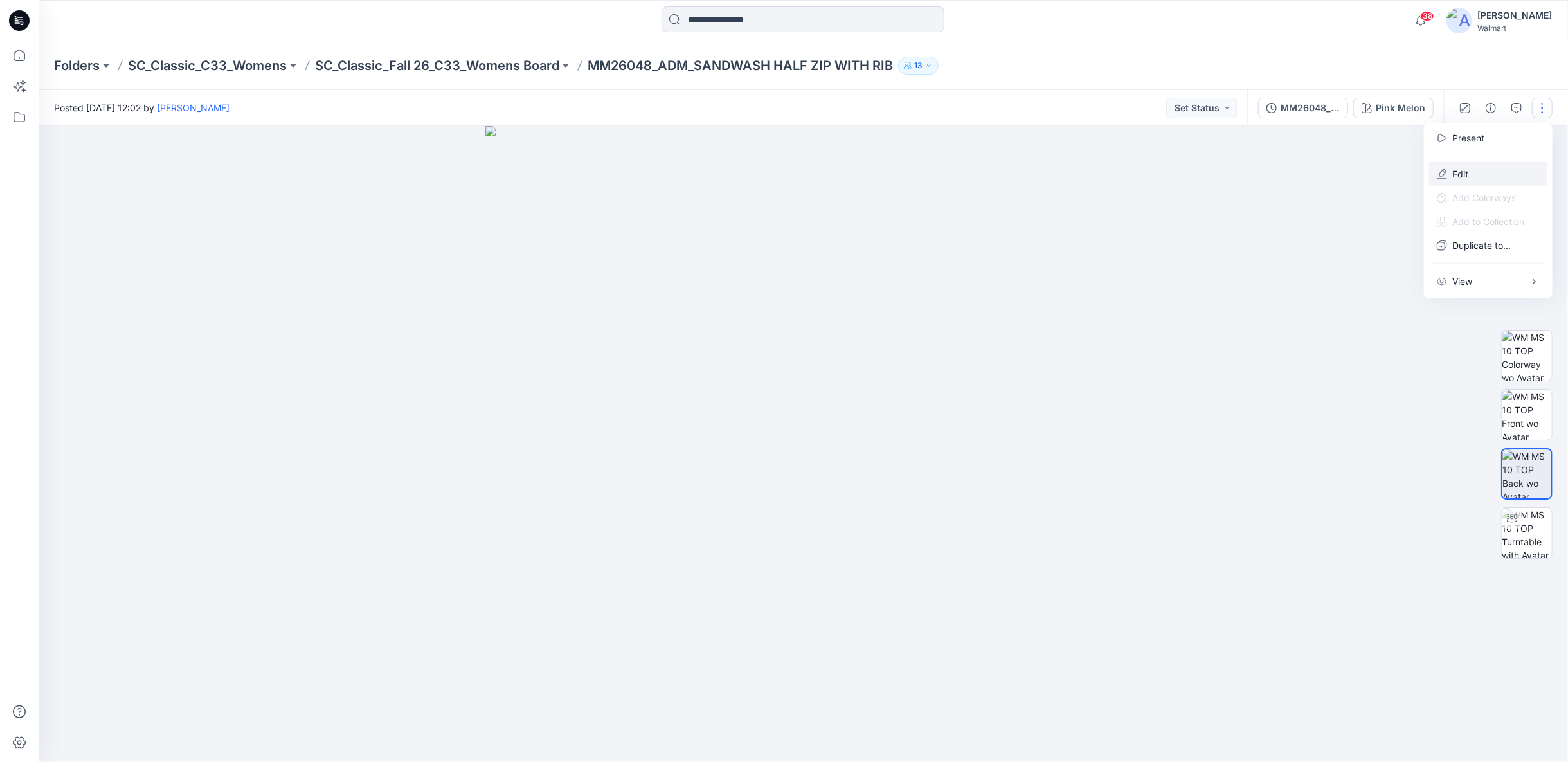
click at [1467, 172] on p "Edit" at bounding box center [1460, 174] width 16 height 14
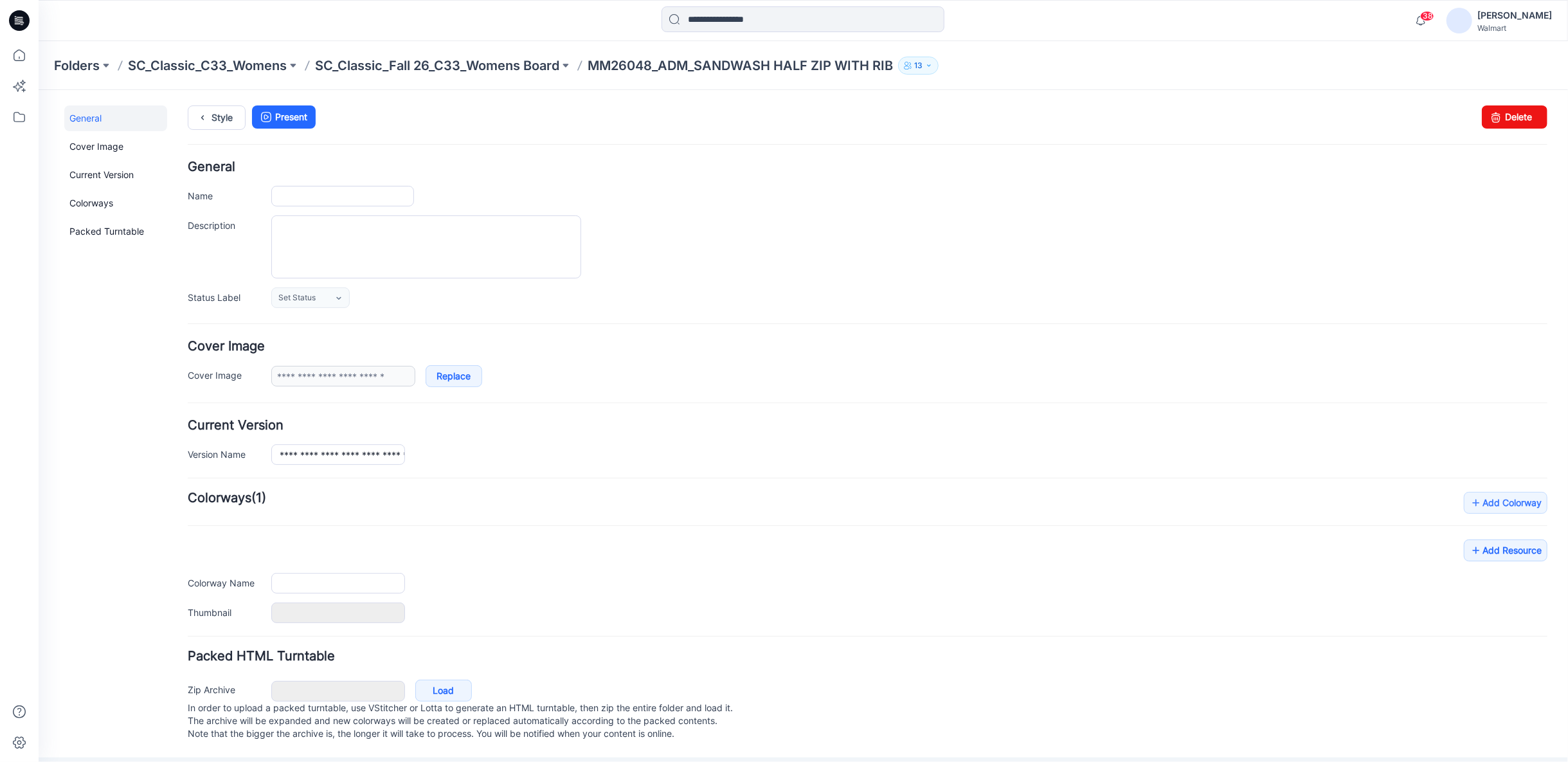
type input "**********"
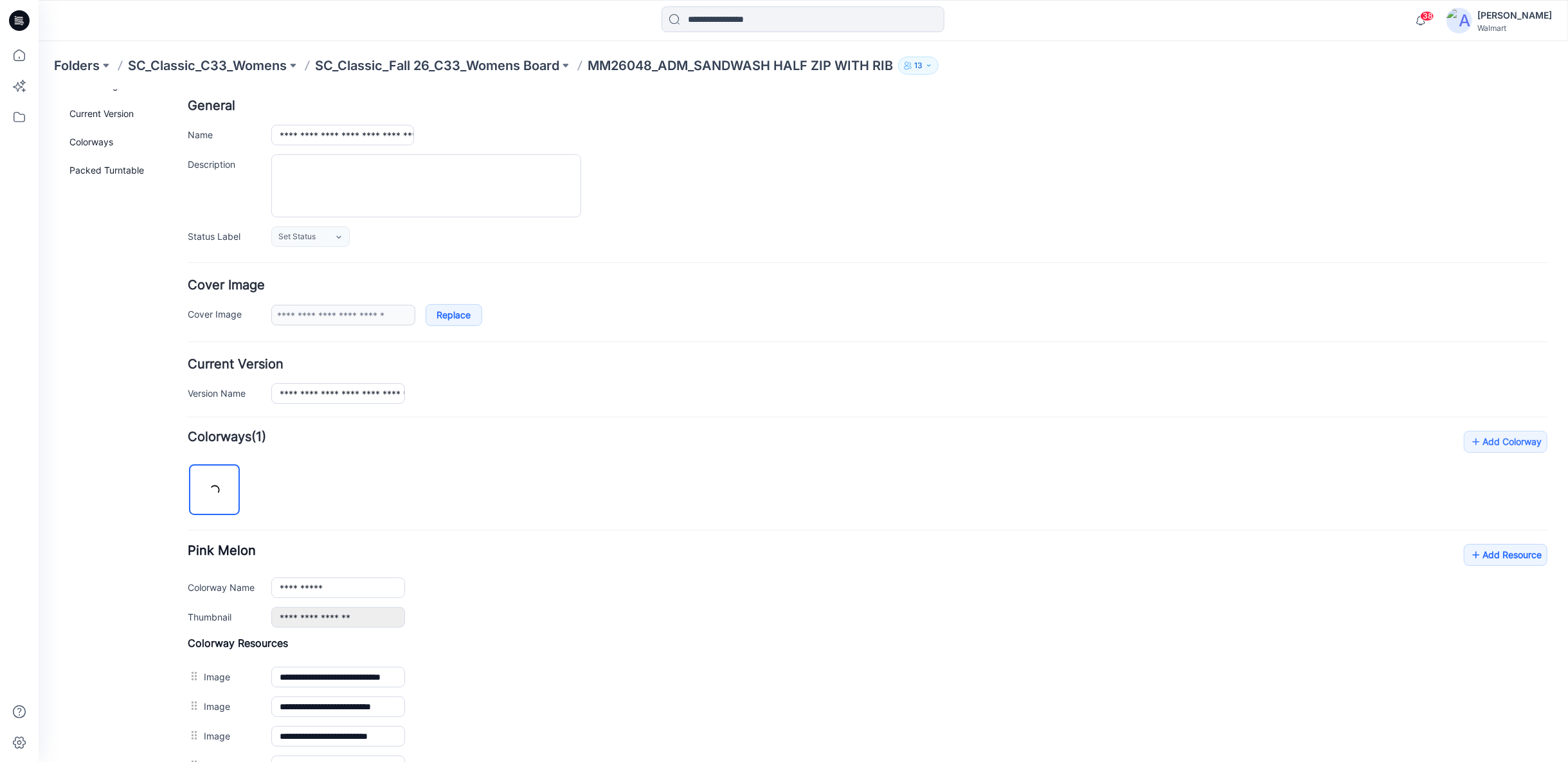
scroll to position [146, 0]
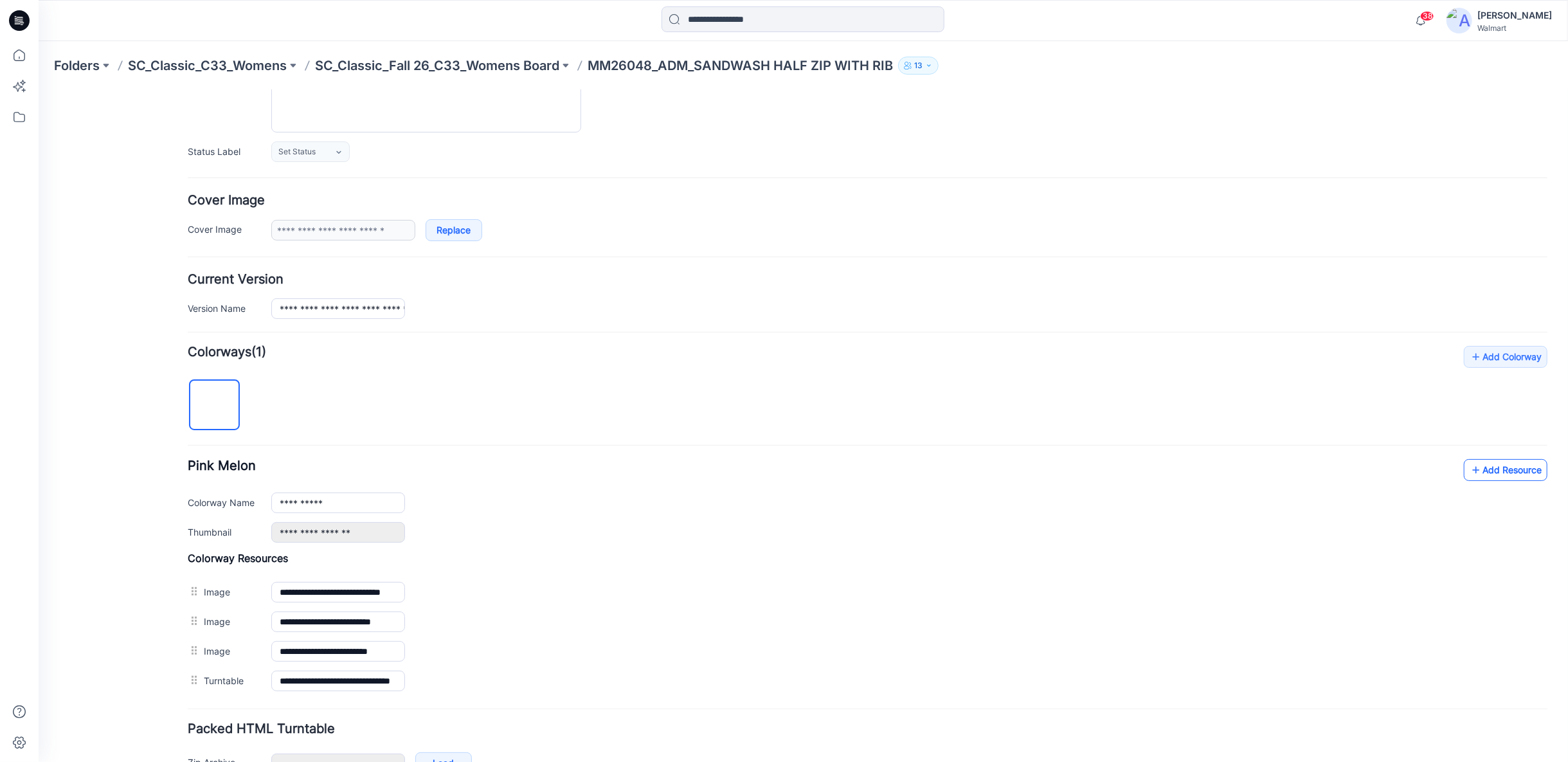
click at [1499, 462] on link "Add Resource" at bounding box center [1505, 469] width 84 height 22
click at [1505, 469] on link "Add Resource" at bounding box center [1505, 469] width 84 height 22
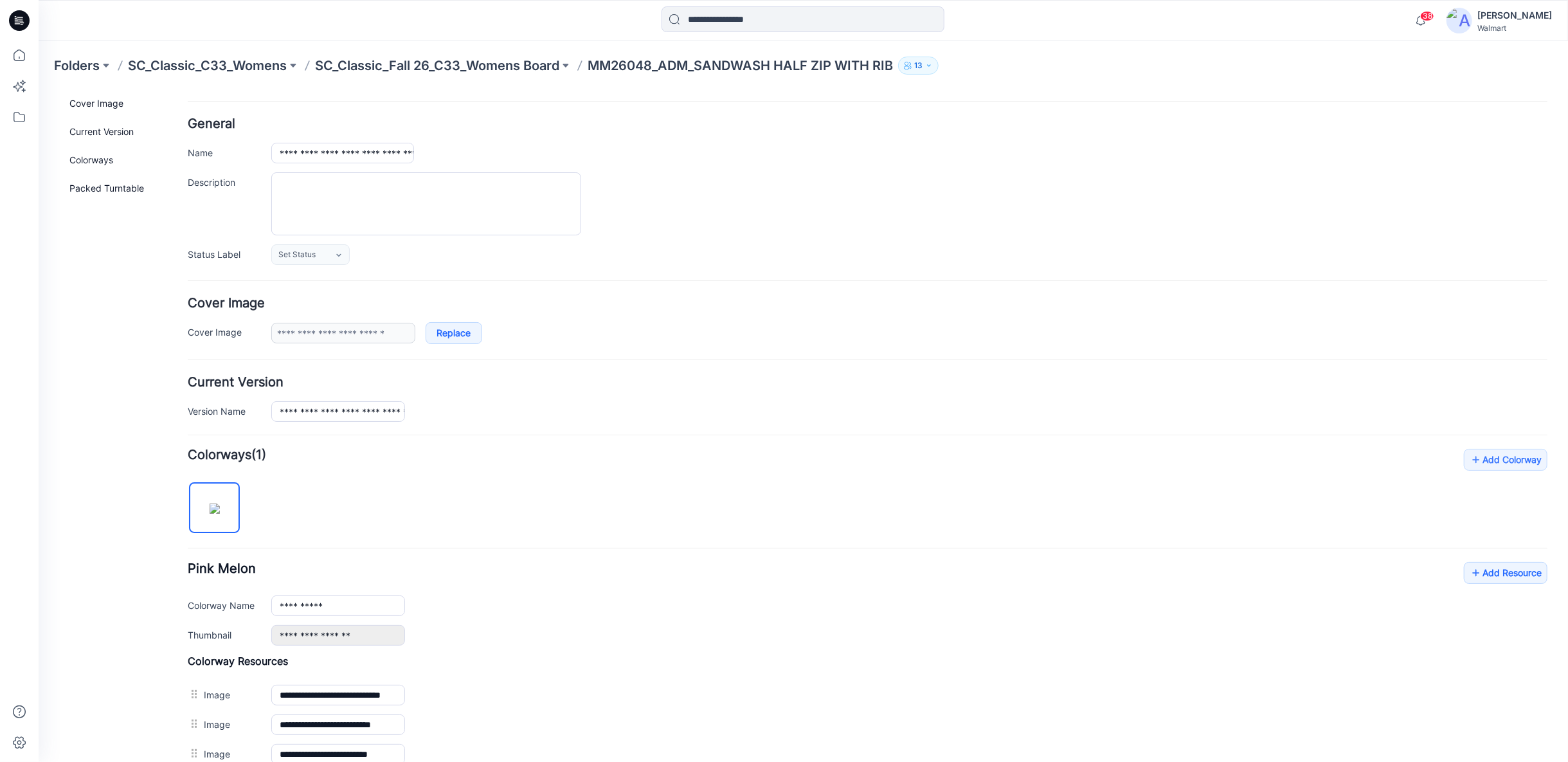
scroll to position [0, 0]
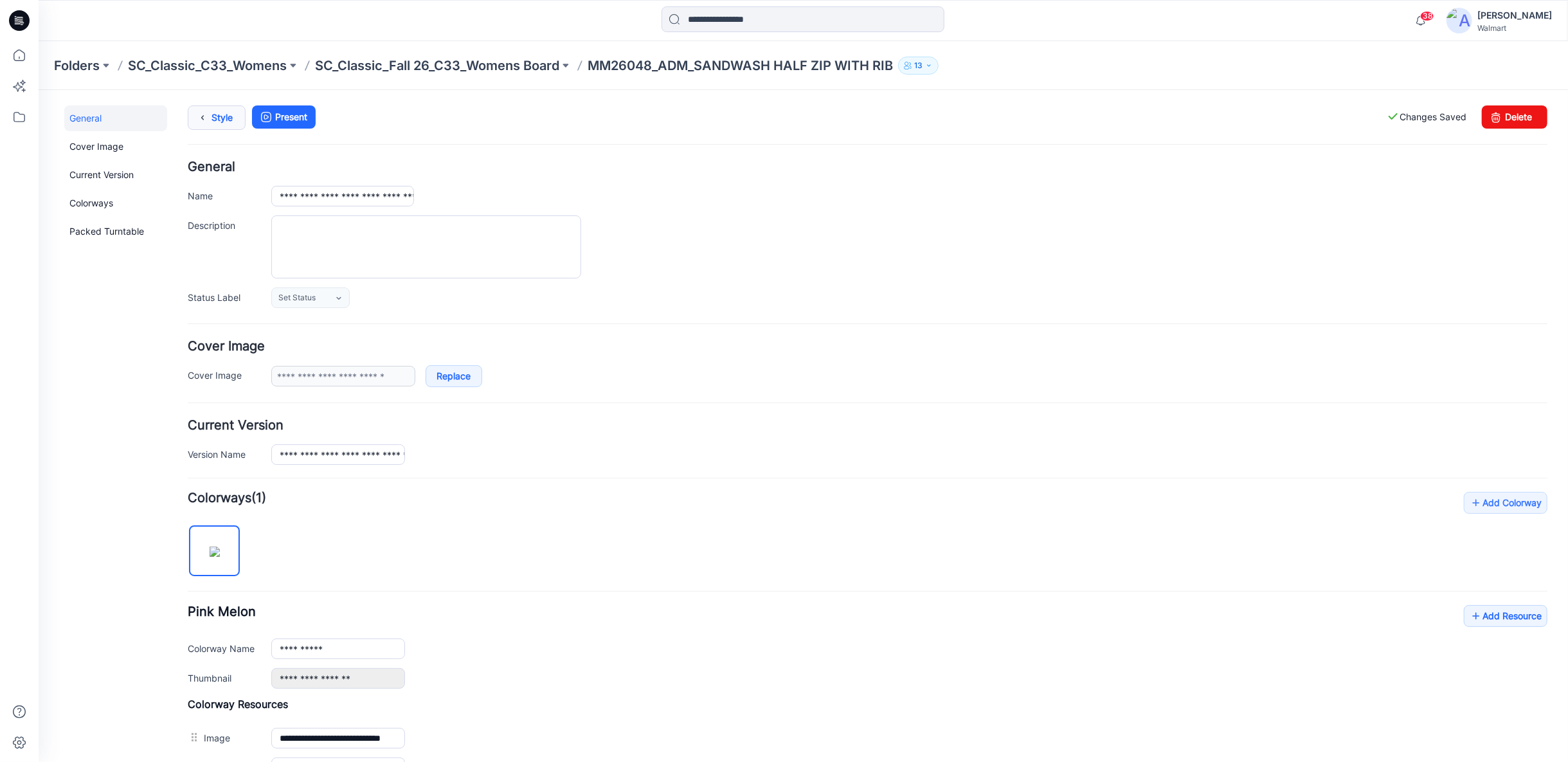
click at [220, 120] on link "Style" at bounding box center [216, 117] width 58 height 24
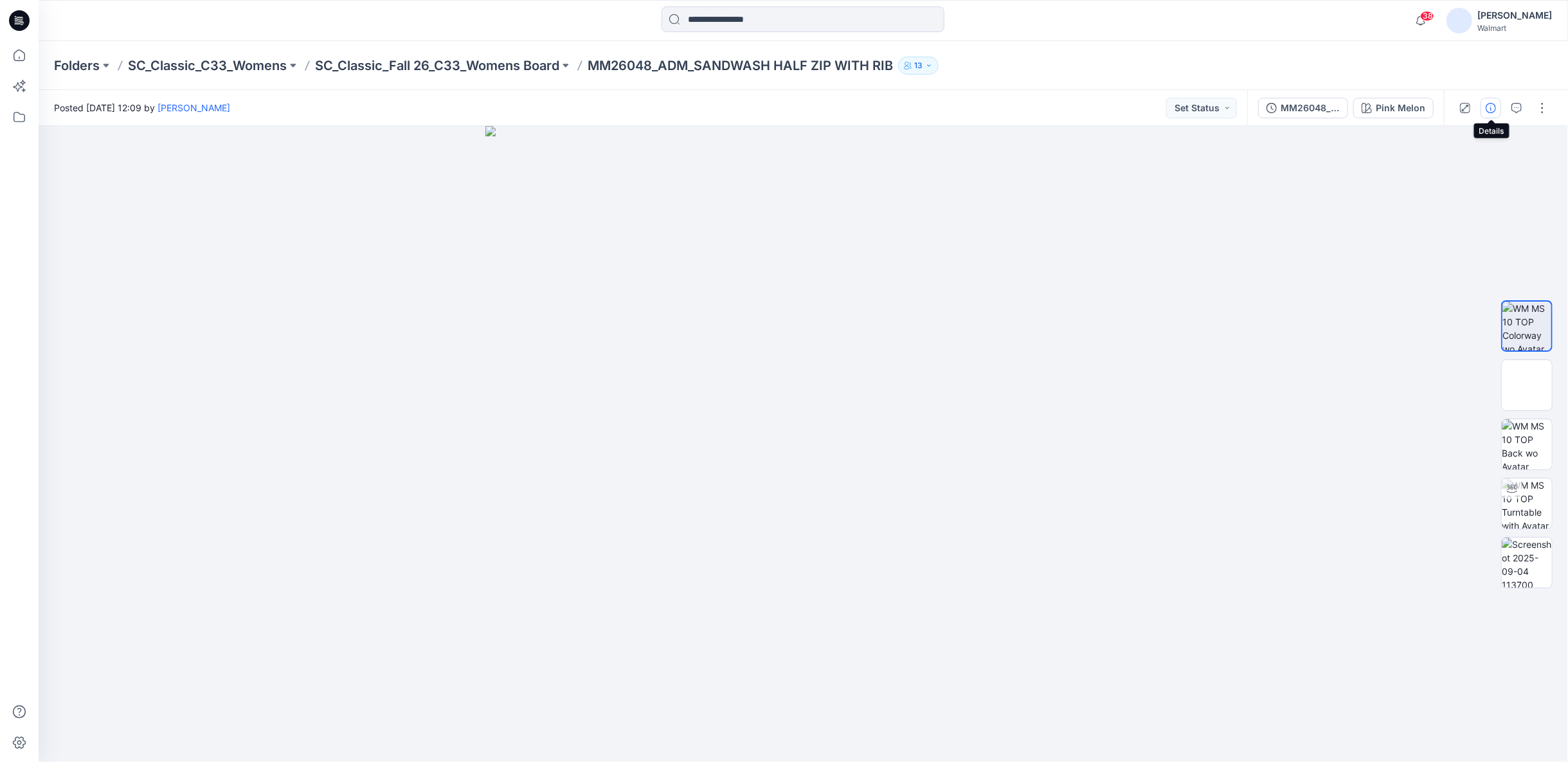
click at [1490, 107] on icon "button" at bounding box center [1491, 108] width 11 height 11
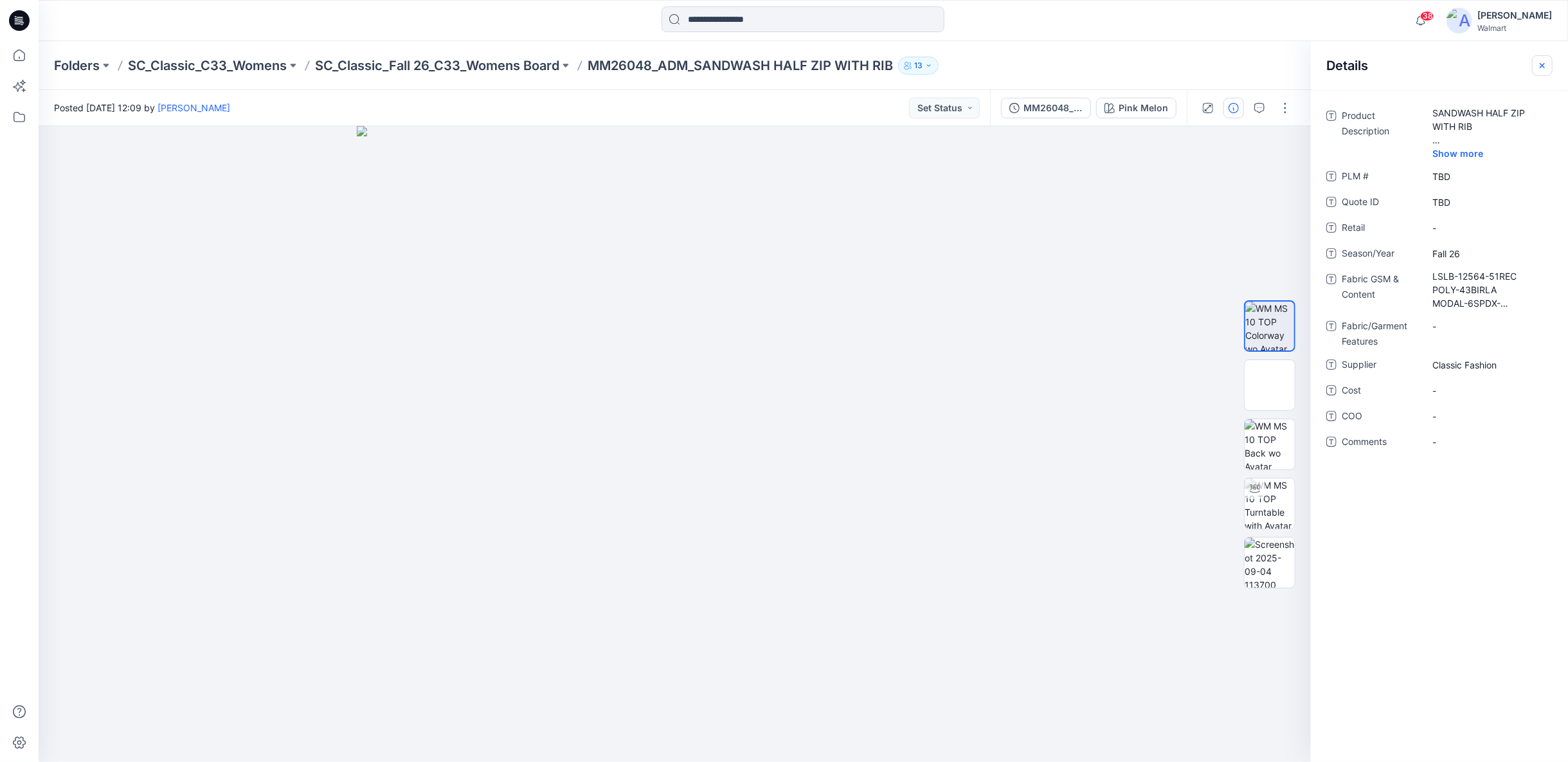
click at [1541, 67] on icon "button" at bounding box center [1542, 65] width 5 height 5
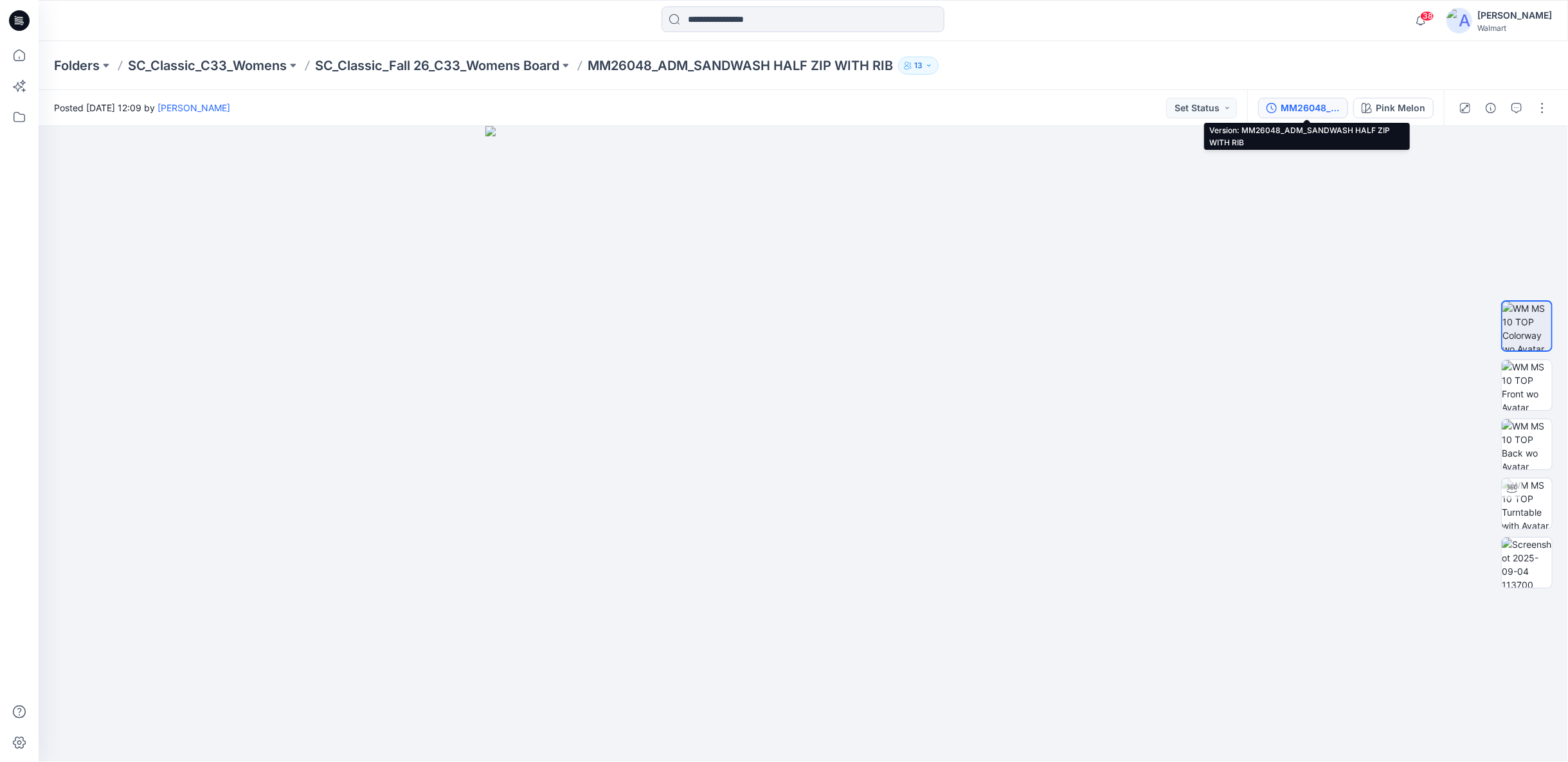
click at [1307, 109] on div "MM26048_ADM_SANDWASH HALF ZIP WITH RIB" at bounding box center [1310, 108] width 59 height 14
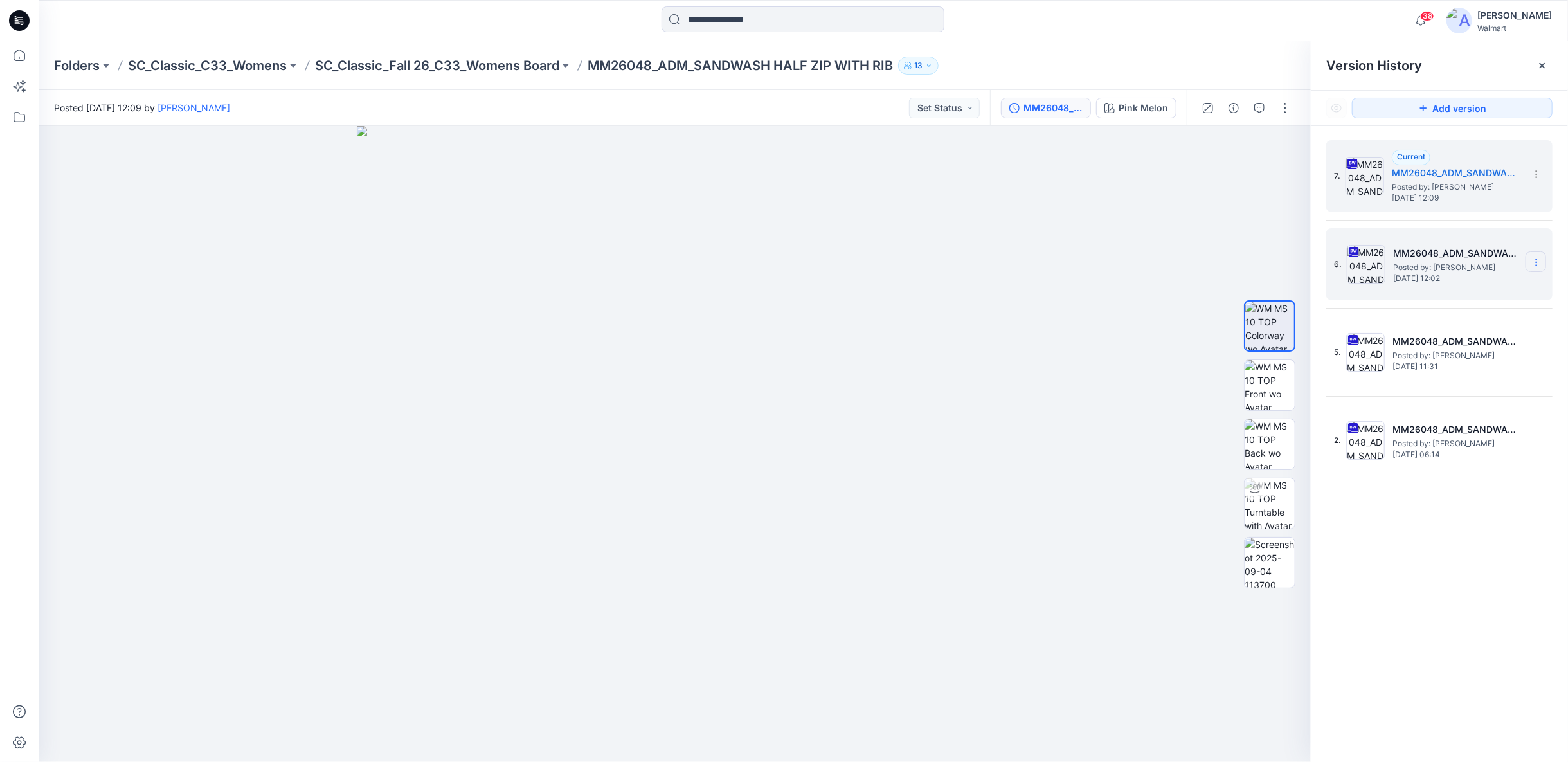
click at [1544, 263] on section at bounding box center [1536, 261] width 20 height 20
click at [1430, 398] on span "Delete Version" at bounding box center [1447, 395] width 60 height 15
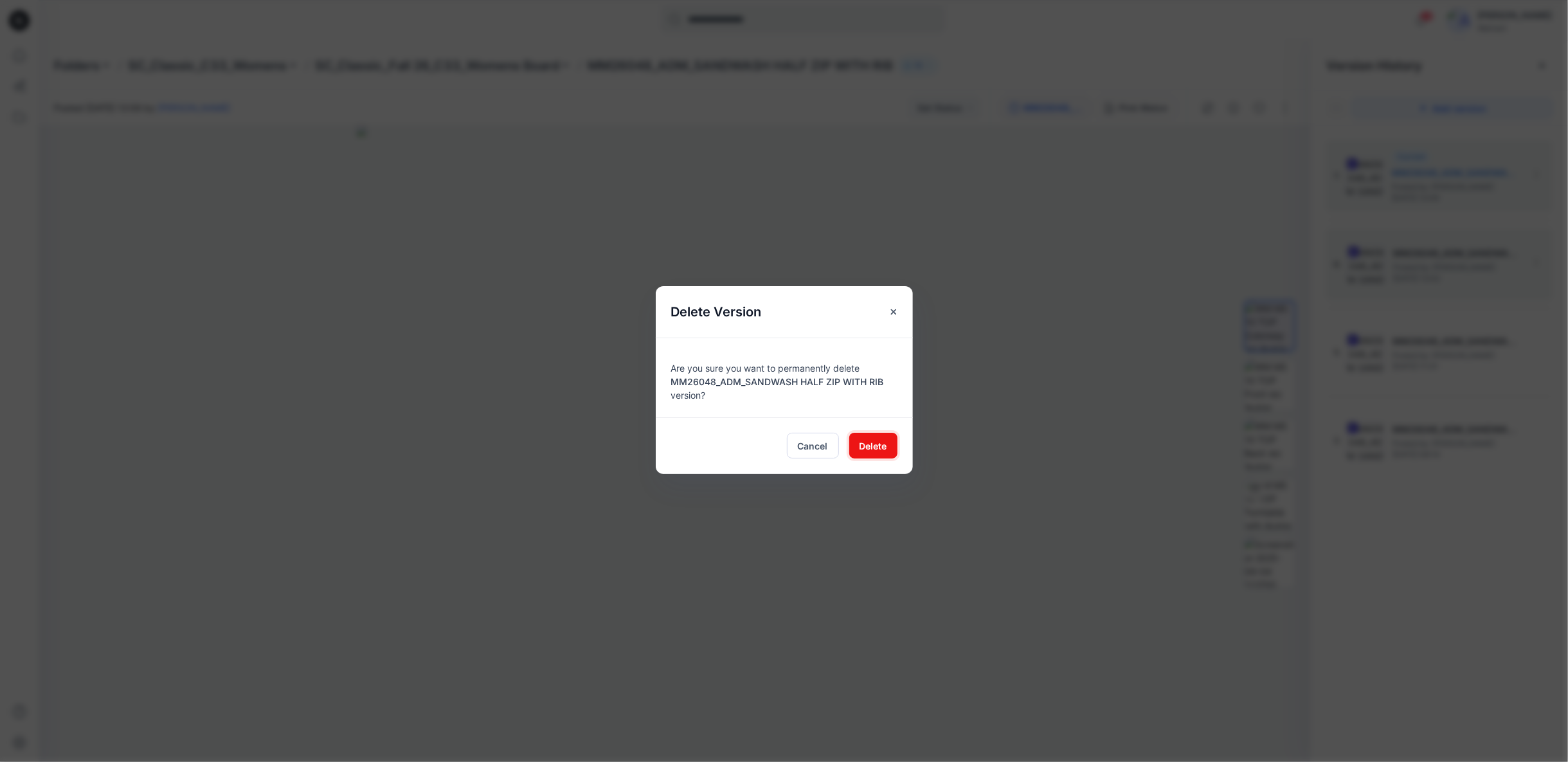
drag, startPoint x: 861, startPoint y: 446, endPoint x: 979, endPoint y: 417, distance: 121.5
click at [862, 446] on span "Delete" at bounding box center [873, 446] width 28 height 14
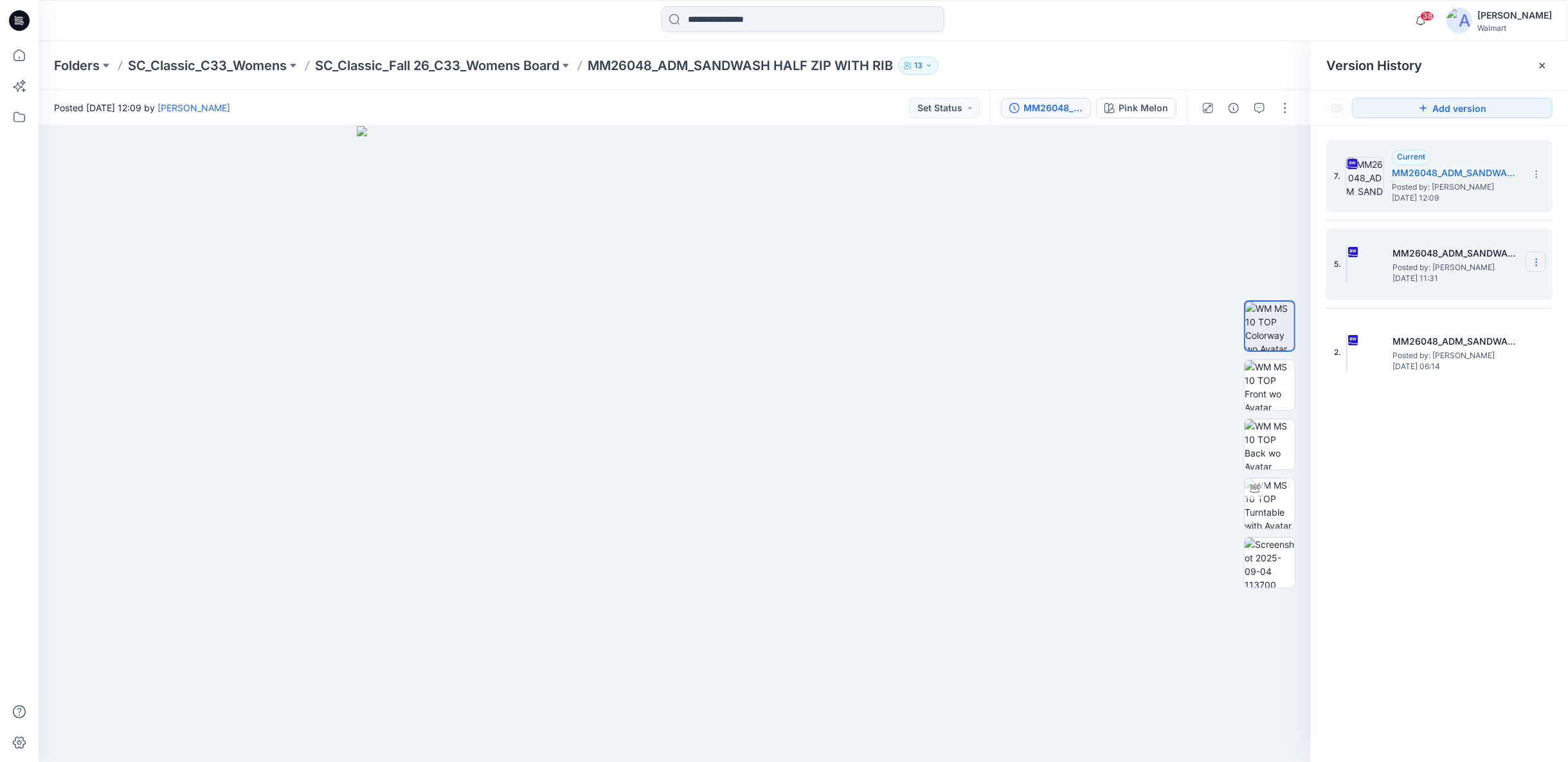
click at [1543, 263] on section at bounding box center [1536, 261] width 20 height 20
click at [1453, 394] on span "Delete Version" at bounding box center [1447, 395] width 60 height 15
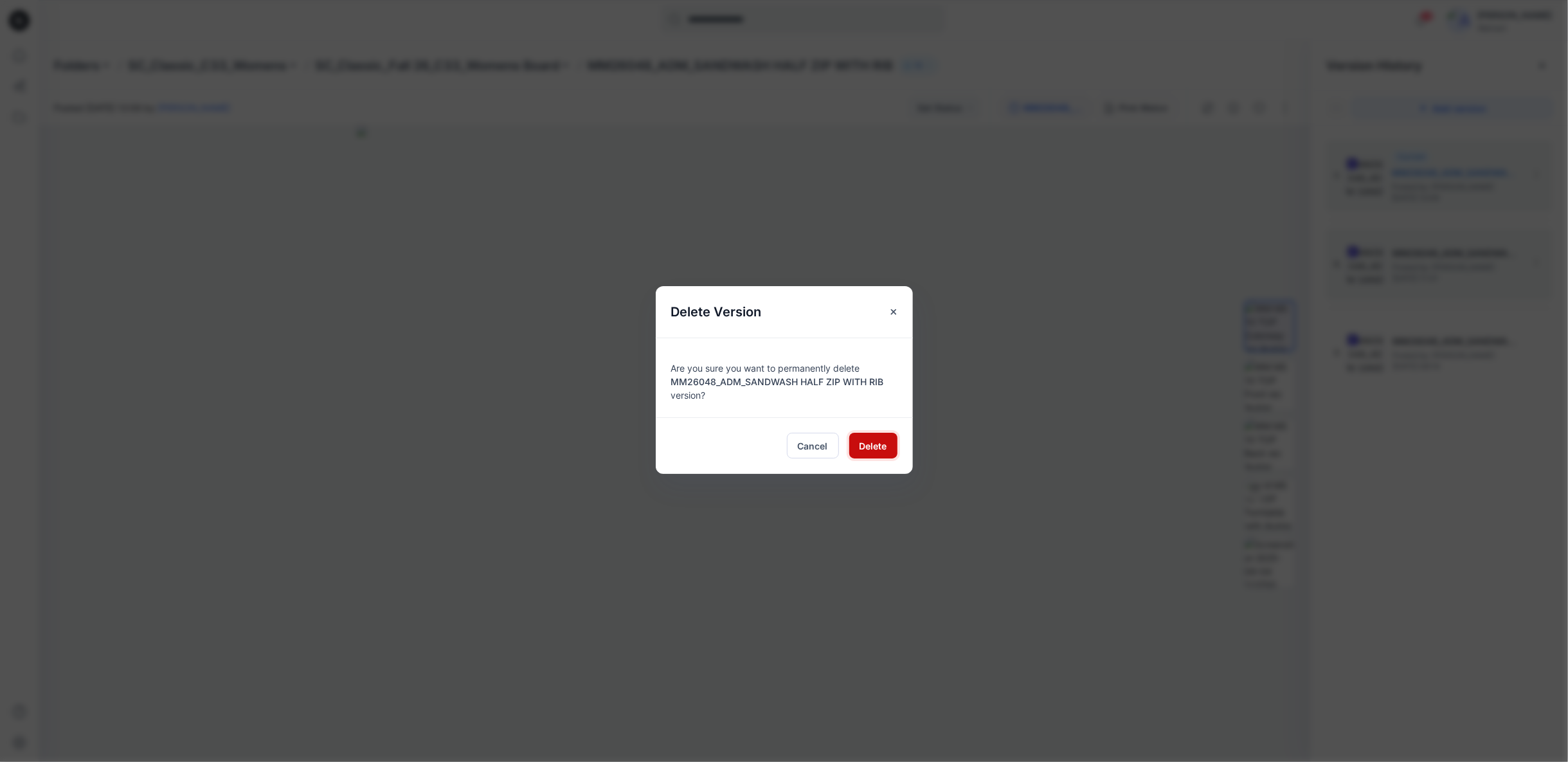
click at [878, 444] on span "Delete" at bounding box center [873, 446] width 28 height 14
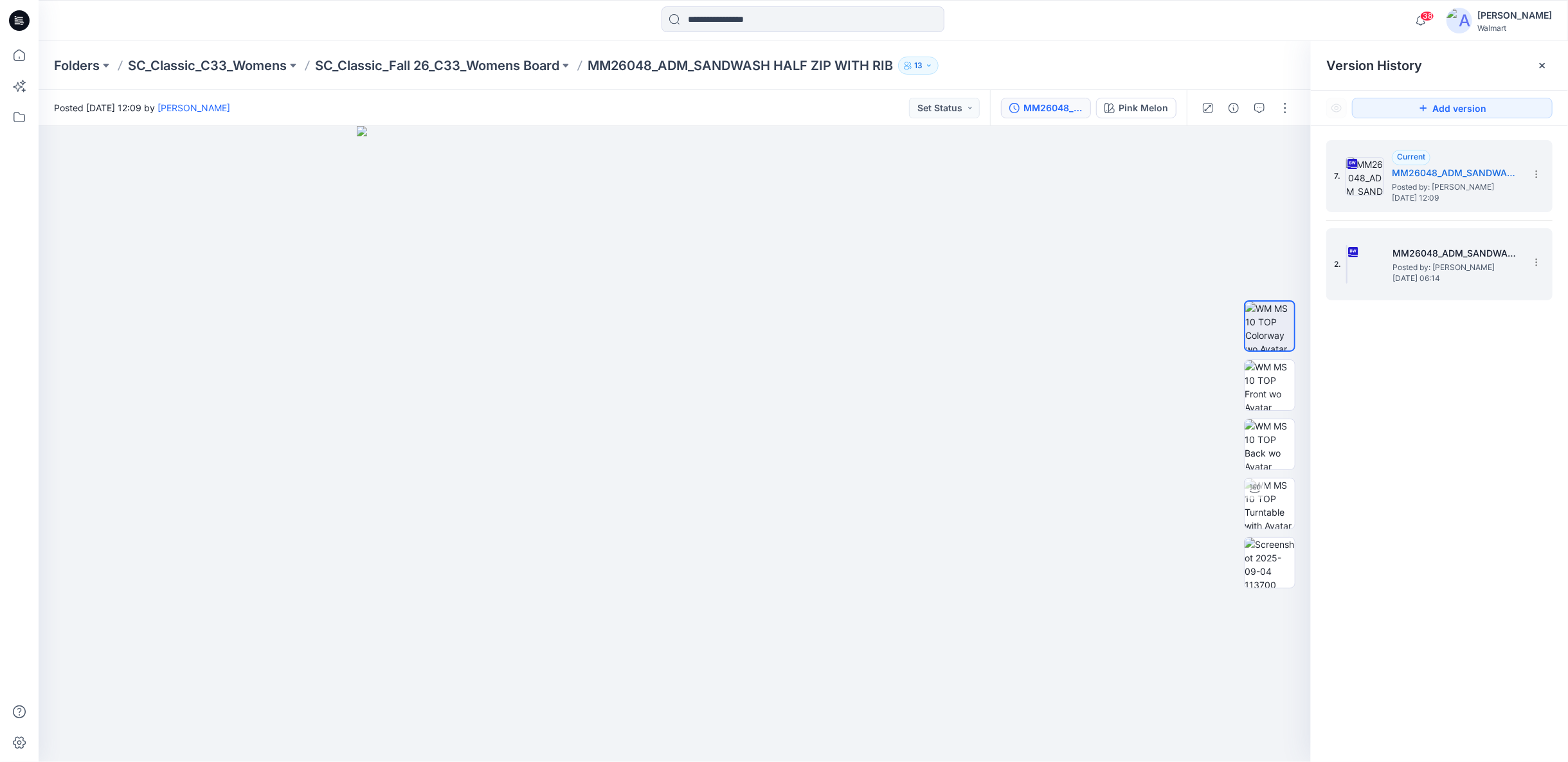
click at [1428, 266] on span "Posted by: Rajesh Kumar" at bounding box center [1457, 267] width 128 height 13
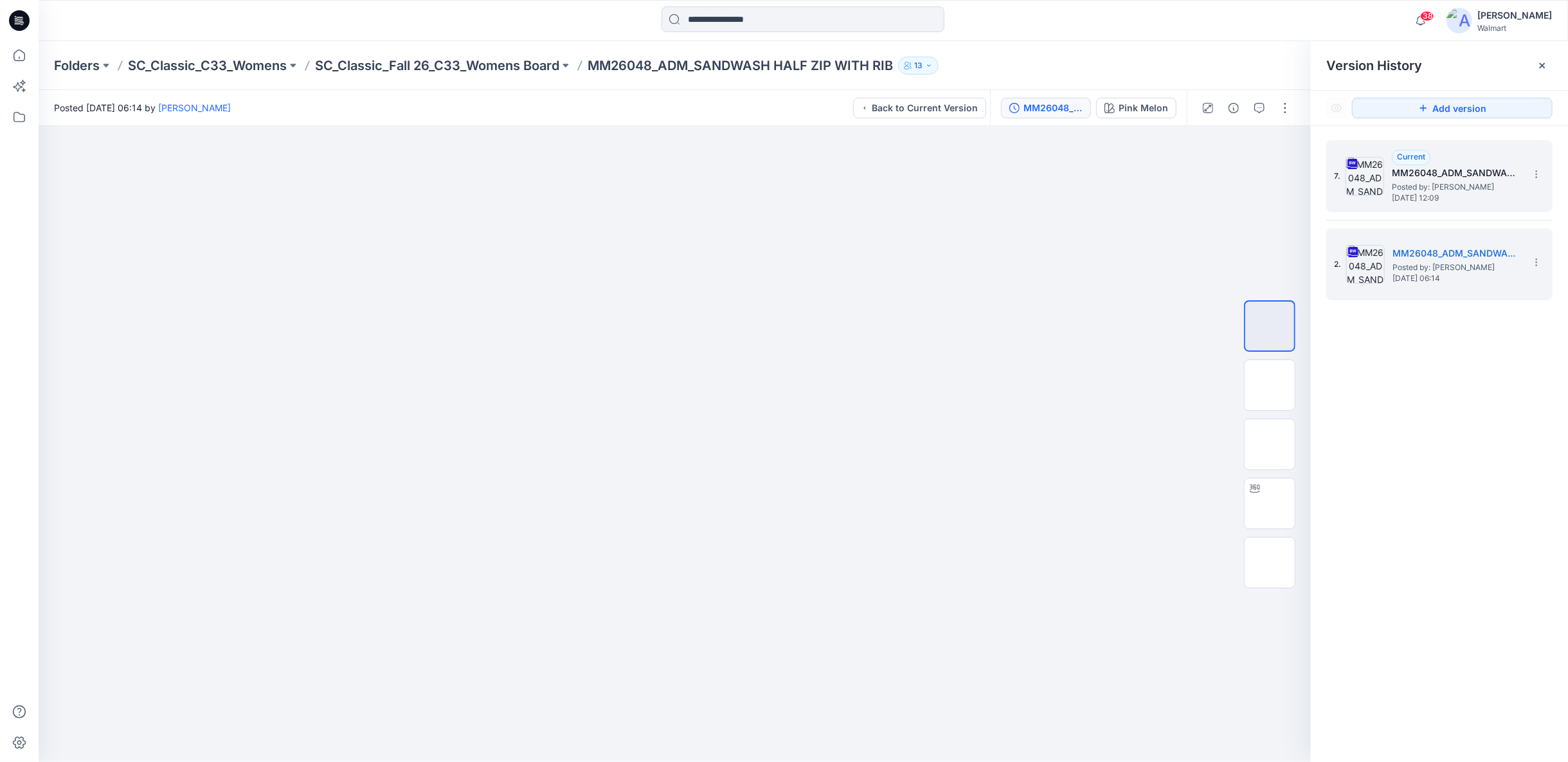
click at [1434, 190] on span "Posted by: Chantal Blommerde" at bounding box center [1456, 186] width 128 height 13
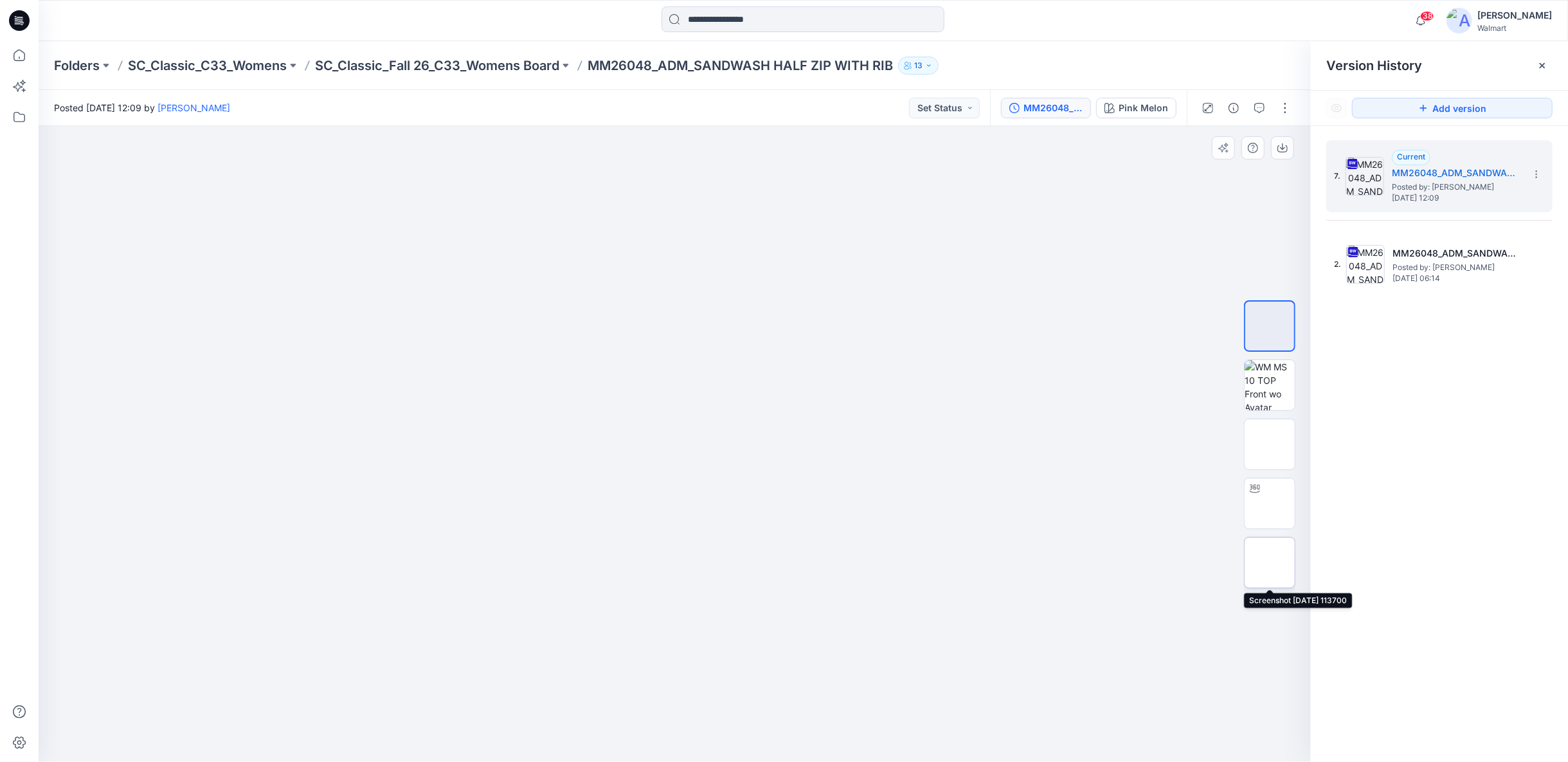
click at [1270, 563] on img at bounding box center [1270, 563] width 0 height 0
click at [1541, 65] on icon at bounding box center [1542, 66] width 11 height 11
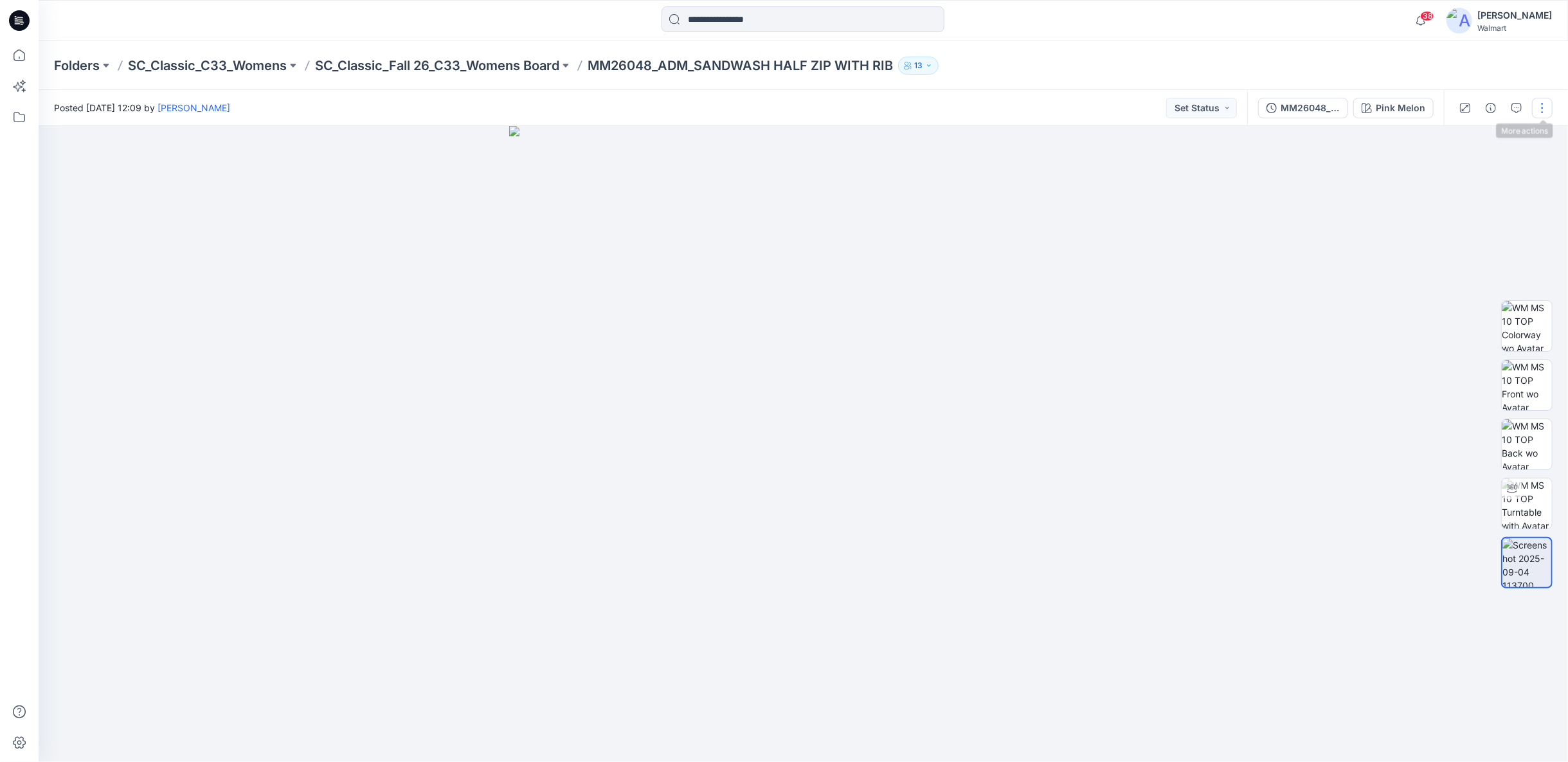
click at [1545, 101] on button "button" at bounding box center [1542, 108] width 20 height 20
click at [1489, 177] on button "Edit" at bounding box center [1488, 174] width 118 height 24
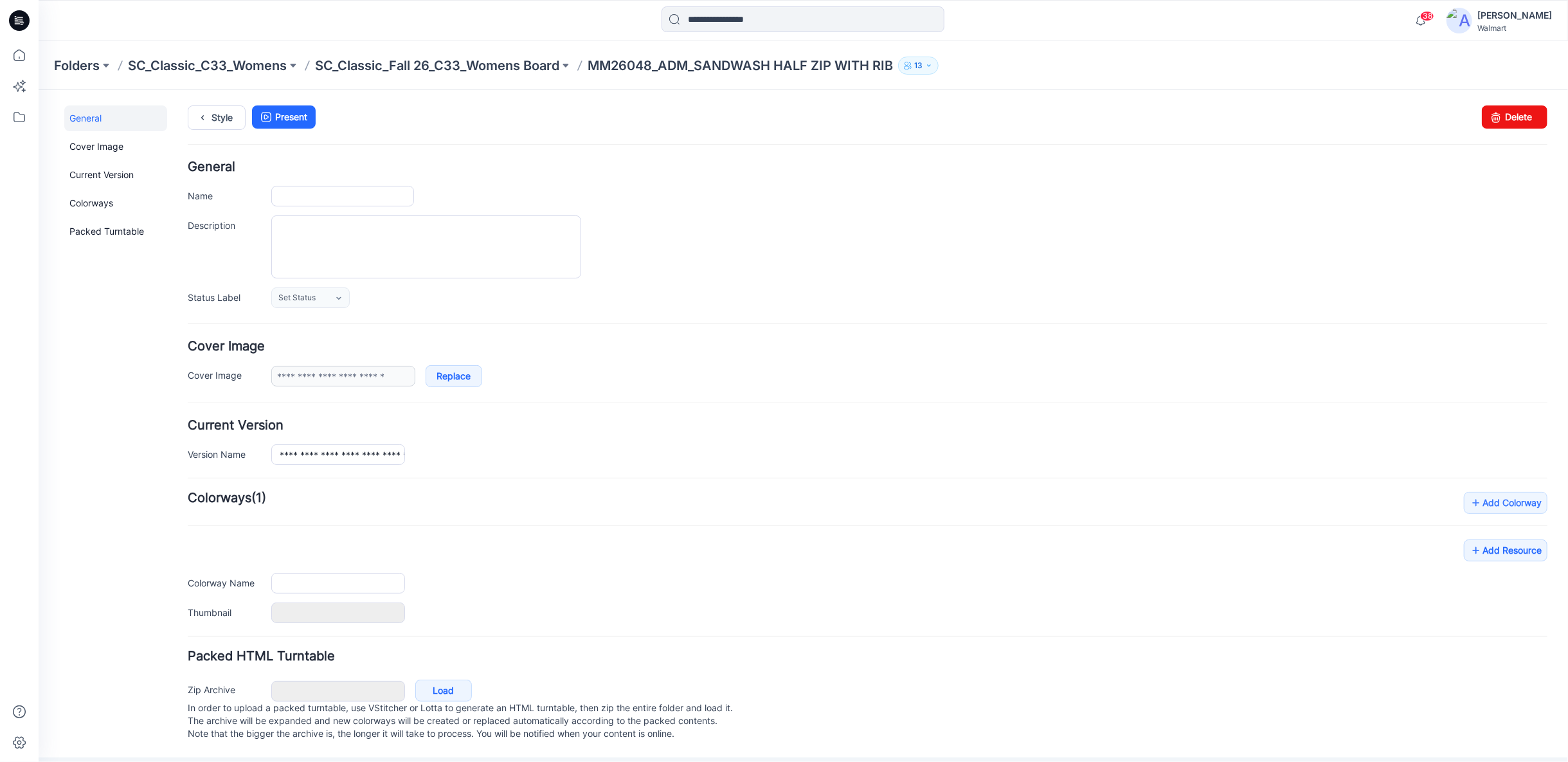
type input "**********"
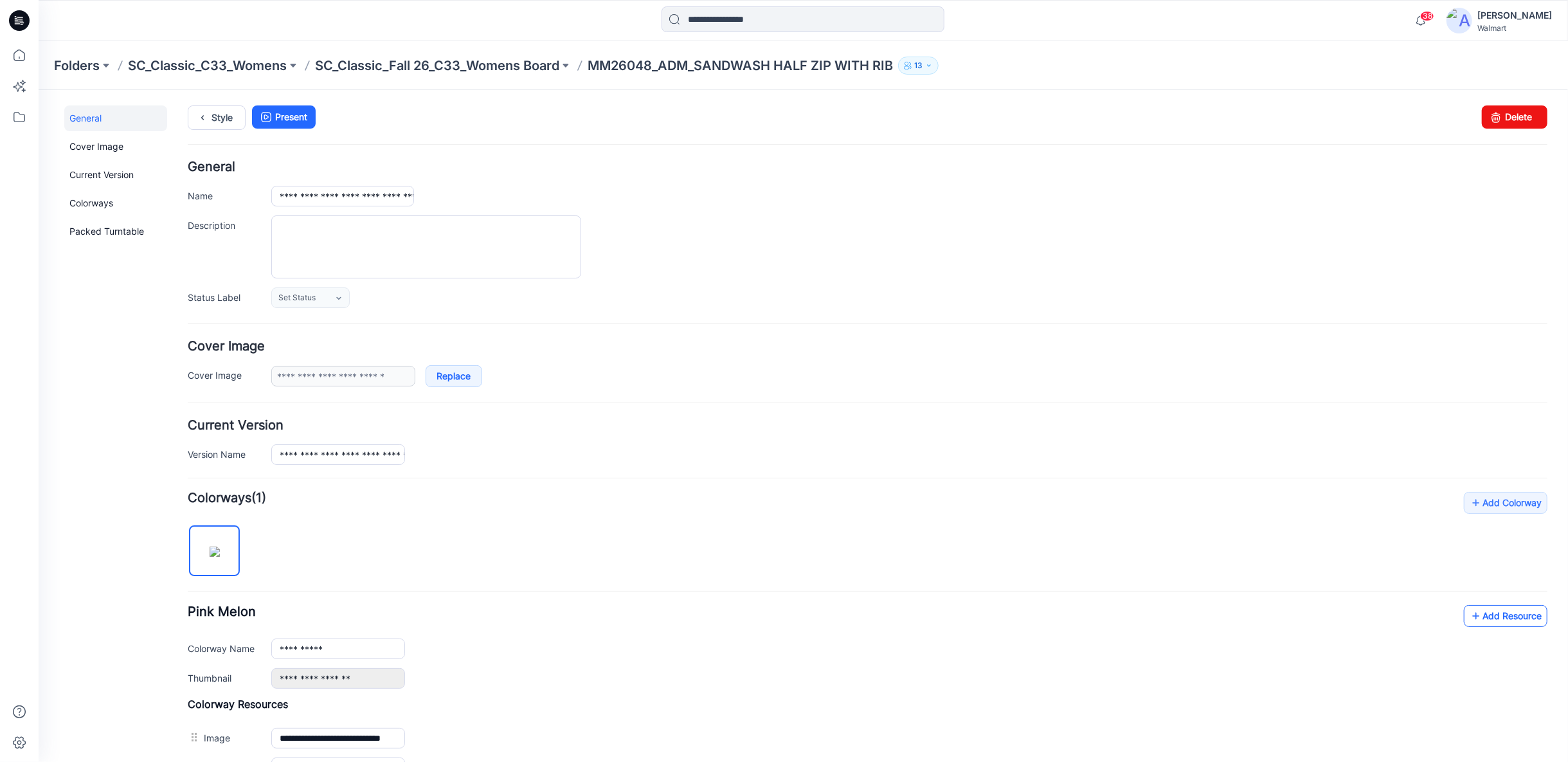
click at [1463, 611] on link "Add Resource" at bounding box center [1505, 615] width 84 height 22
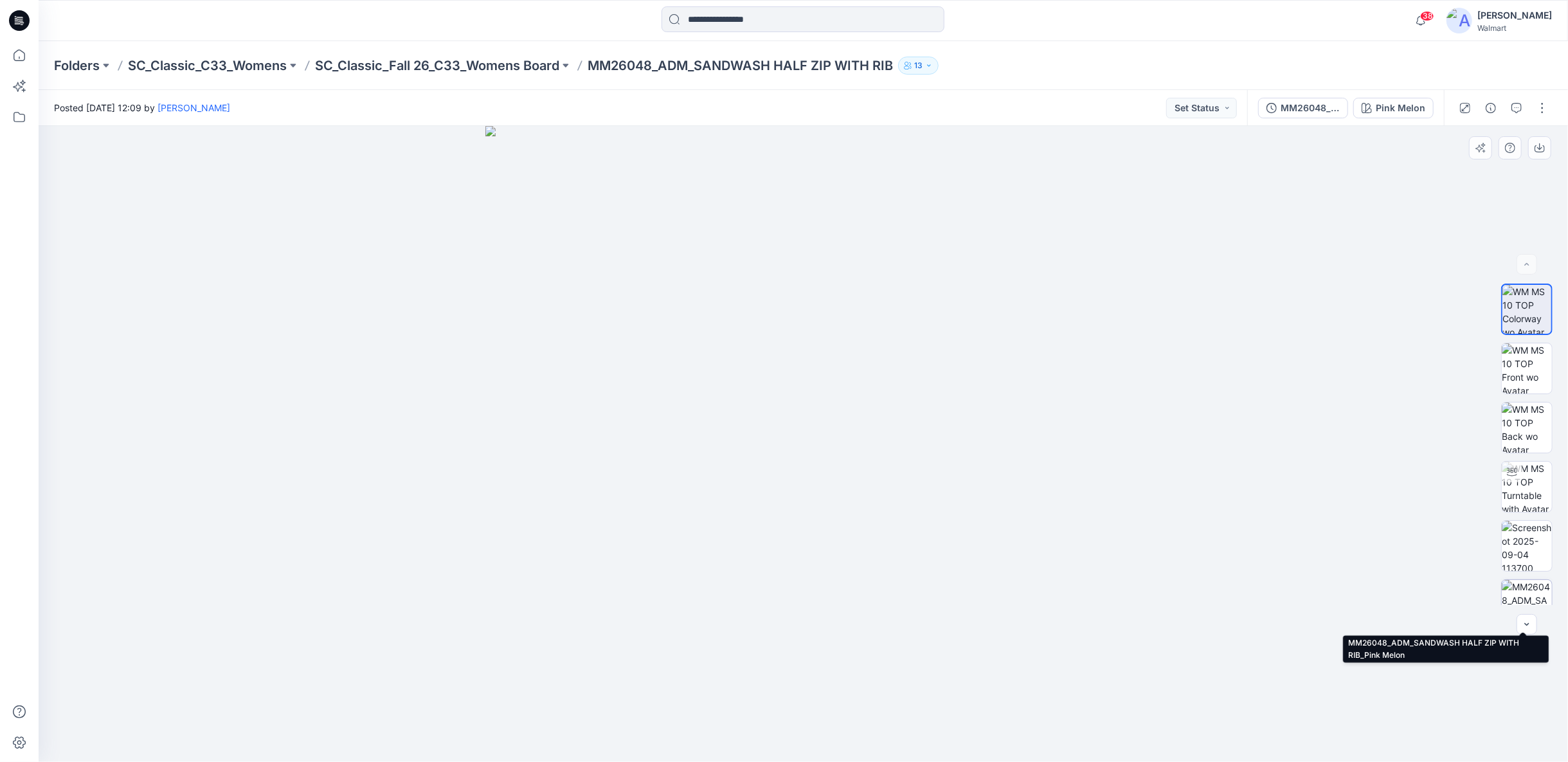
click at [1508, 590] on img at bounding box center [1527, 605] width 50 height 50
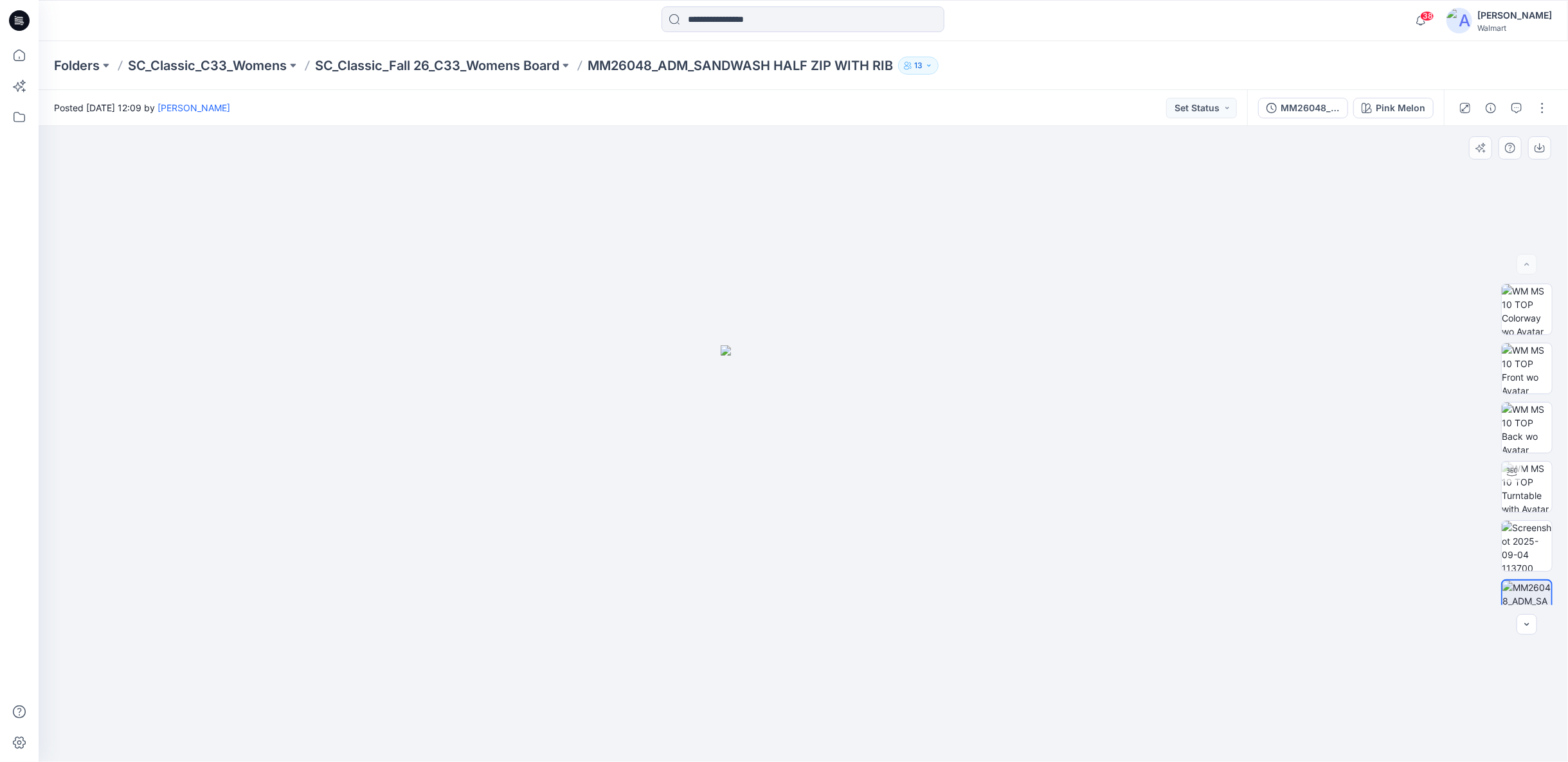
click at [819, 376] on img at bounding box center [804, 553] width 166 height 416
click at [1553, 112] on div at bounding box center [1504, 108] width 119 height 36
click at [1546, 112] on button "button" at bounding box center [1542, 108] width 20 height 20
click at [1453, 177] on p "Edit" at bounding box center [1460, 174] width 16 height 14
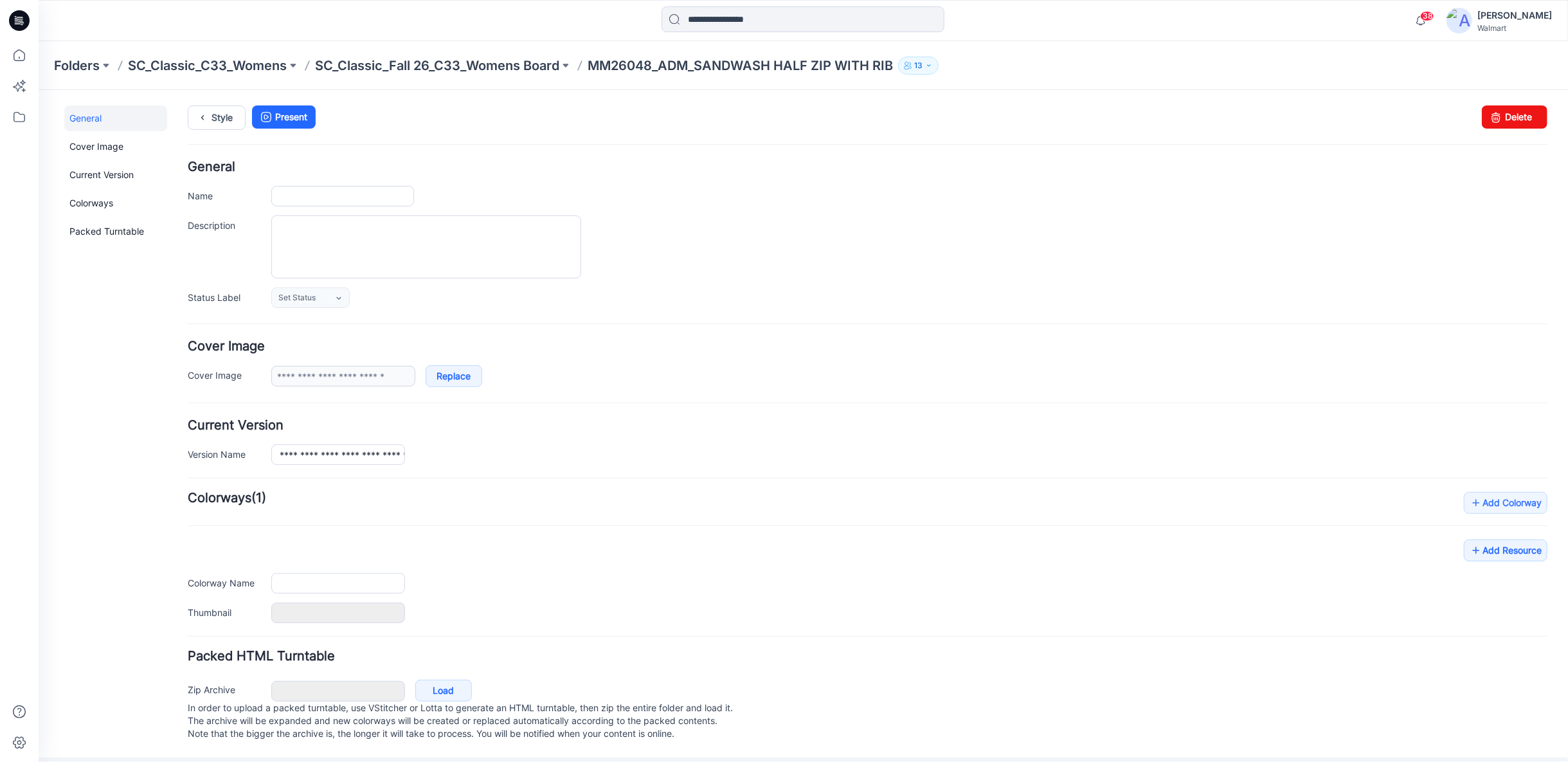
type input "**********"
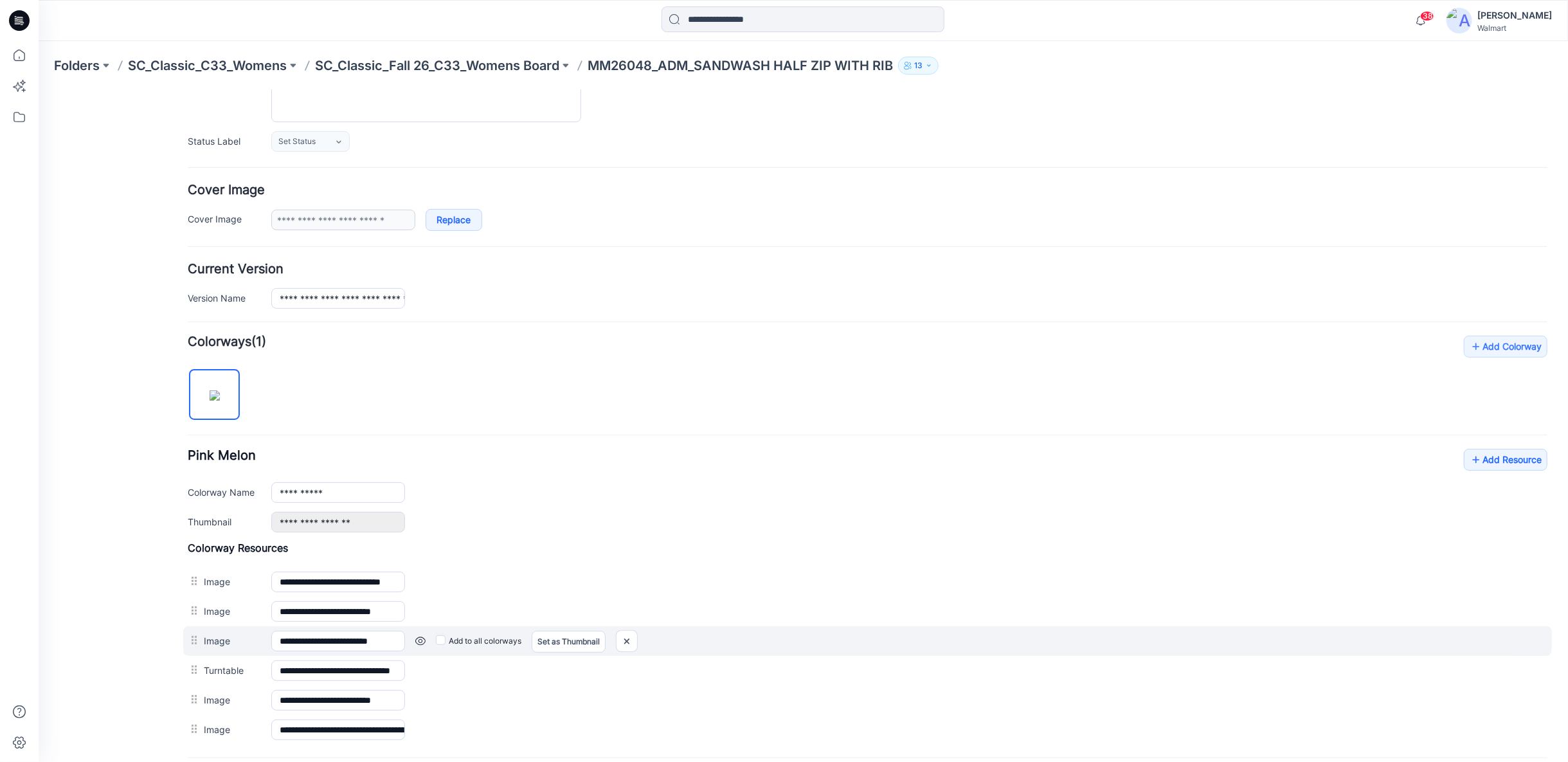
scroll to position [279, 0]
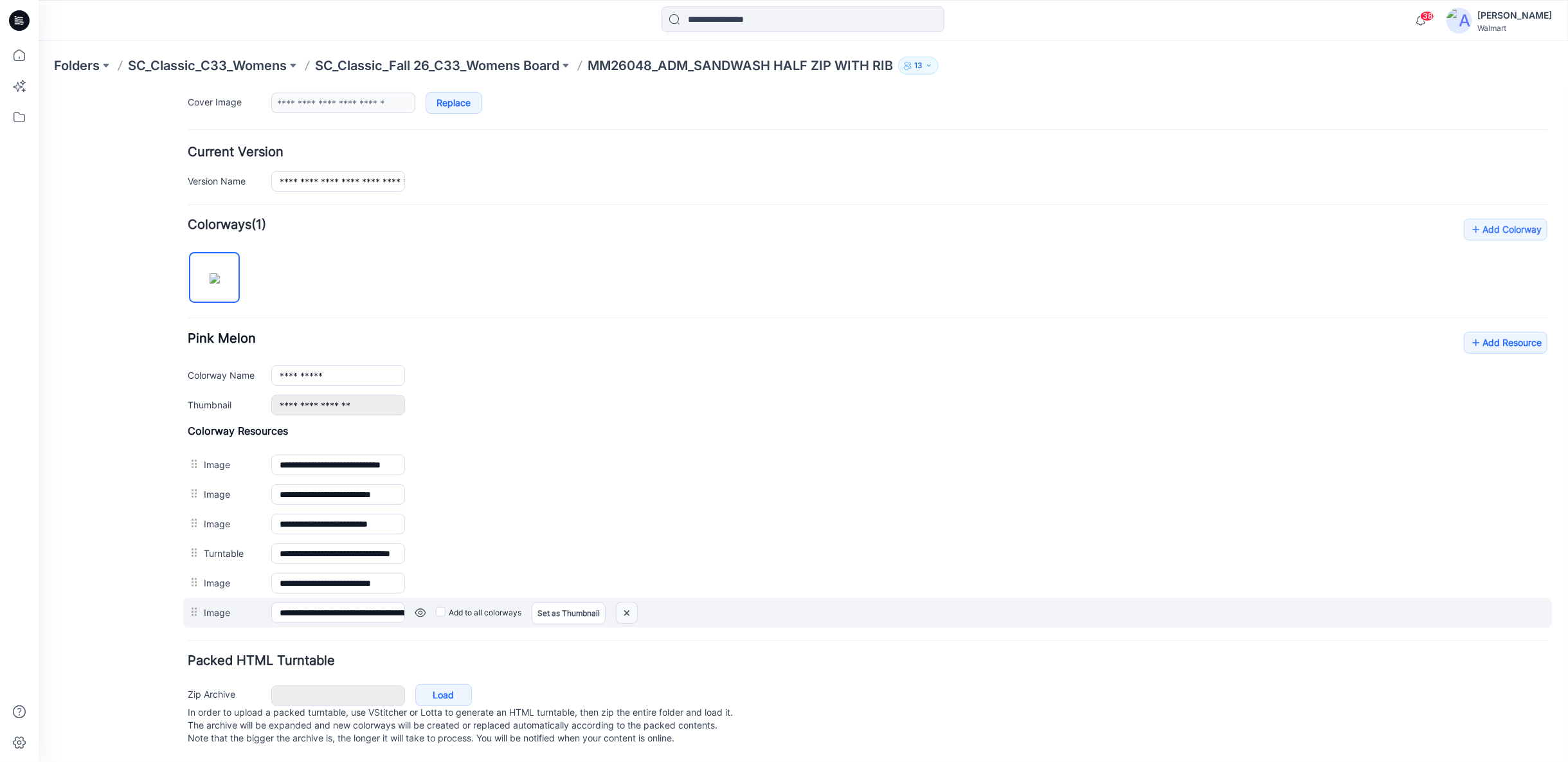
click at [627, 602] on img at bounding box center [626, 613] width 20 height 21
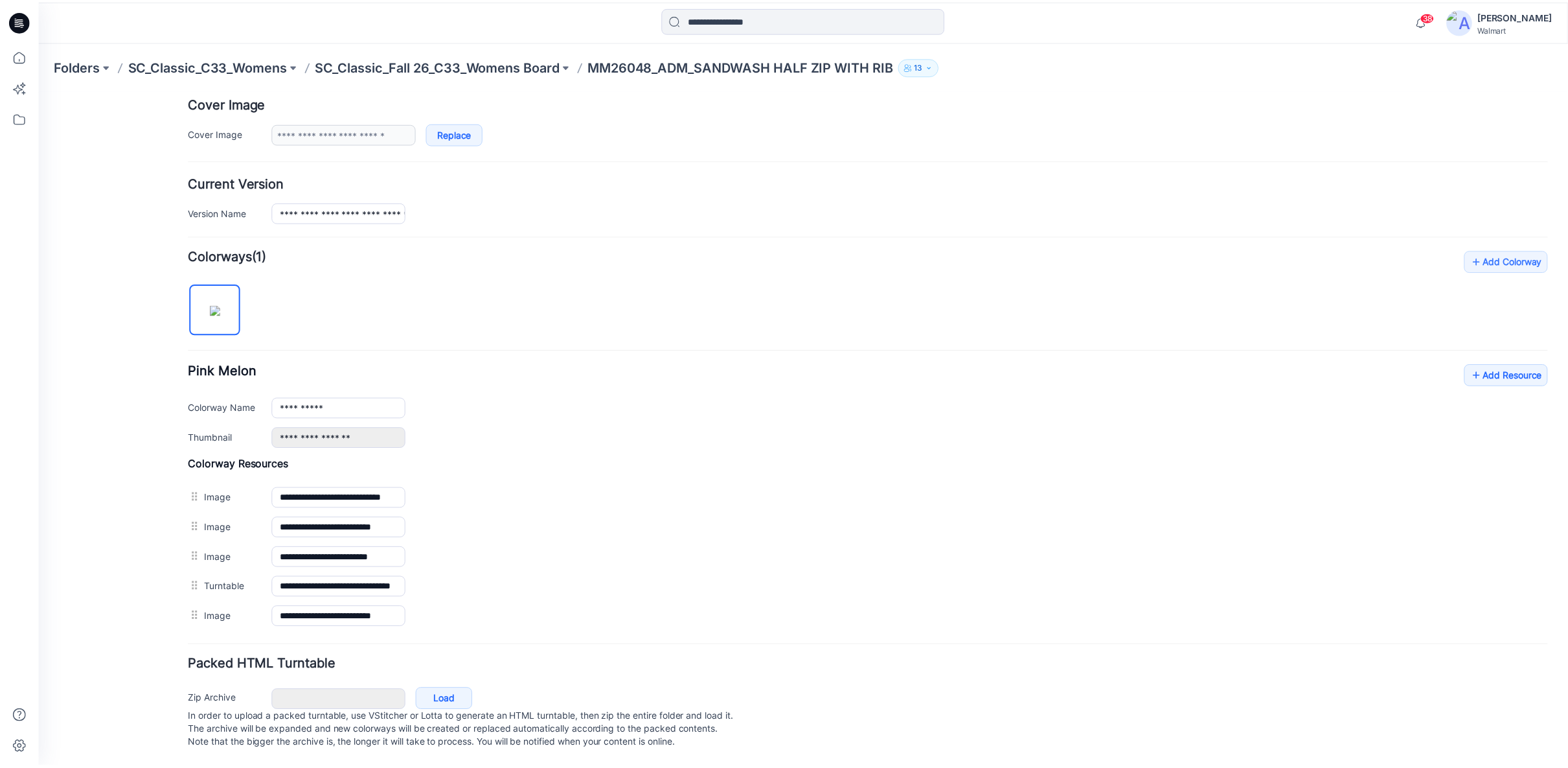
scroll to position [252, 0]
click at [24, 58] on icon at bounding box center [19, 56] width 28 height 28
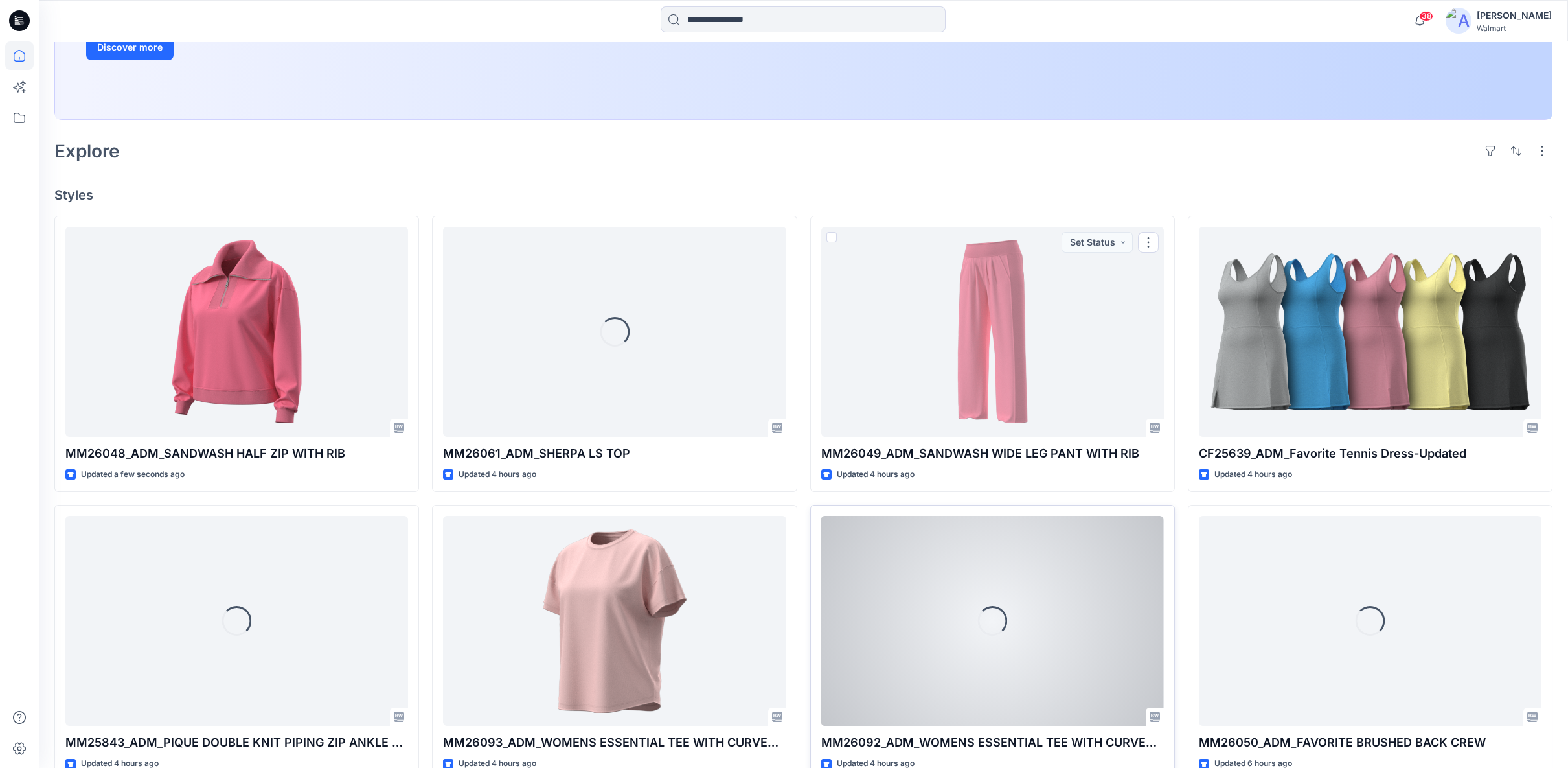
scroll to position [287, 0]
